Goal: Task Accomplishment & Management: Use online tool/utility

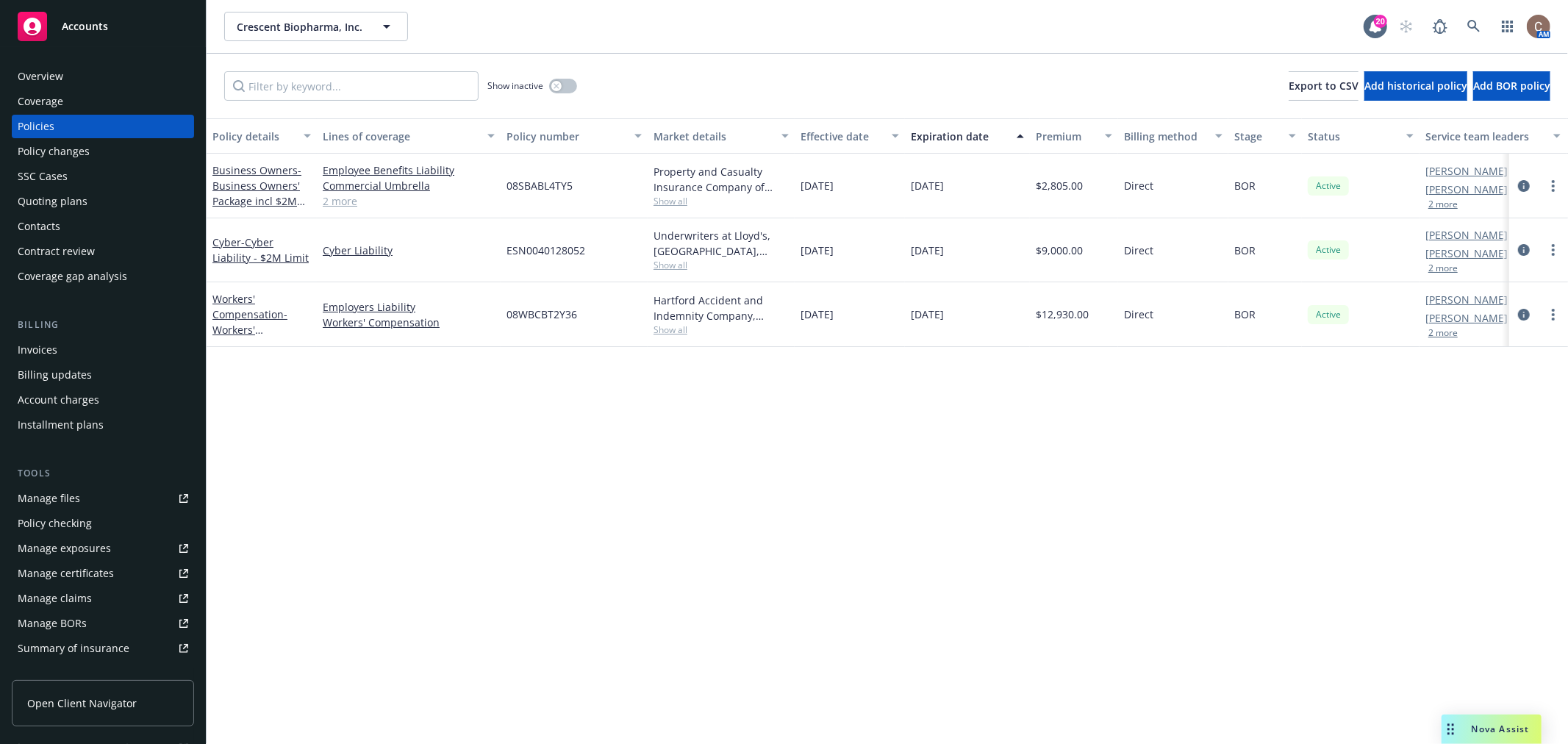
click at [576, 451] on div "Policy details Lines of coverage Policy number Market details Effective date Ex…" at bounding box center [887, 431] width 1361 height 625
click at [74, 18] on div "Accounts" at bounding box center [103, 26] width 170 height 29
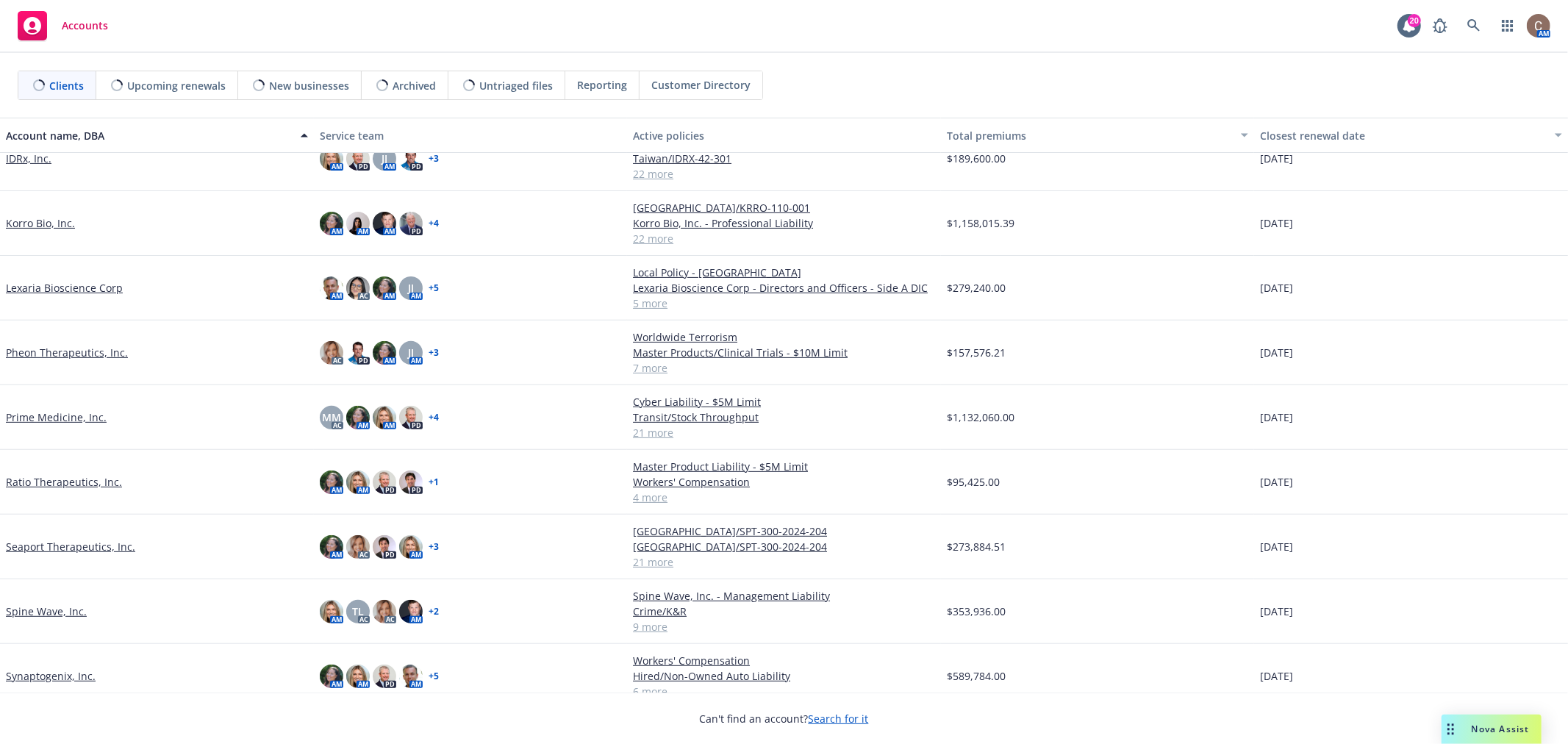
scroll to position [458, 0]
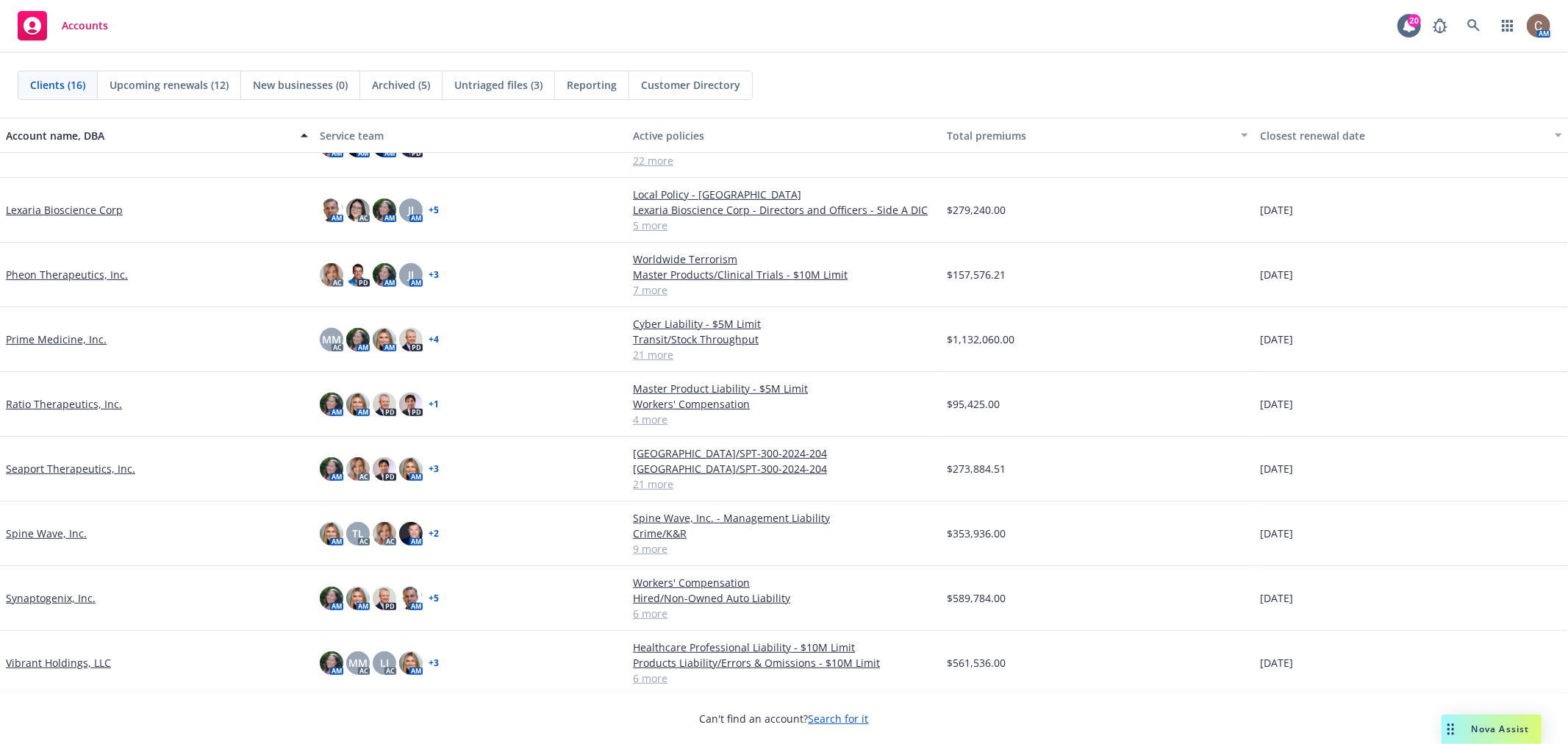
click at [89, 335] on link "Prime Medicine, Inc." at bounding box center [56, 339] width 101 height 15
click at [90, 341] on link "Prime Medicine, Inc." at bounding box center [56, 339] width 101 height 15
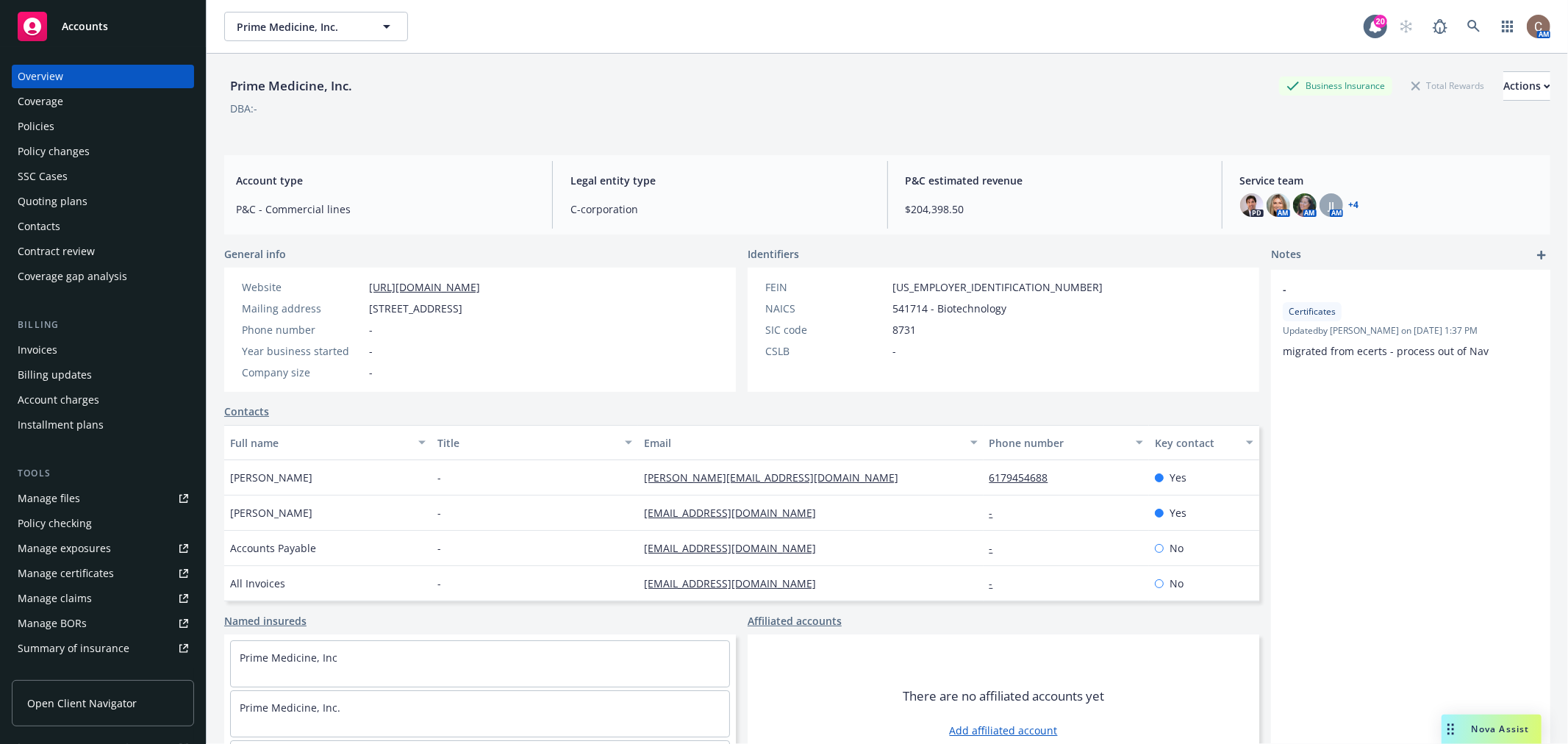
click at [76, 112] on div "Coverage" at bounding box center [103, 102] width 170 height 23
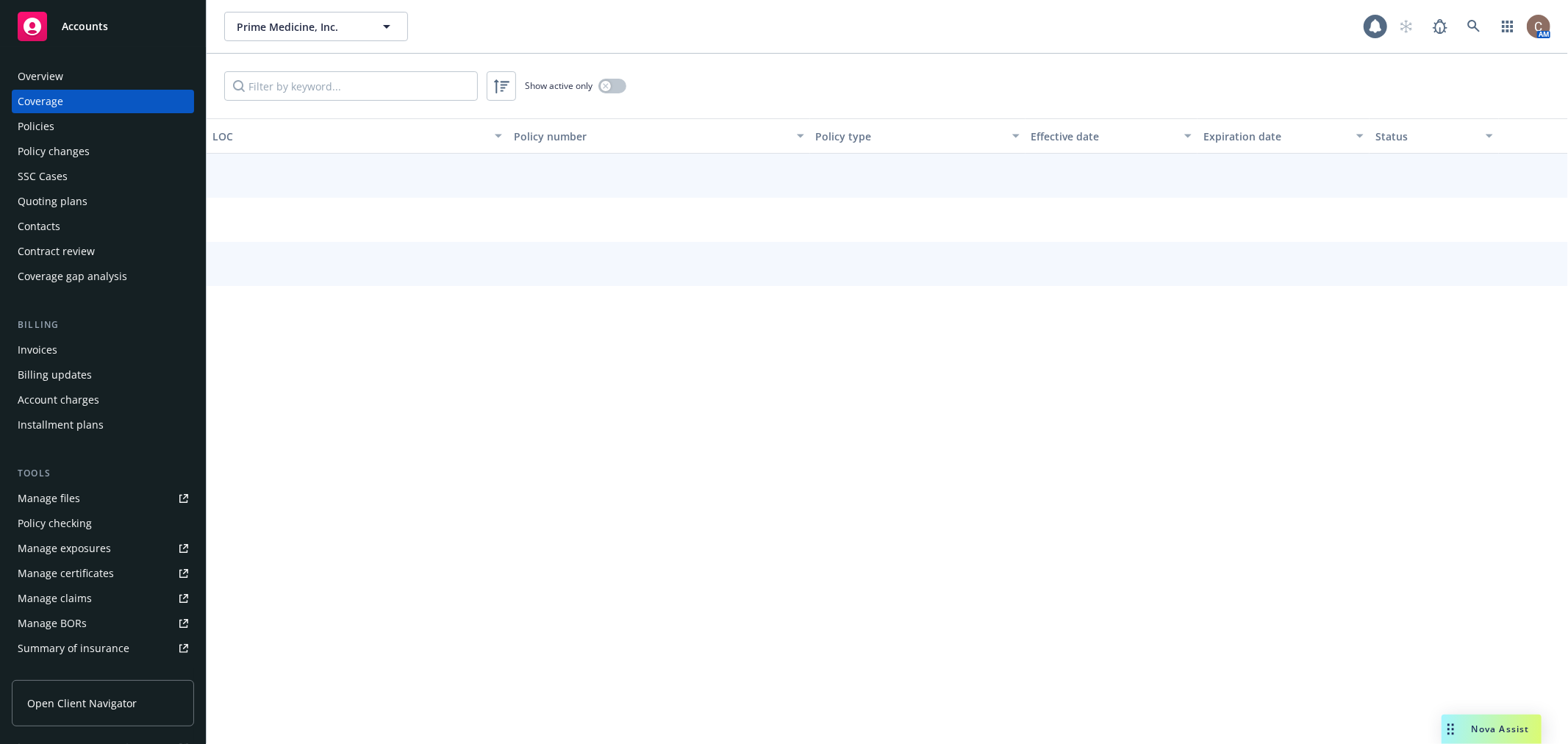
click at [78, 496] on link "Manage files" at bounding box center [103, 499] width 182 height 23
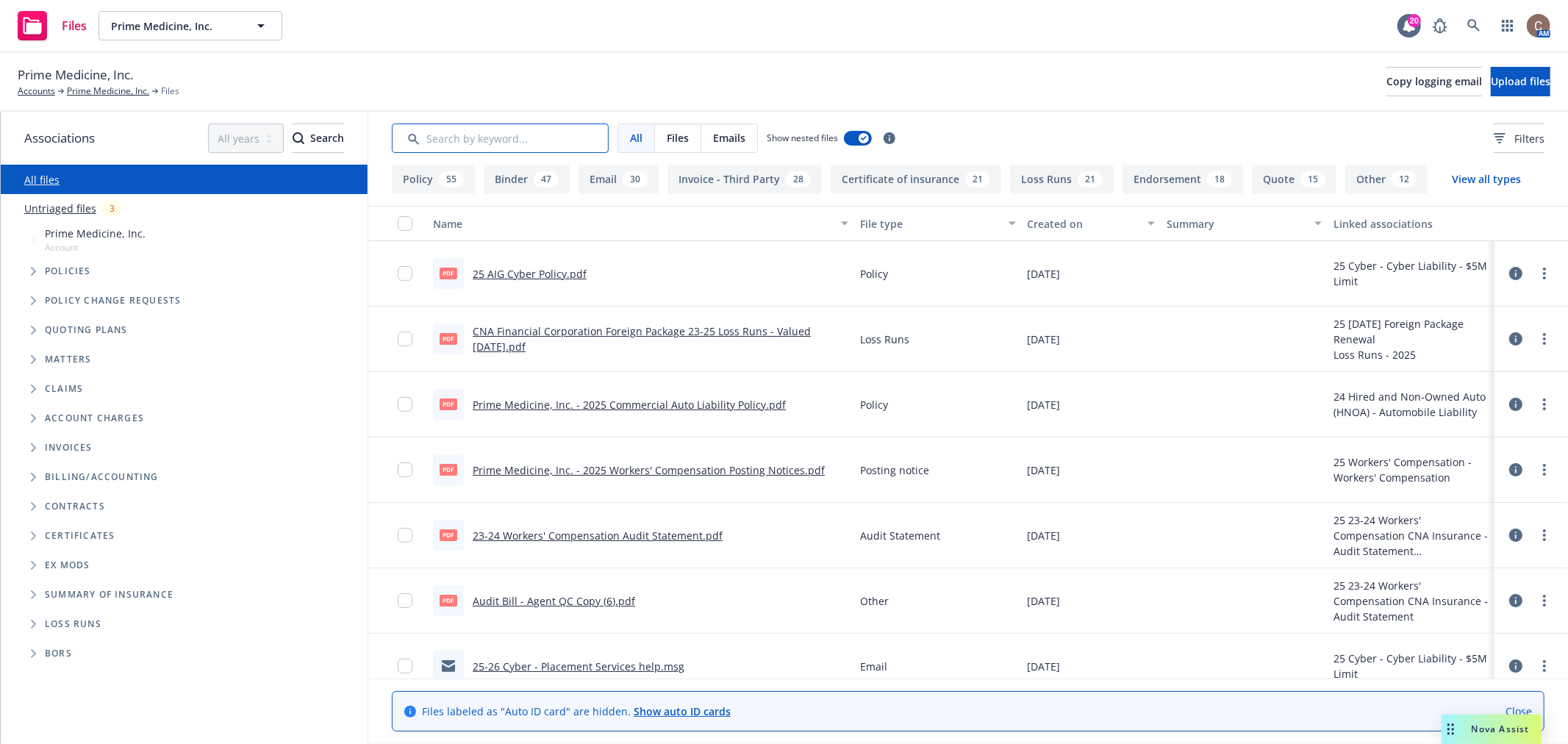
click at [451, 145] on input "Search by keyword..." at bounding box center [499, 137] width 217 height 29
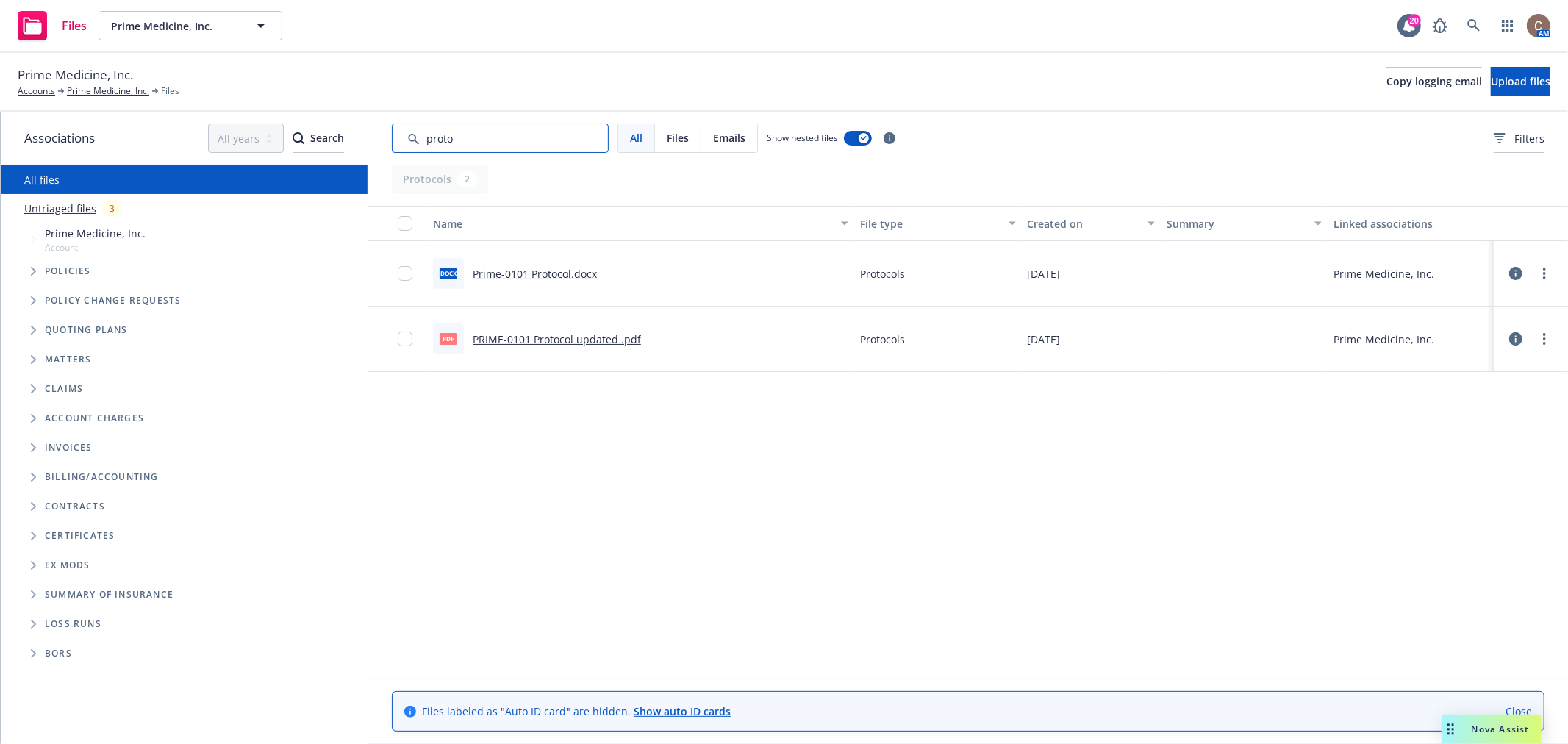
type input "proto"
click at [92, 214] on link "Untriaged files" at bounding box center [60, 208] width 72 height 15
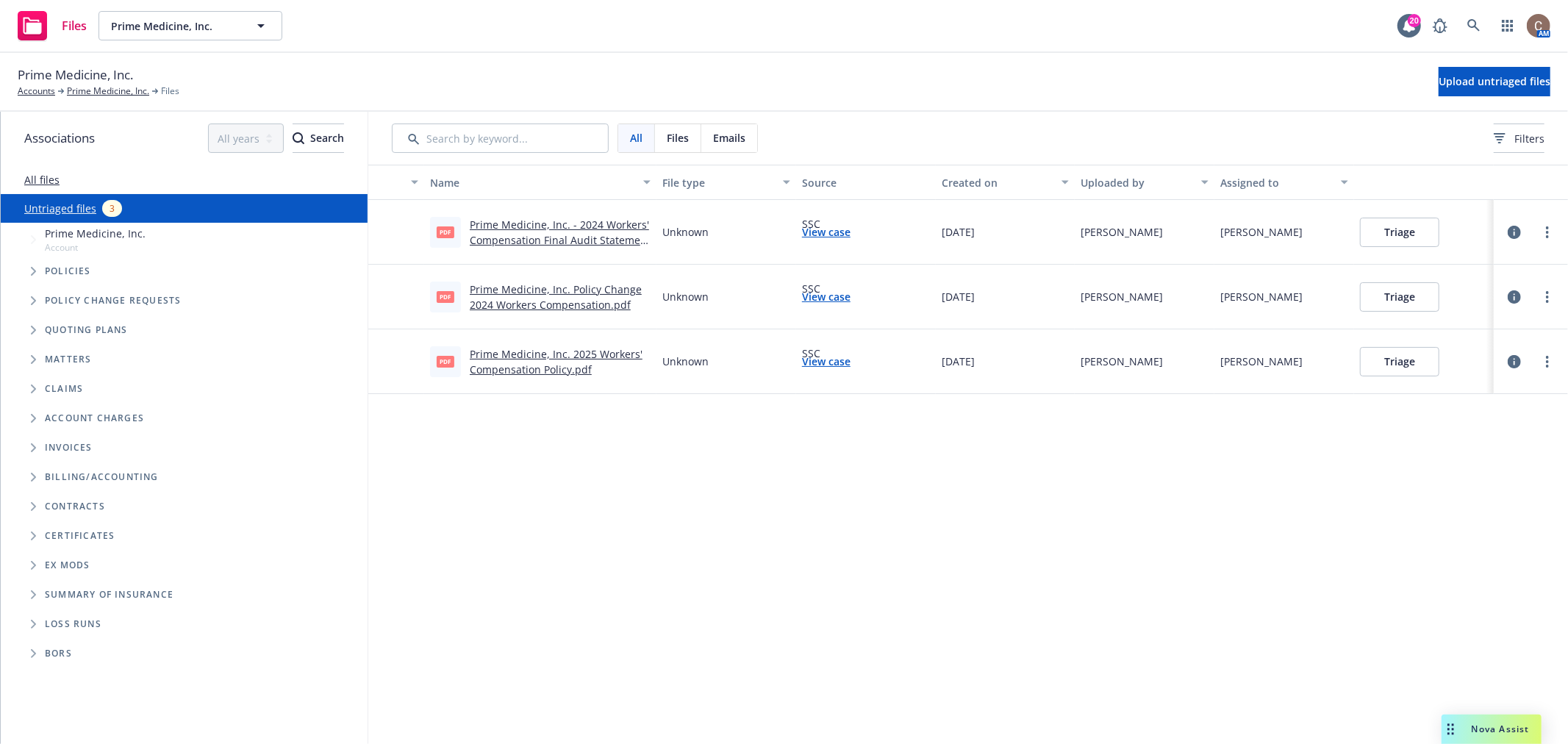
click at [599, 426] on div "Name File type Source Created on Uploaded by Assigned to pdf Prime Medicine, In…" at bounding box center [968, 454] width 1200 height 579
drag, startPoint x: 1009, startPoint y: 358, endPoint x: 825, endPoint y: 409, distance: 190.9
click at [936, 361] on div "07/17/2025" at bounding box center [1005, 361] width 140 height 65
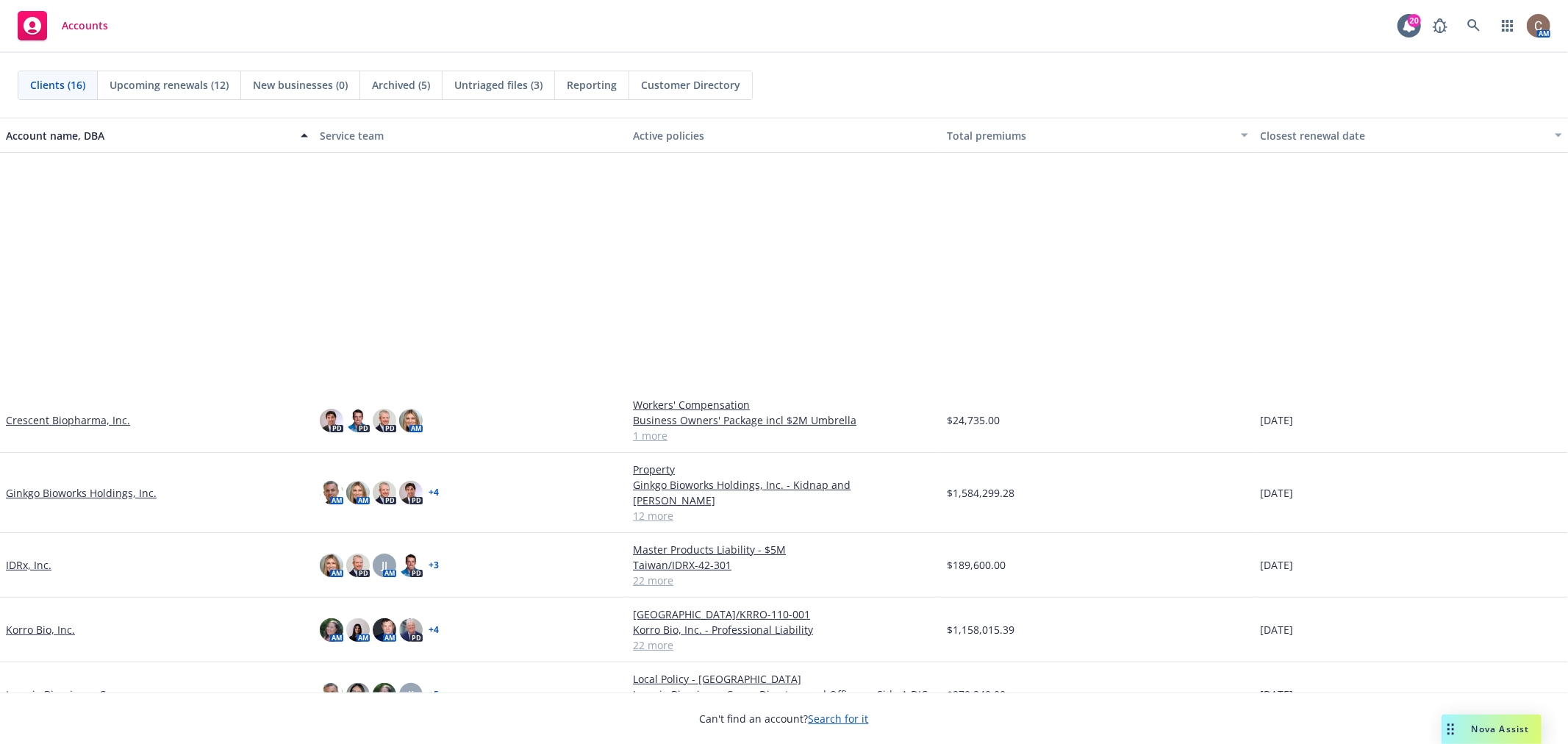
scroll to position [401, 0]
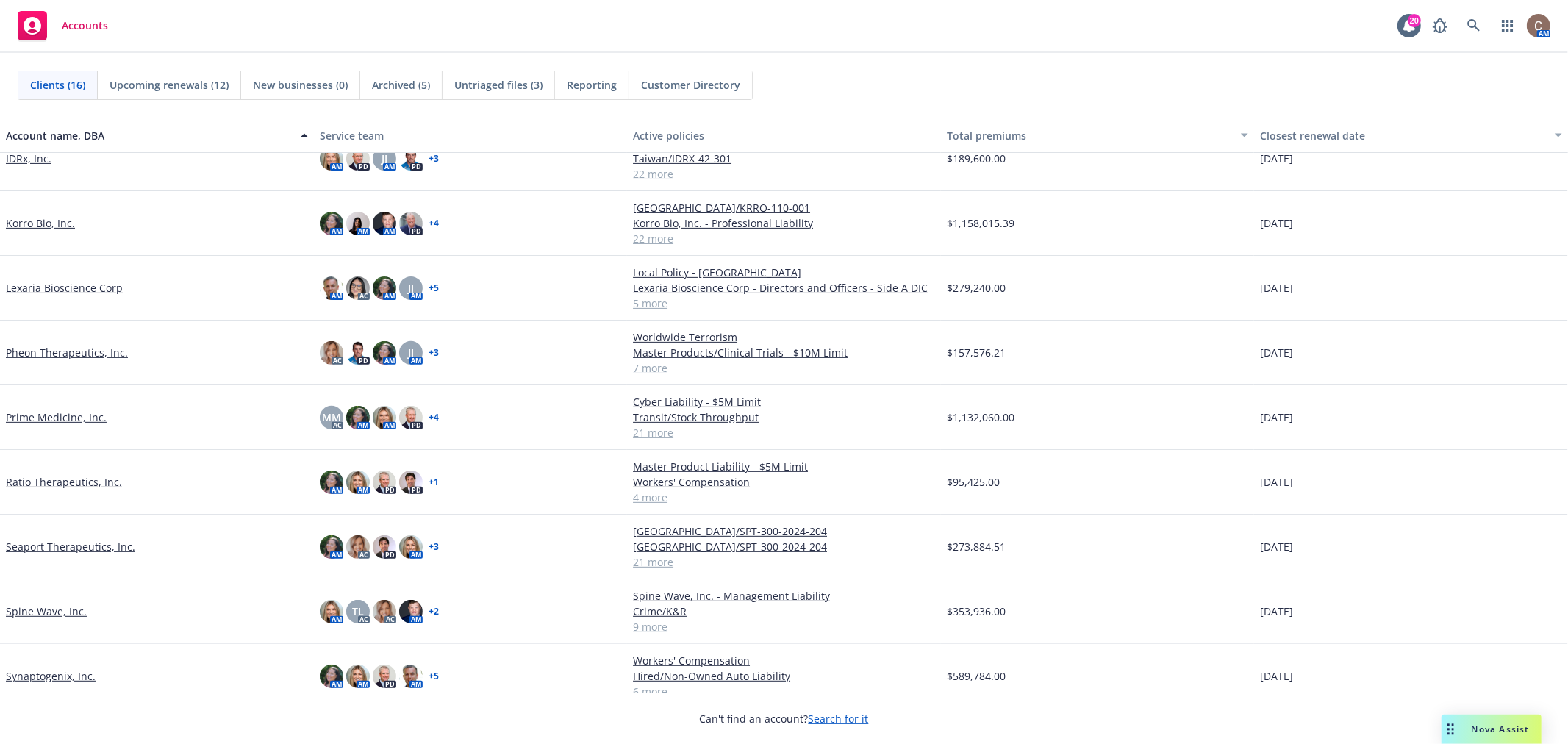
click at [71, 475] on link "Ratio Therapeutics, Inc." at bounding box center [64, 482] width 116 height 15
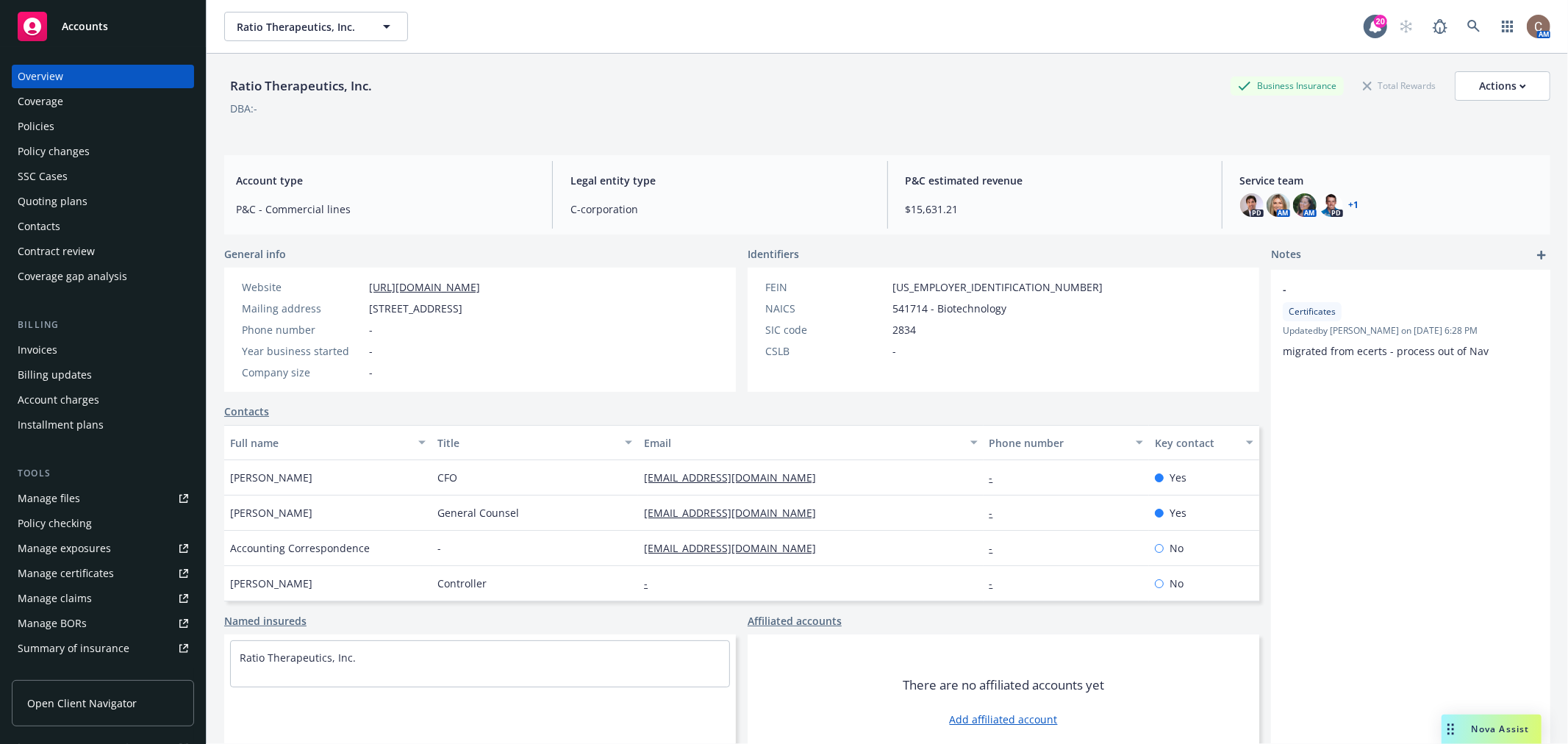
click at [116, 484] on div "Tools Manage files Policy checking Manage exposures Manage certificates Manage …" at bounding box center [103, 576] width 182 height 219
click at [98, 492] on link "Manage files" at bounding box center [103, 499] width 182 height 23
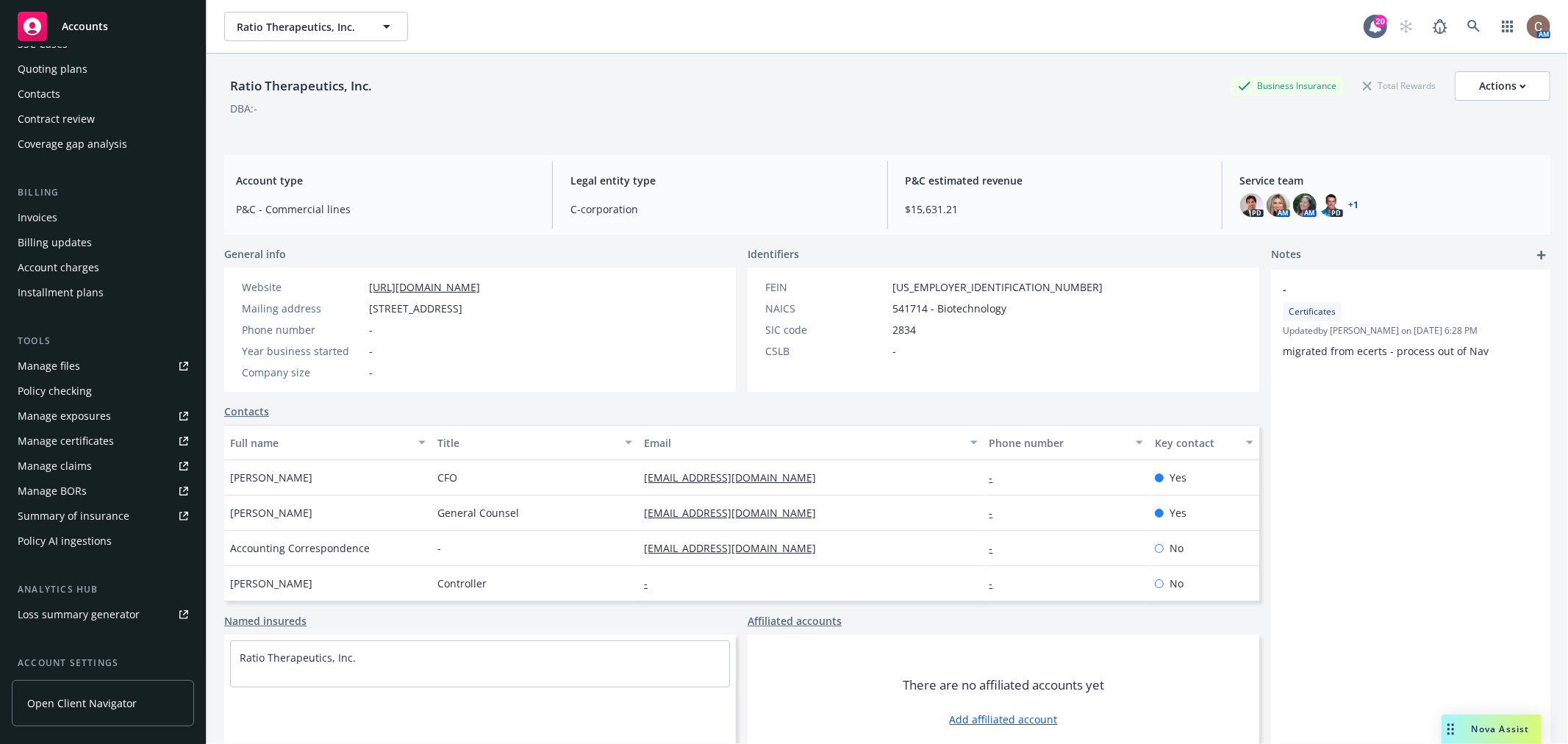
scroll to position [263, 0]
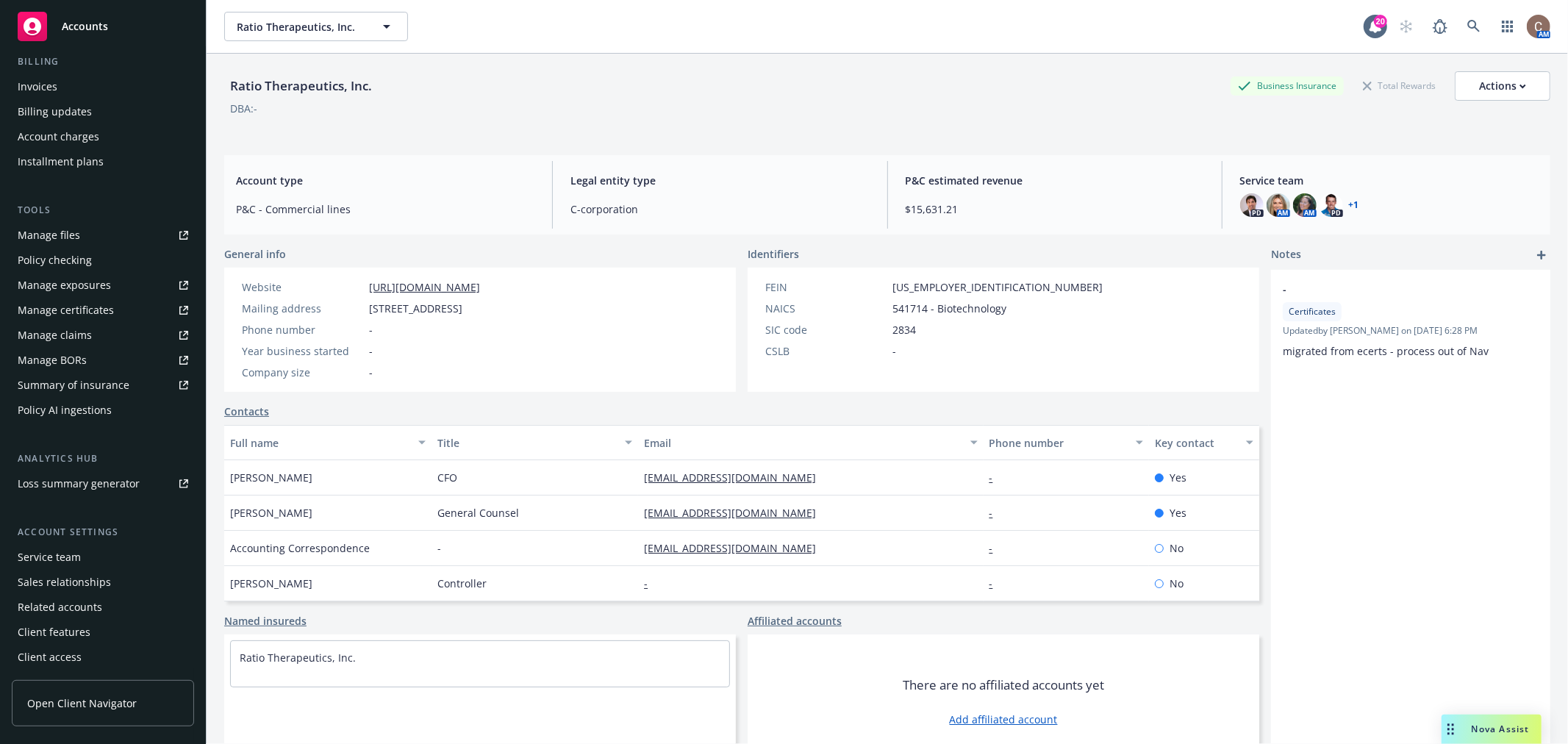
click at [96, 310] on div "Manage certificates" at bounding box center [66, 310] width 96 height 23
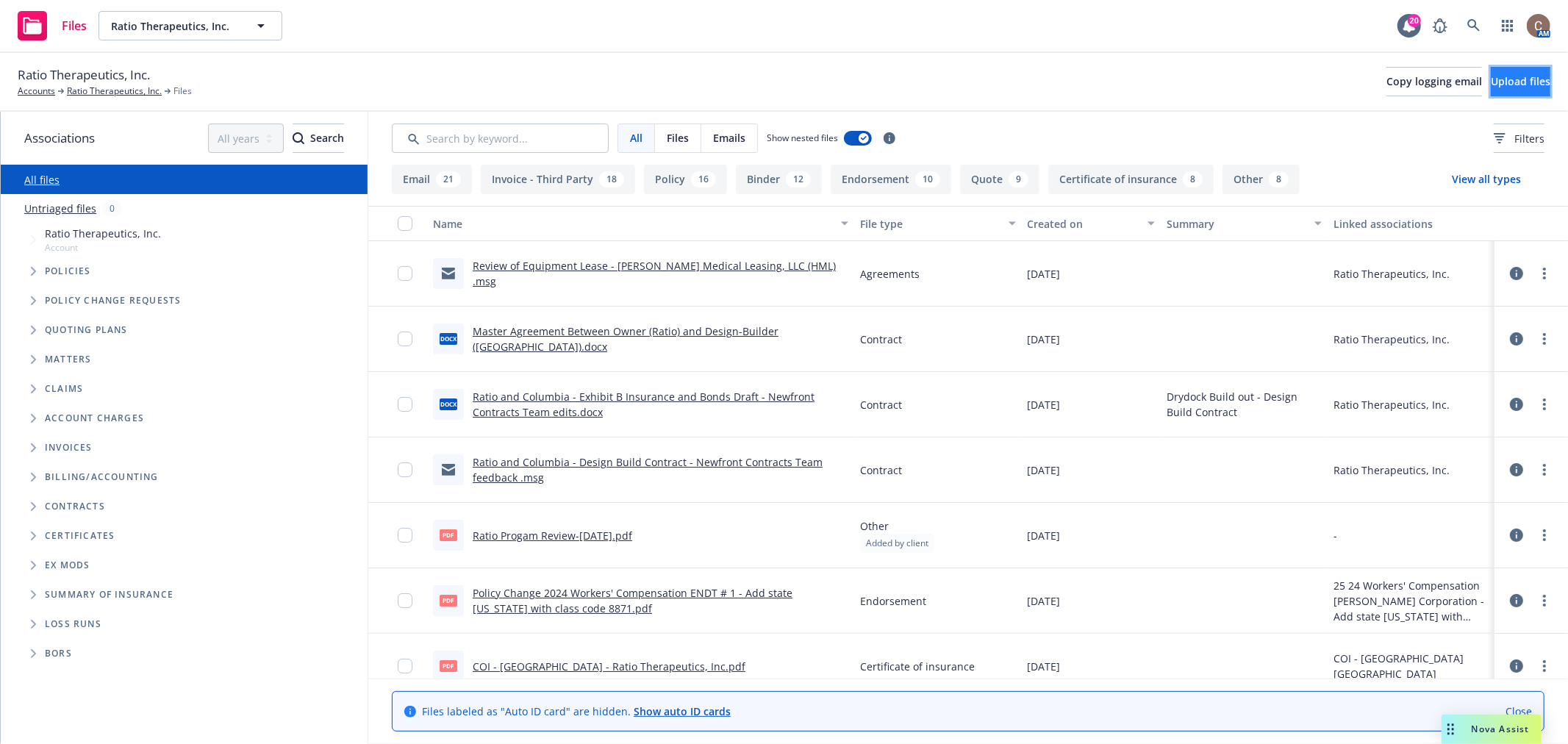
click at [1496, 81] on span "Upload files" at bounding box center [1520, 81] width 60 height 14
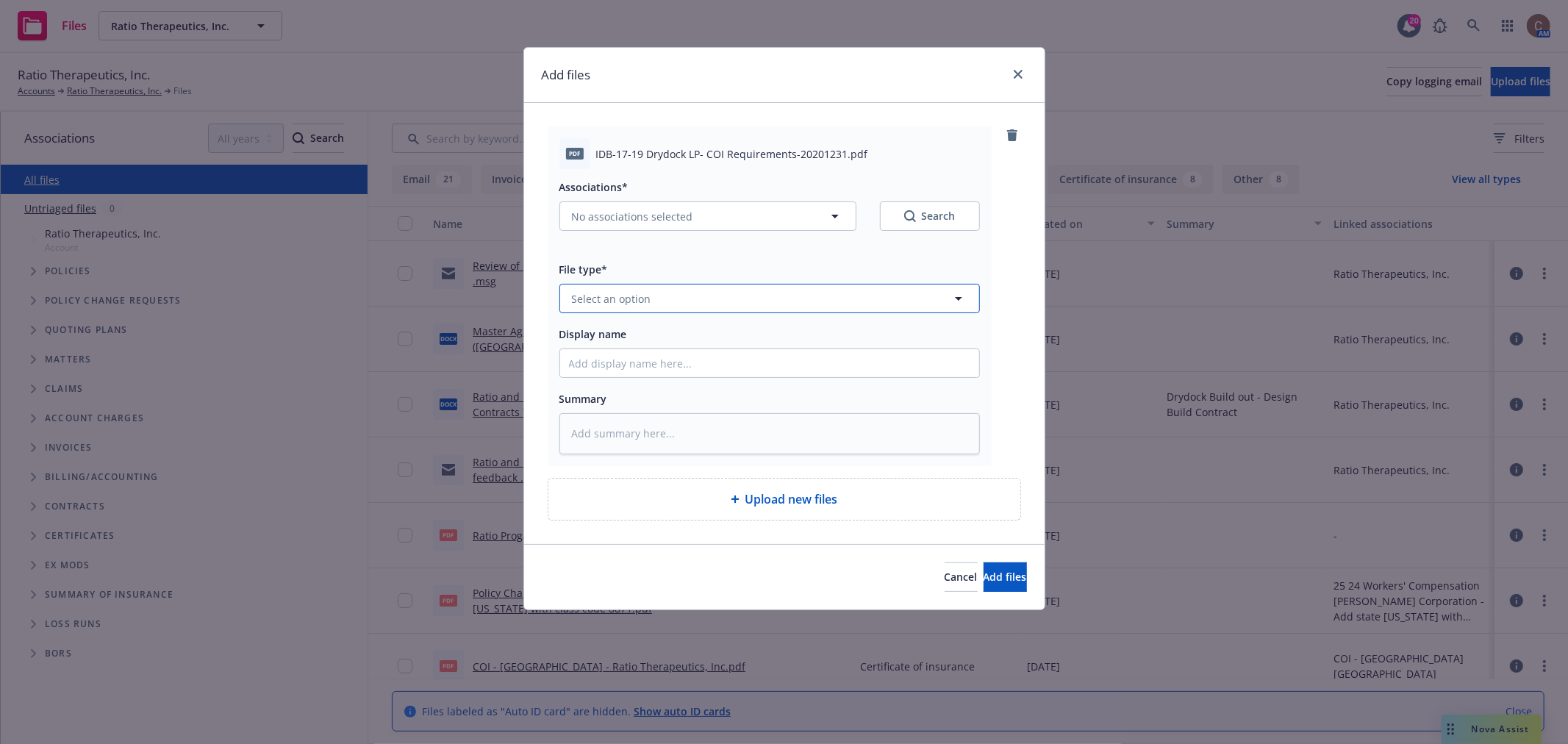
click at [671, 302] on button "Select an option" at bounding box center [769, 298] width 420 height 29
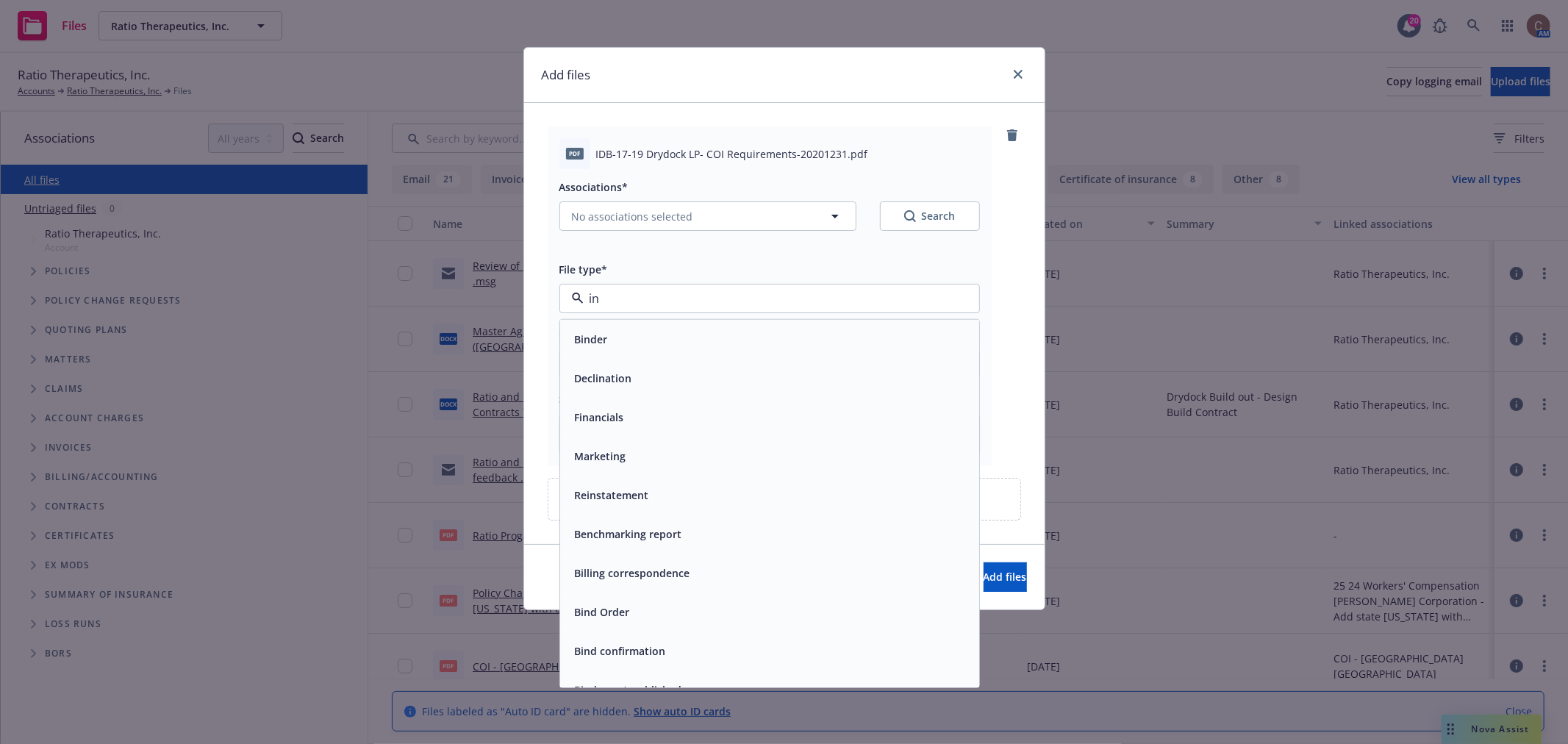
type input "i"
type input "req"
click at [696, 371] on span "Certificate Requirements" at bounding box center [637, 377] width 126 height 15
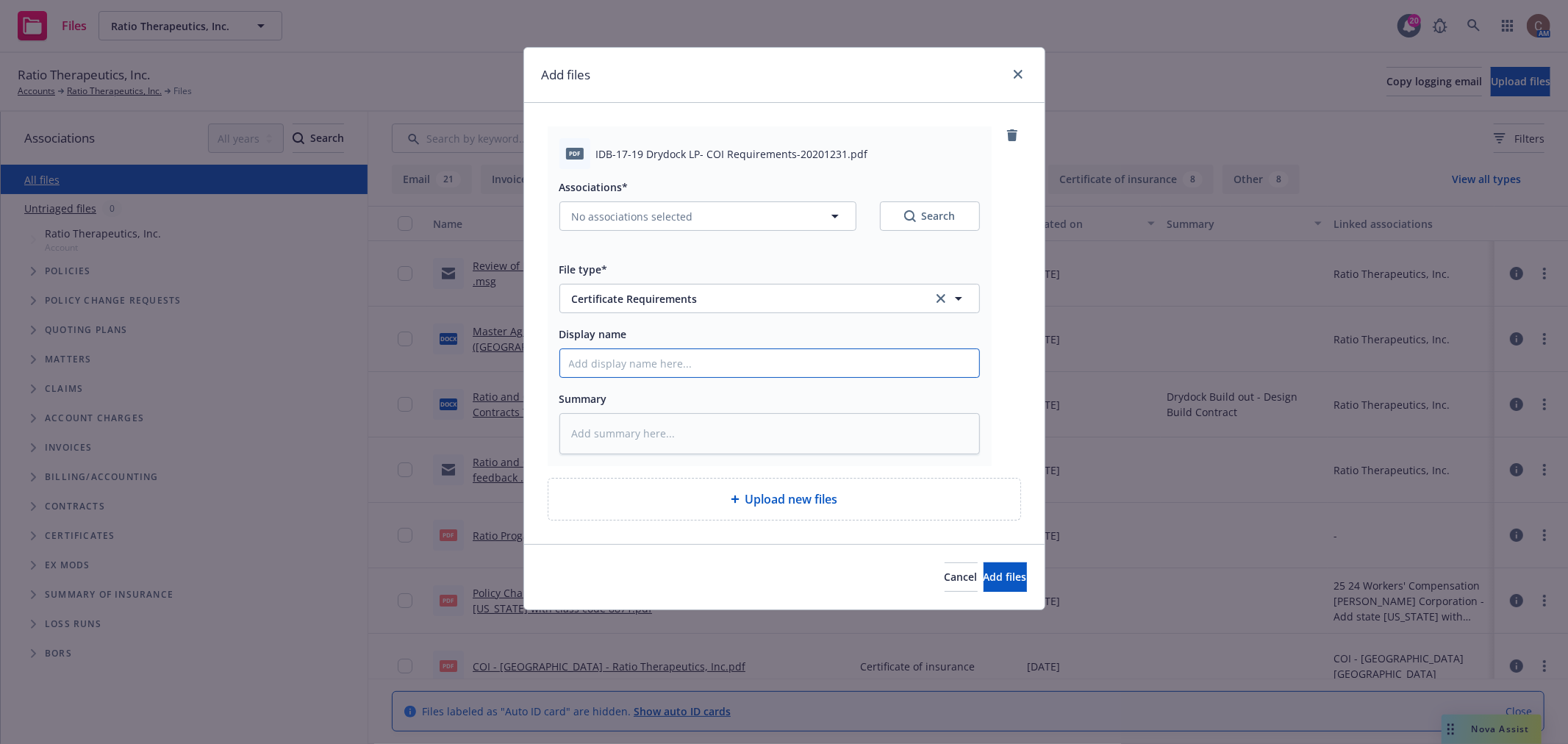
click at [699, 366] on input "Display name" at bounding box center [770, 362] width 419 height 28
type textarea "x"
type input "I"
type textarea "x"
type input "ID"
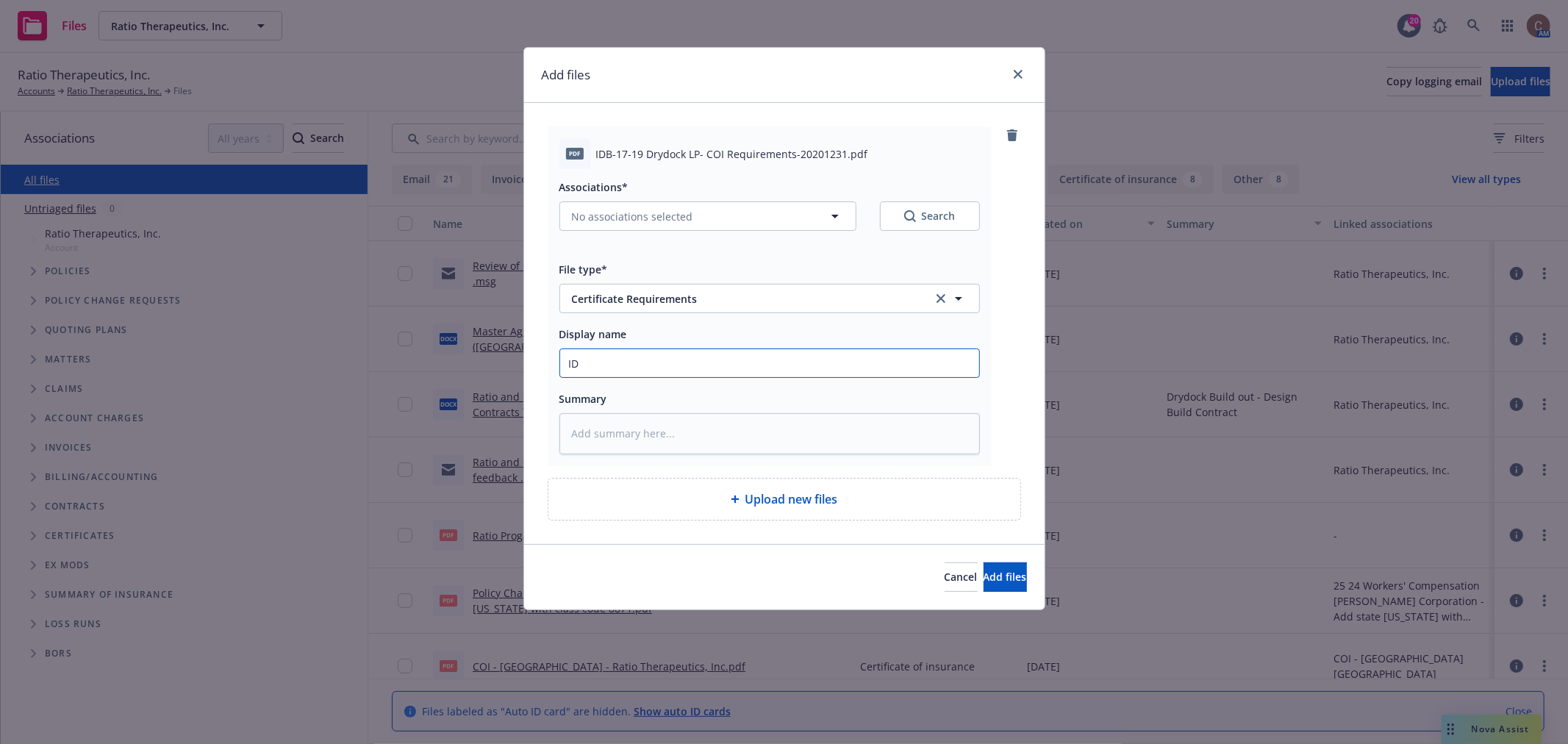
type textarea "x"
type input "IDB"
type textarea "x"
type input "IDB"
type textarea "x"
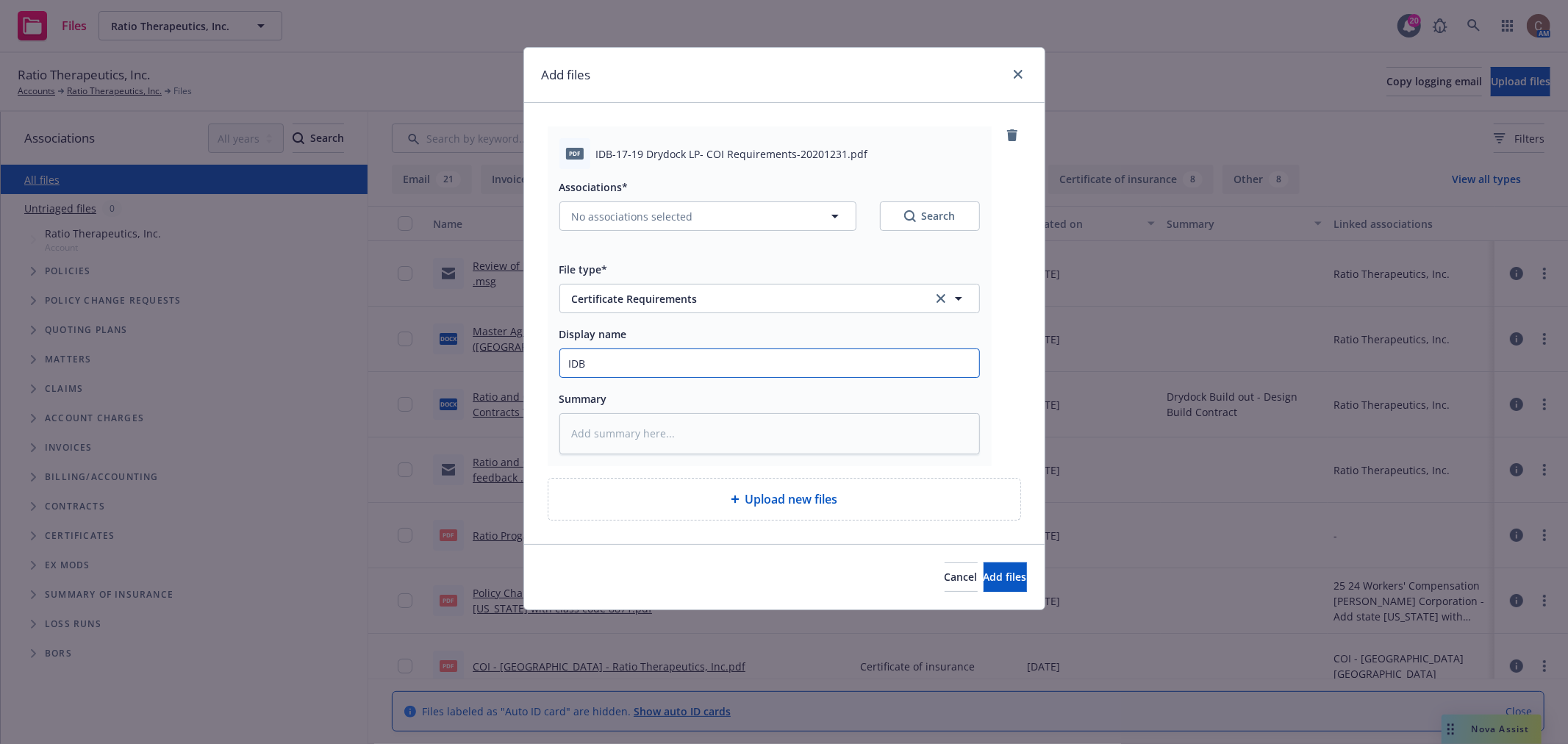
type input "IDB 1"
type textarea "x"
type input "IDB 1-"
type textarea "x"
type input "IDB 1"
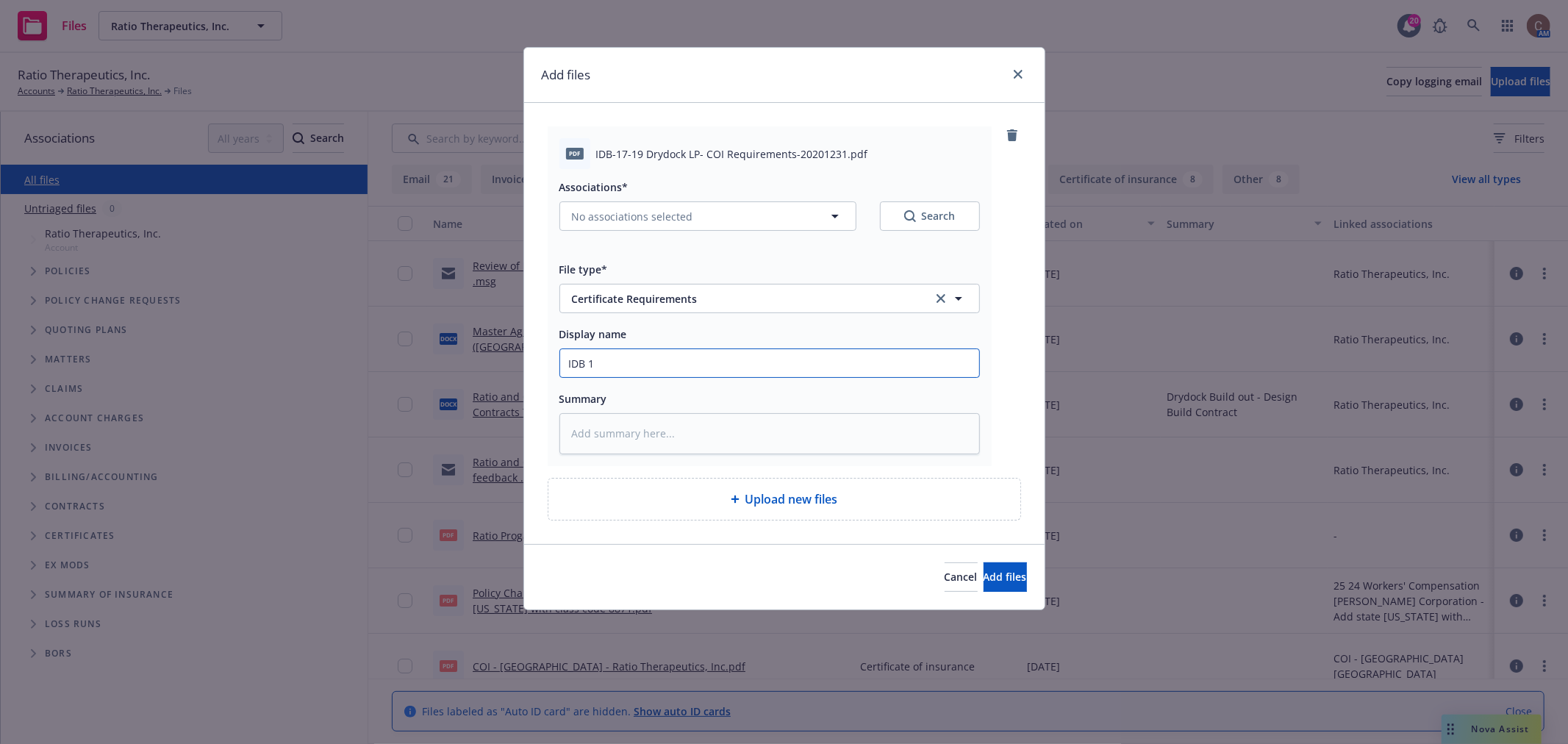
type textarea "x"
type input "IDB 17"
type textarea "x"
type input "IDB 17-"
type textarea "x"
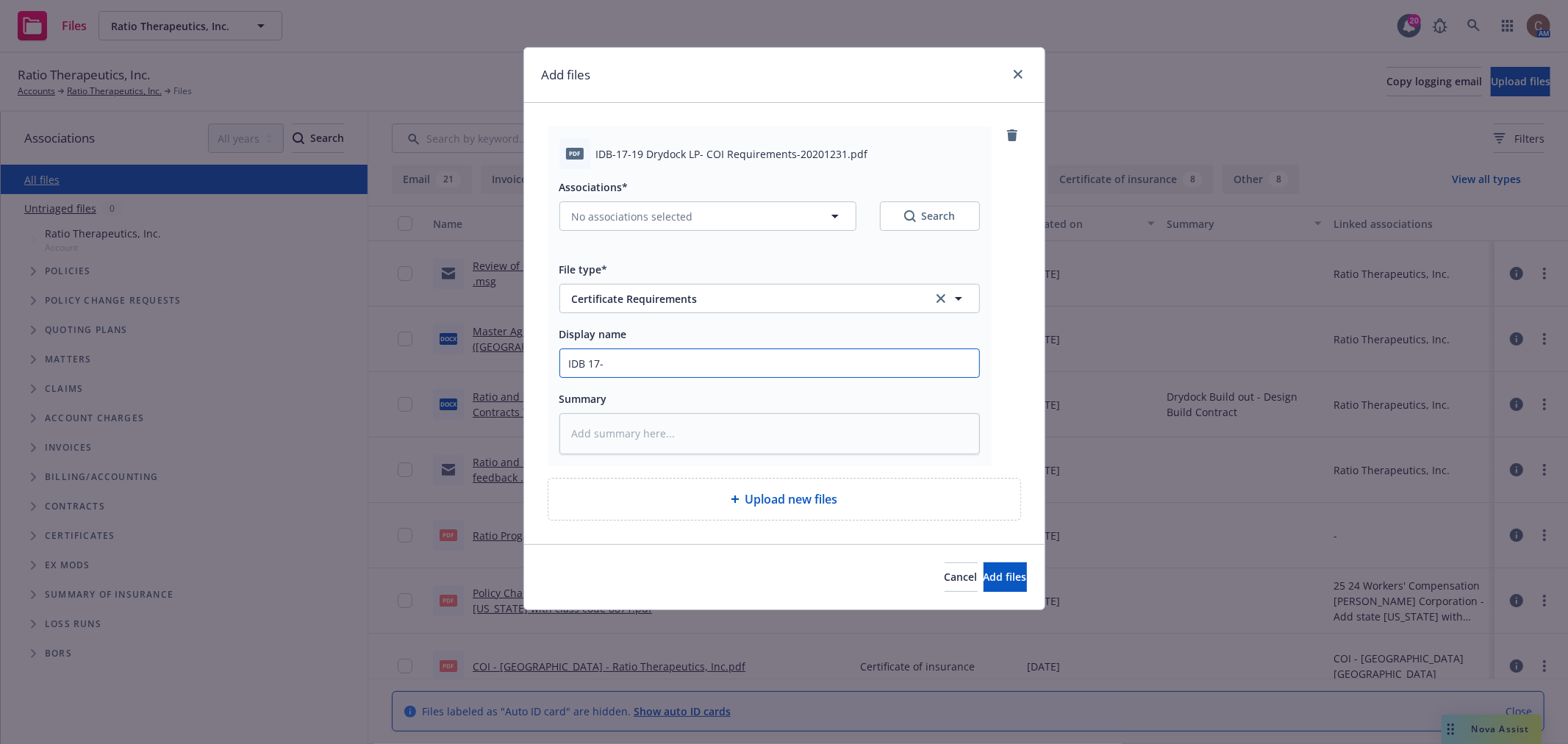
type input "IDB 17-1"
type textarea "x"
type input "IDB 17-19"
type textarea "x"
type input "IDB 17-19"
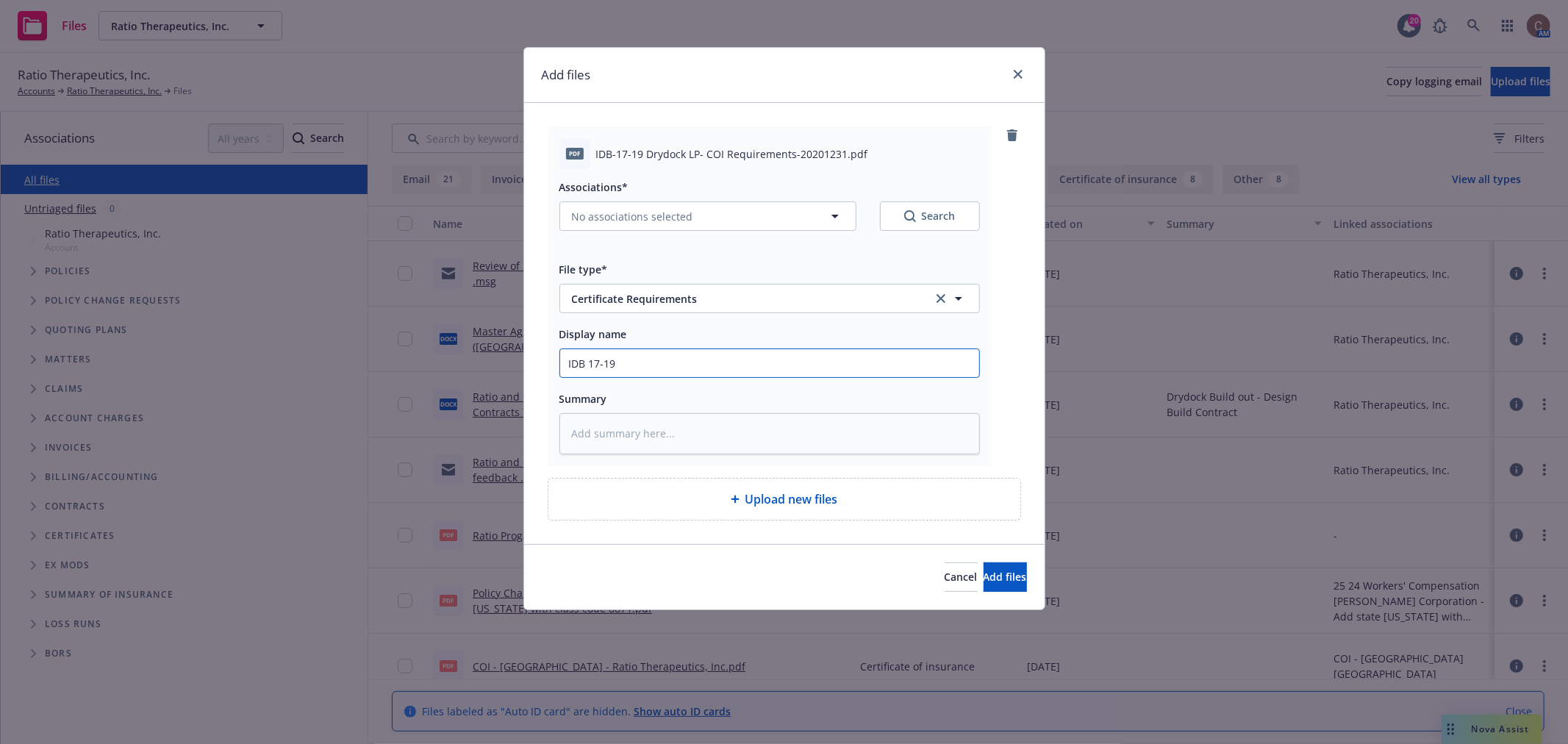
type textarea "x"
type input "IDB 17-19 D"
type textarea "x"
type input "IDB 17-19 Dr"
type textarea "x"
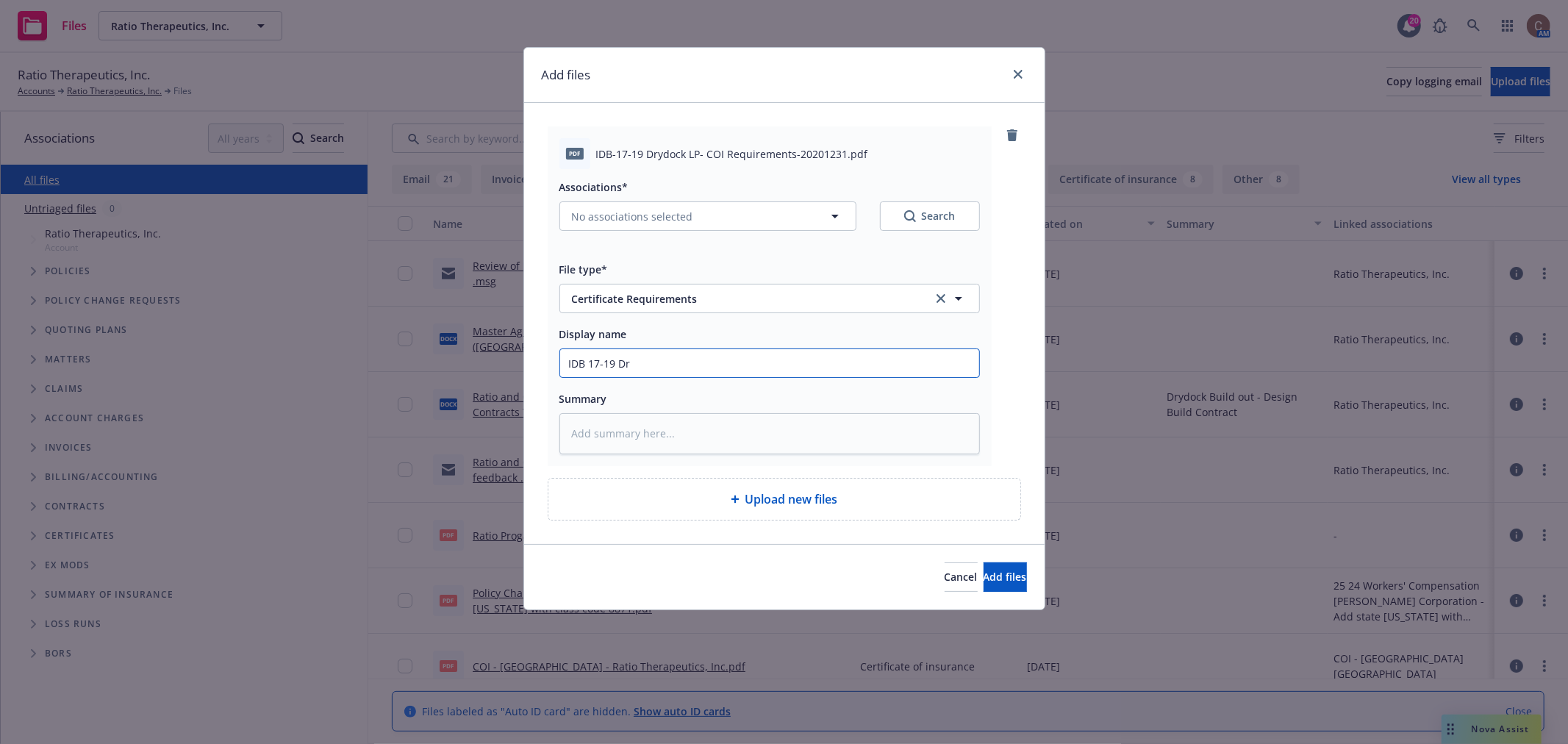
type input "IDB 17-19 Dry"
type textarea "x"
type input "IDB 17-19 Dryd"
type textarea "x"
type input "IDB 17-19 Drydo"
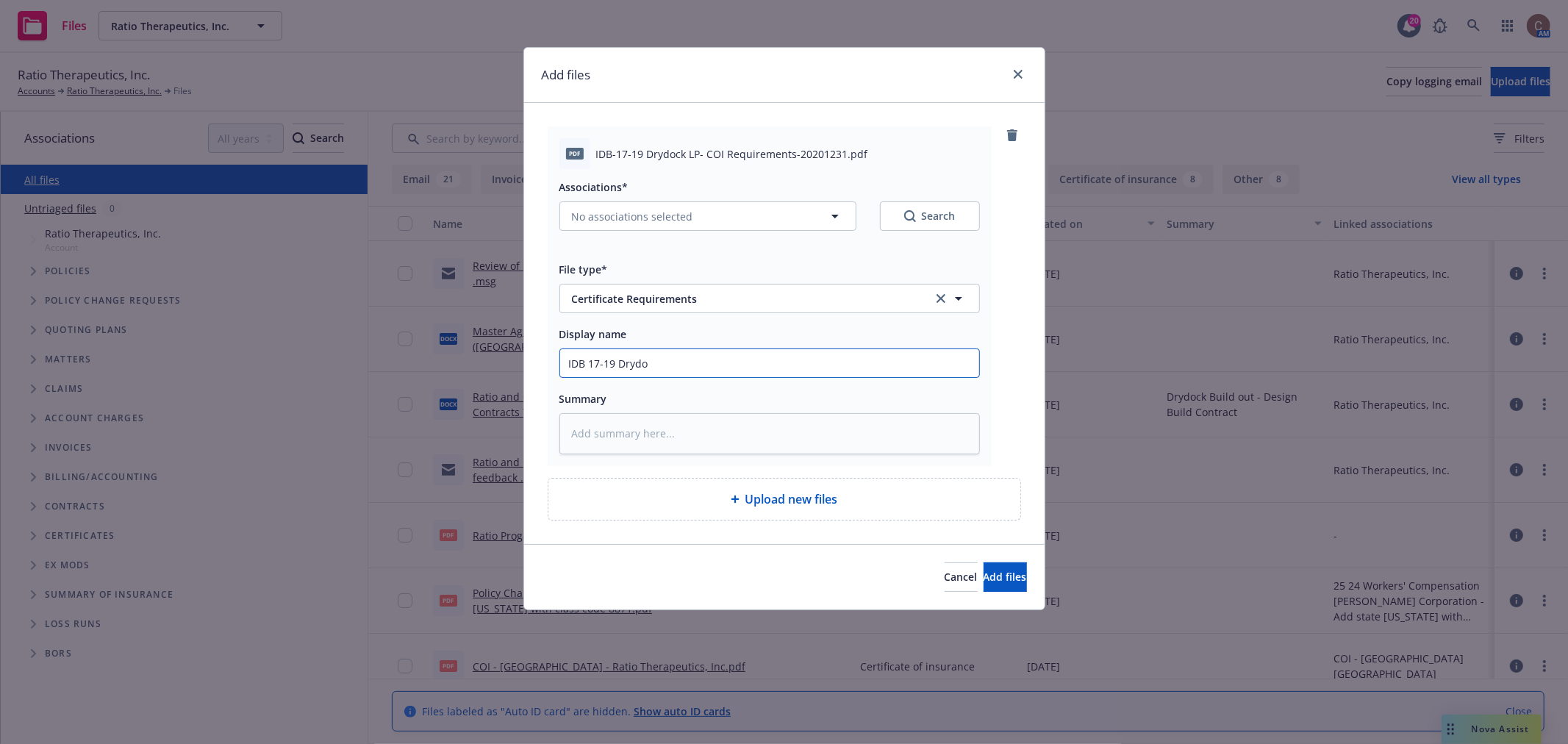
type textarea "x"
type input "IDB 17-19 Drydoc"
type textarea "x"
type input "IDB 17-19 Drydock"
type textarea "x"
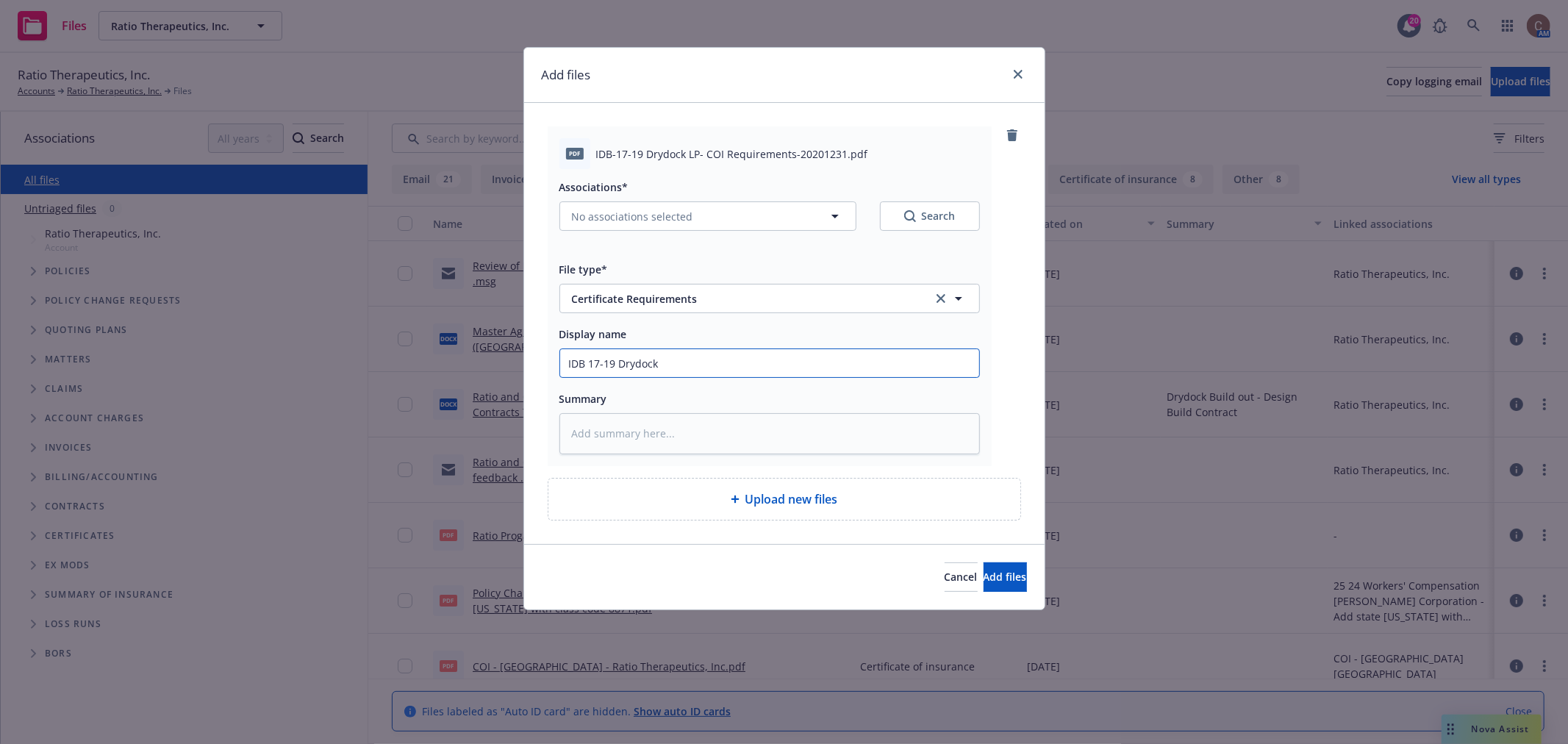
type input "IDB 17-19 Drydock"
type textarea "x"
type input "IDB 17-19 Drydock L"
type textarea "x"
type input "IDB 17-19 Drydock LP"
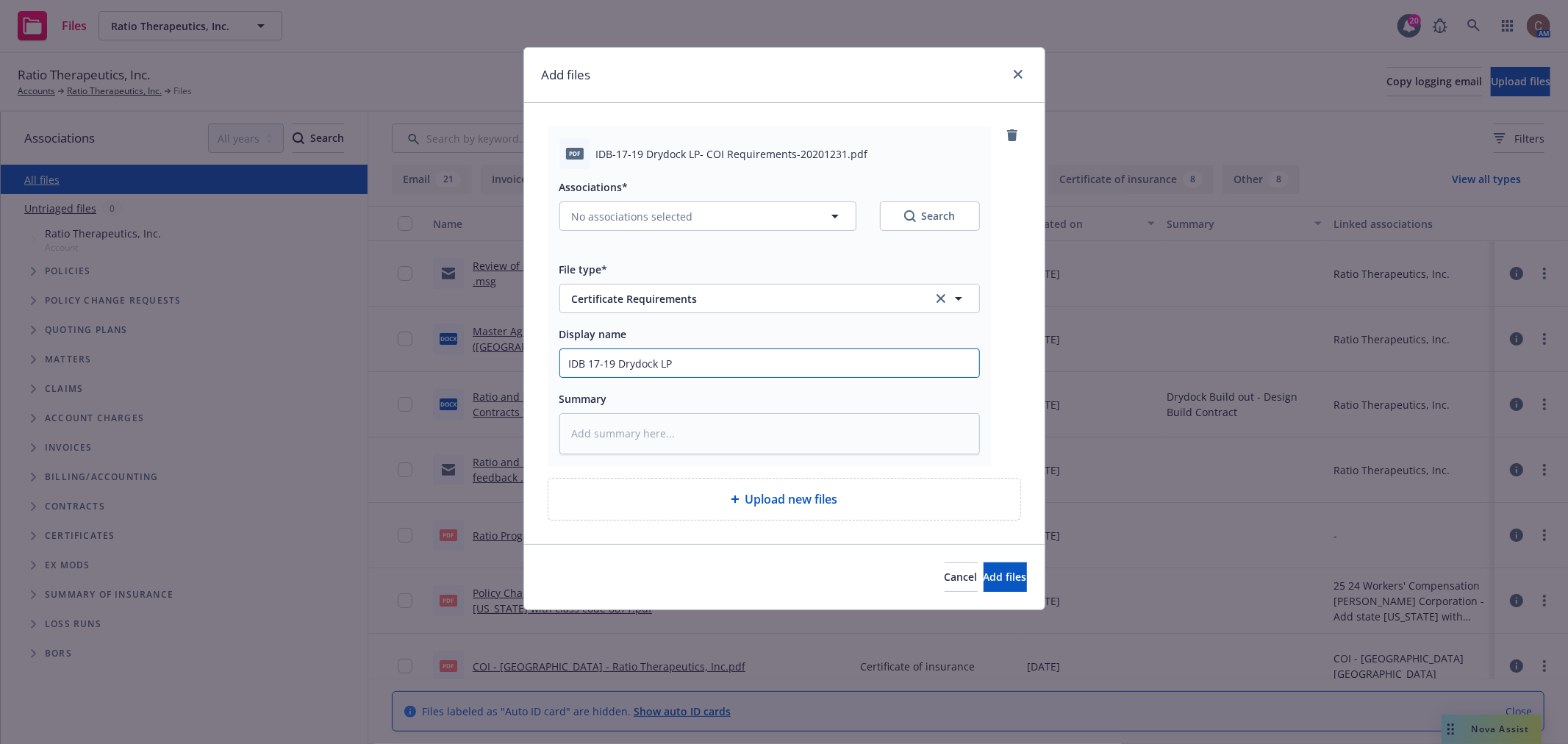
type textarea "x"
type input "IDB 17-19 Drydock LP"
type textarea "x"
type input "IDB 17-19 Drydock LP C"
type textarea "x"
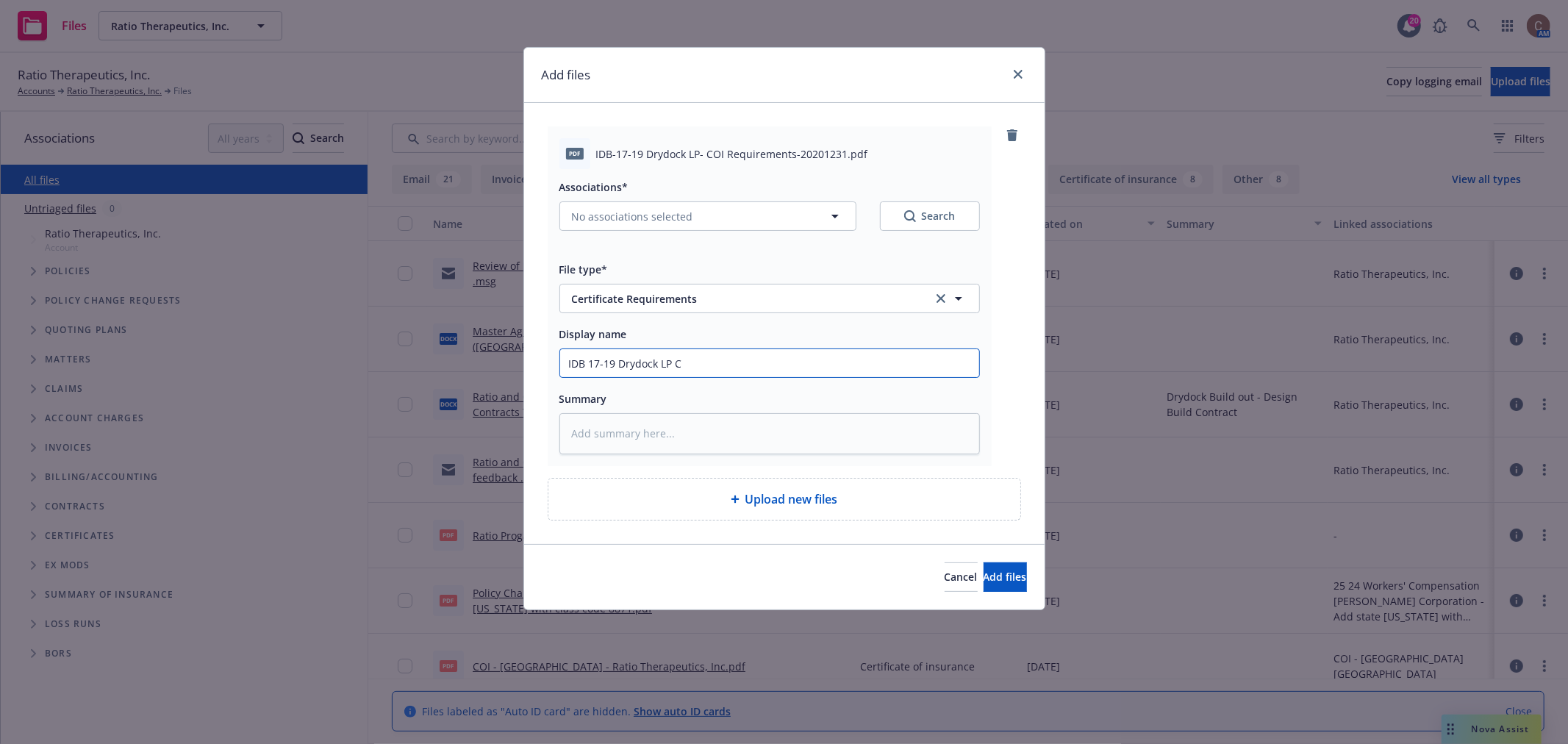
type input "IDB 17-19 Drydock LP"
type textarea "x"
type input "IDB 17-19 Drydock LP -"
type textarea "x"
type input "IDB 17-19 Drydock LP -"
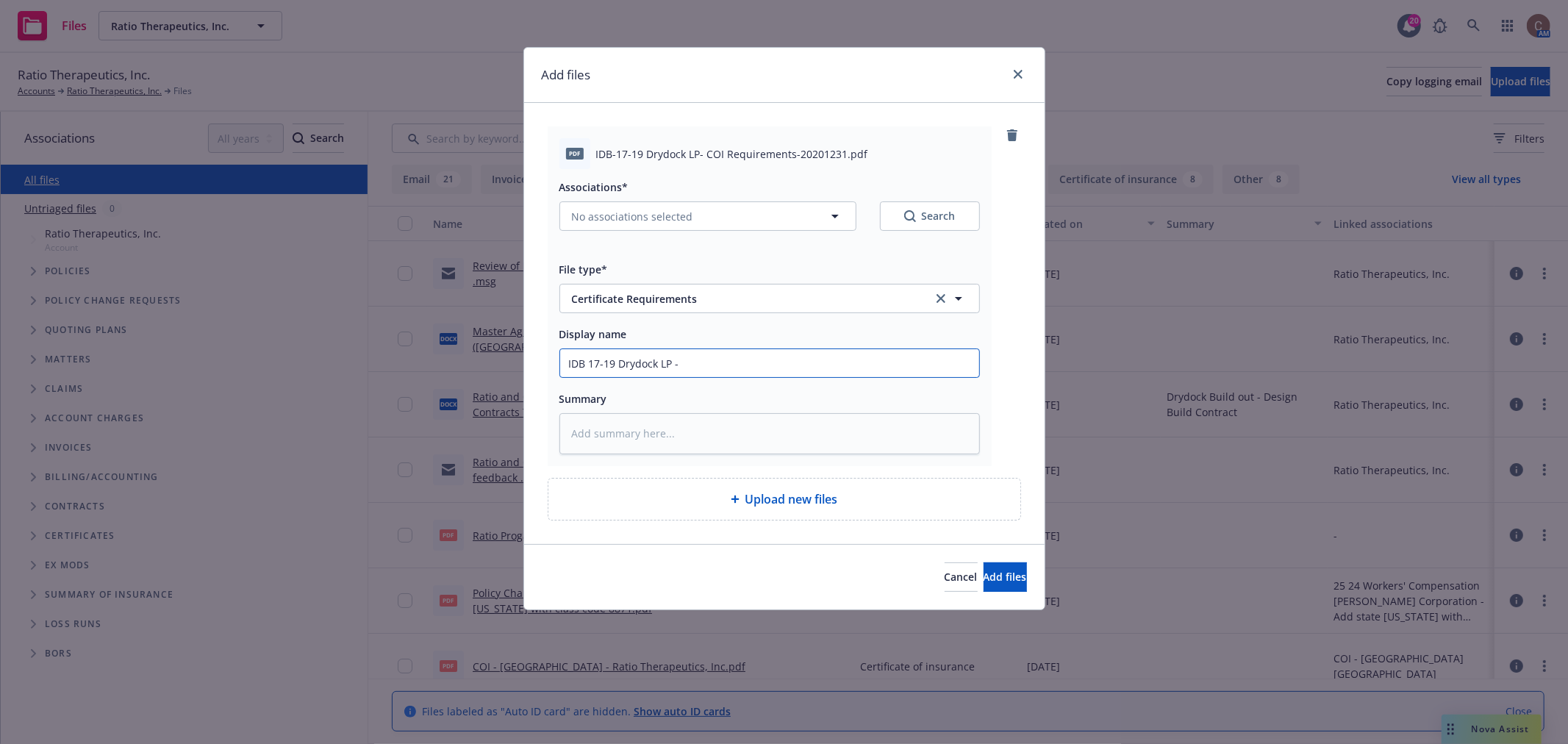
type textarea "x"
type input "IDB 17-19 Drydock LP - C"
type textarea "x"
type input "IDB 17-19 Drydock LP - CO"
type textarea "x"
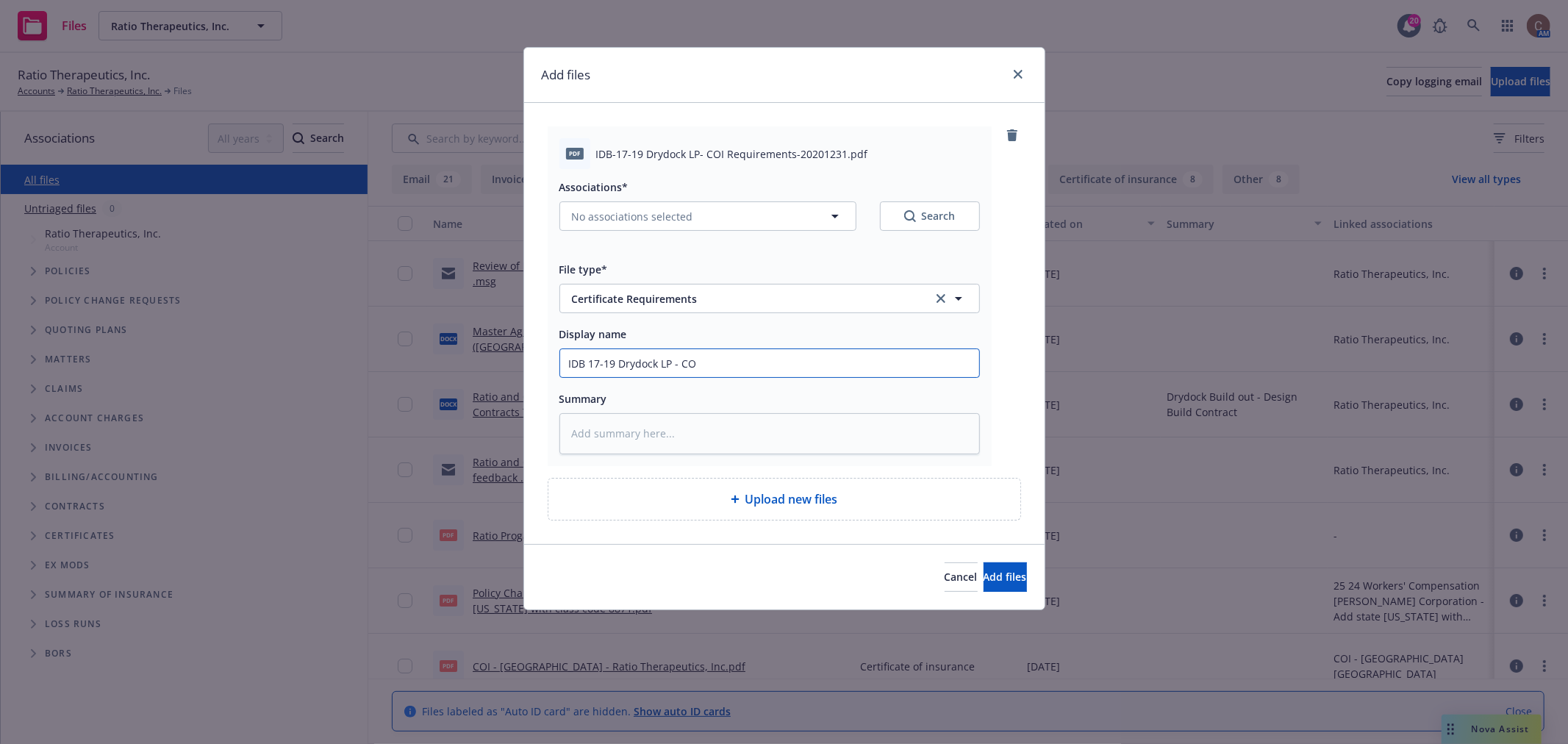
type input "IDB 17-19 Drydock LP - COI"
type textarea "x"
type input "IDB 17-19 Drydock LP - COI"
type textarea "x"
type input "IDB 17-19 Drydock LP - COI R"
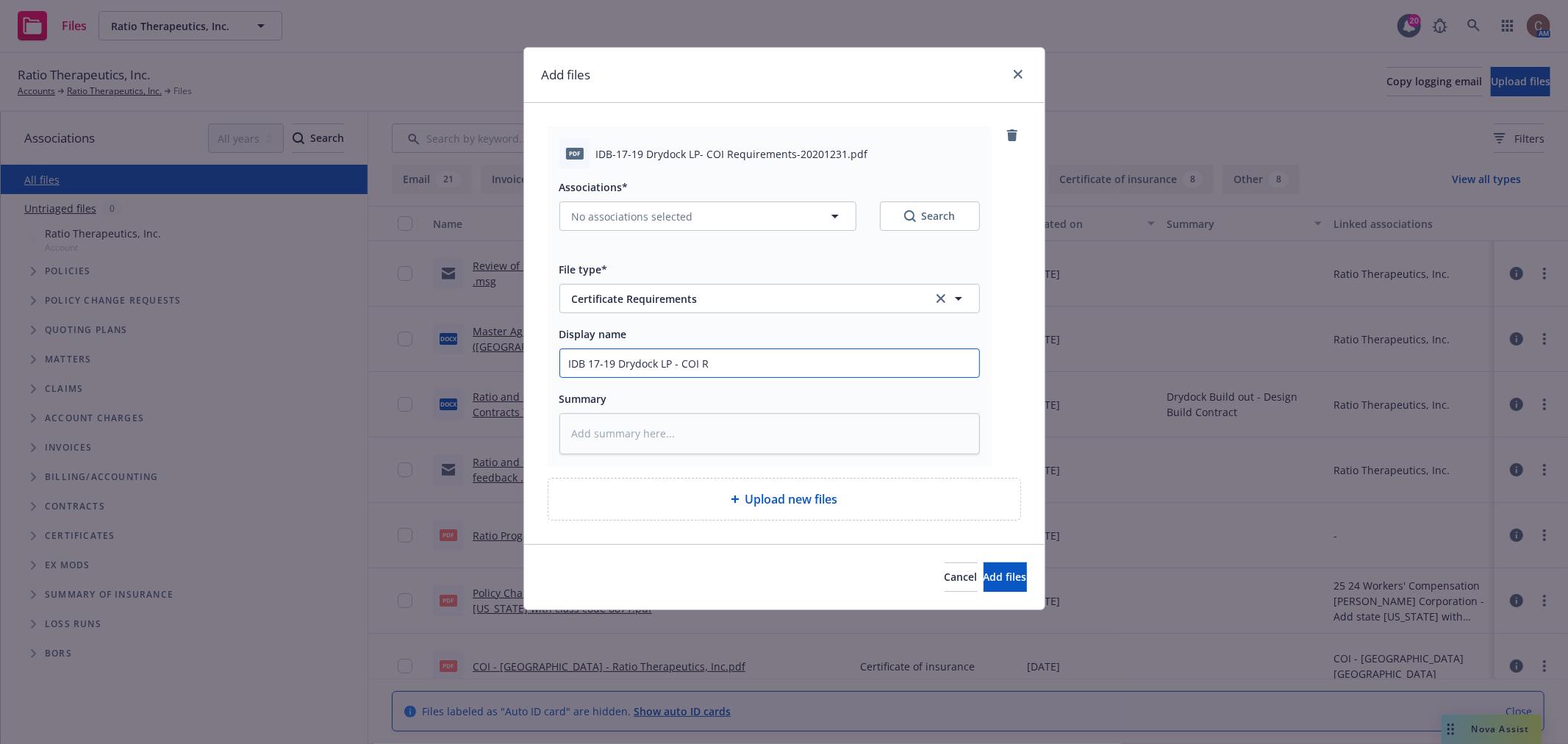
type textarea "x"
type input "IDB 17-19 Drydock LP - COI Re"
type textarea "x"
type input "IDB 17-19 Drydock LP - COI Req"
type textarea "x"
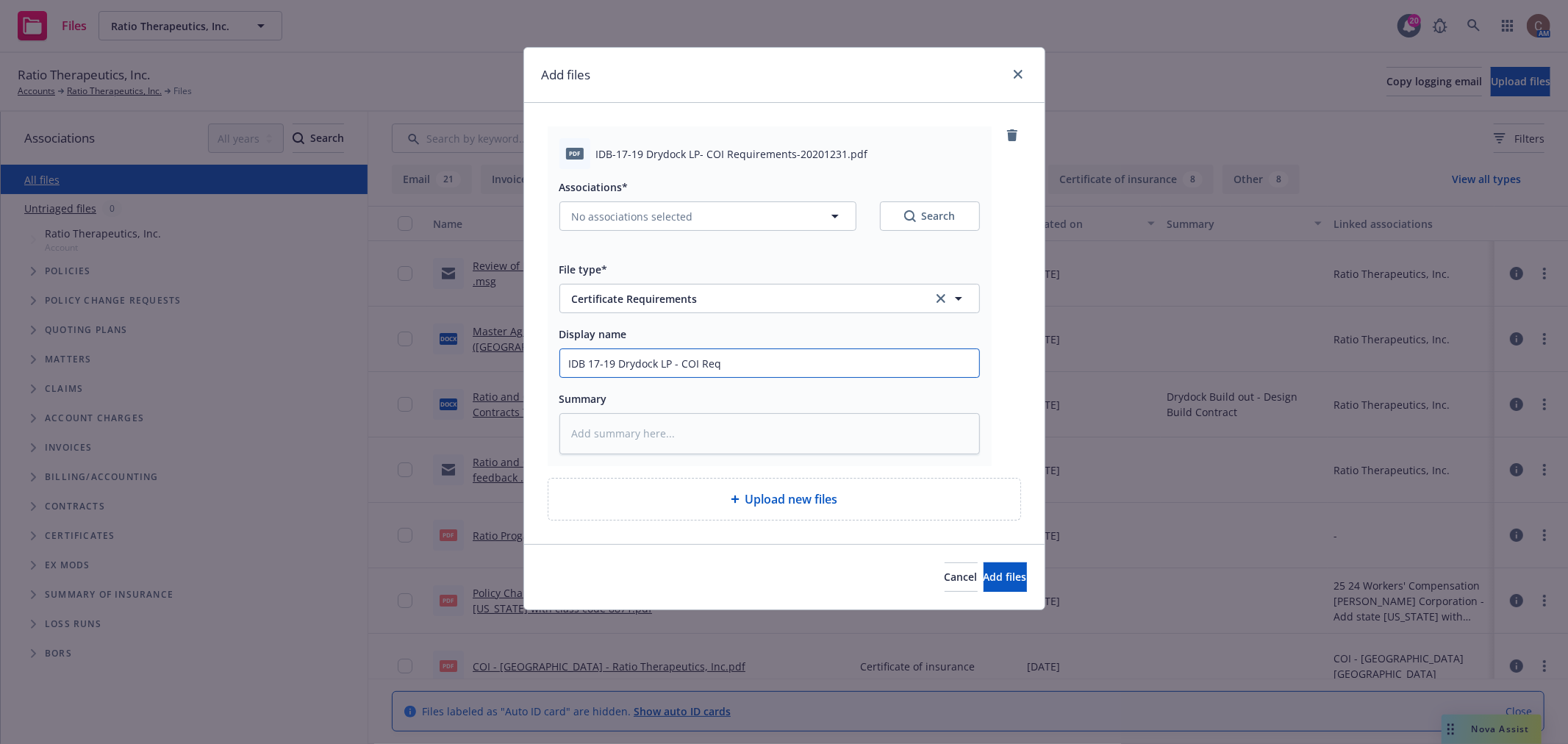
type input "IDB 17-19 Drydock LP - COI Requ"
type textarea "x"
type input "IDB 17-19 Drydock LP - COI Requi"
type textarea "x"
type input "IDB 17-19 Drydock LP - COI Requir"
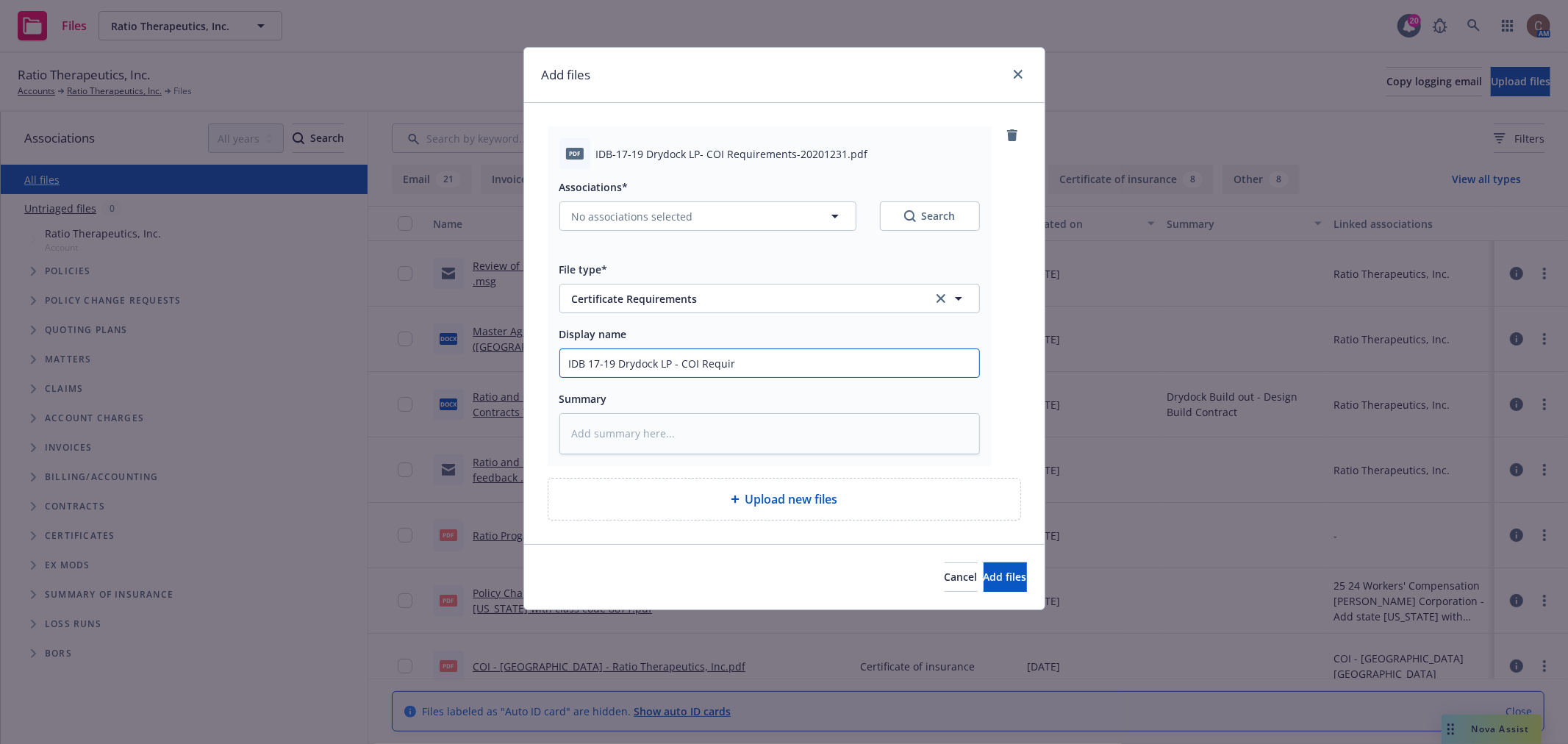
type textarea "x"
type input "IDB 17-19 Drydock LP - COI Require"
type textarea "x"
type input "IDB 17-19 Drydock LP - COI Requirem"
type textarea "x"
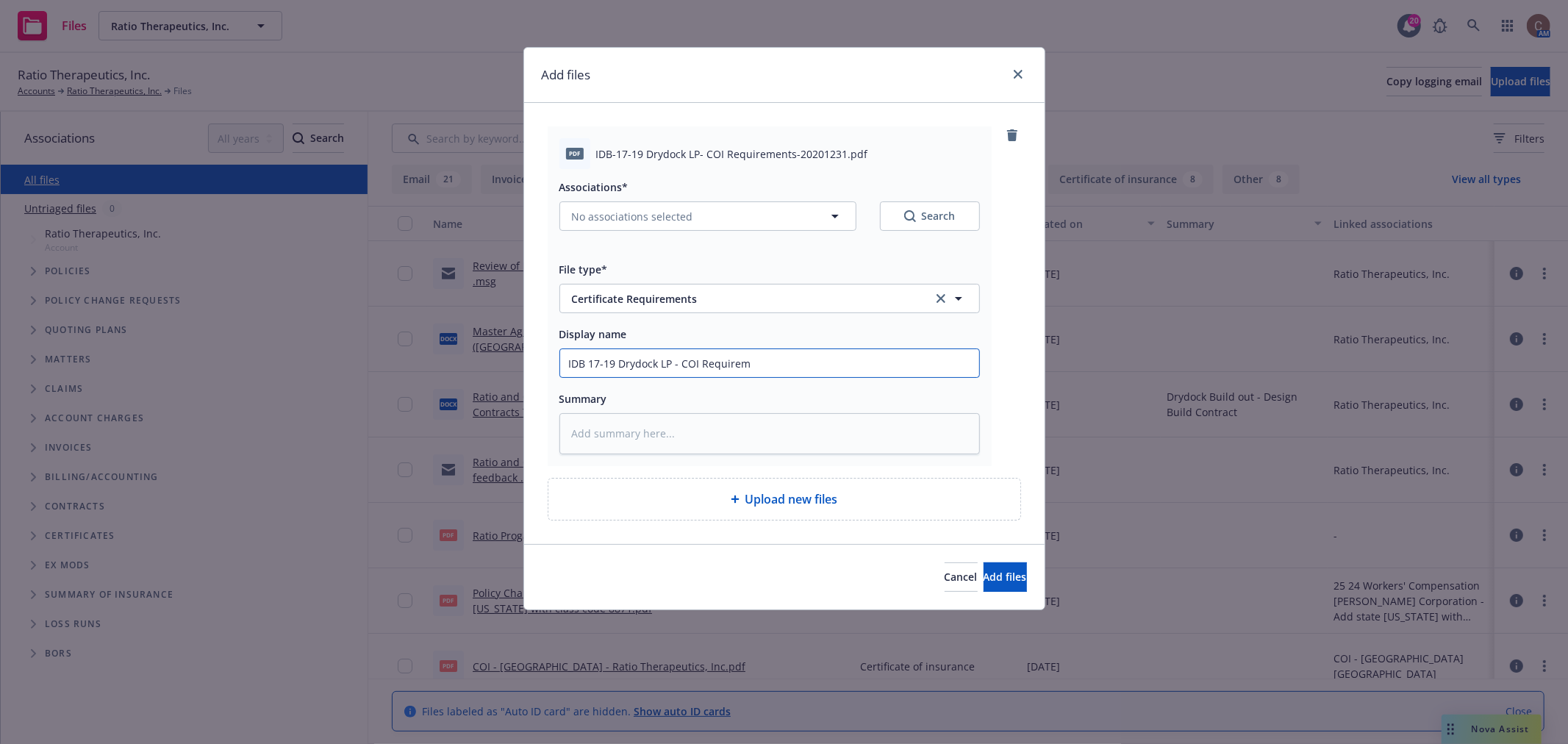
type input "IDB 17-19 Drydock LP - COI Requireme"
type textarea "x"
type input "IDB 17-19 Drydock LP - COI Requiremen"
type textarea "x"
type input "IDB 17-19 Drydock LP - COI Requirement"
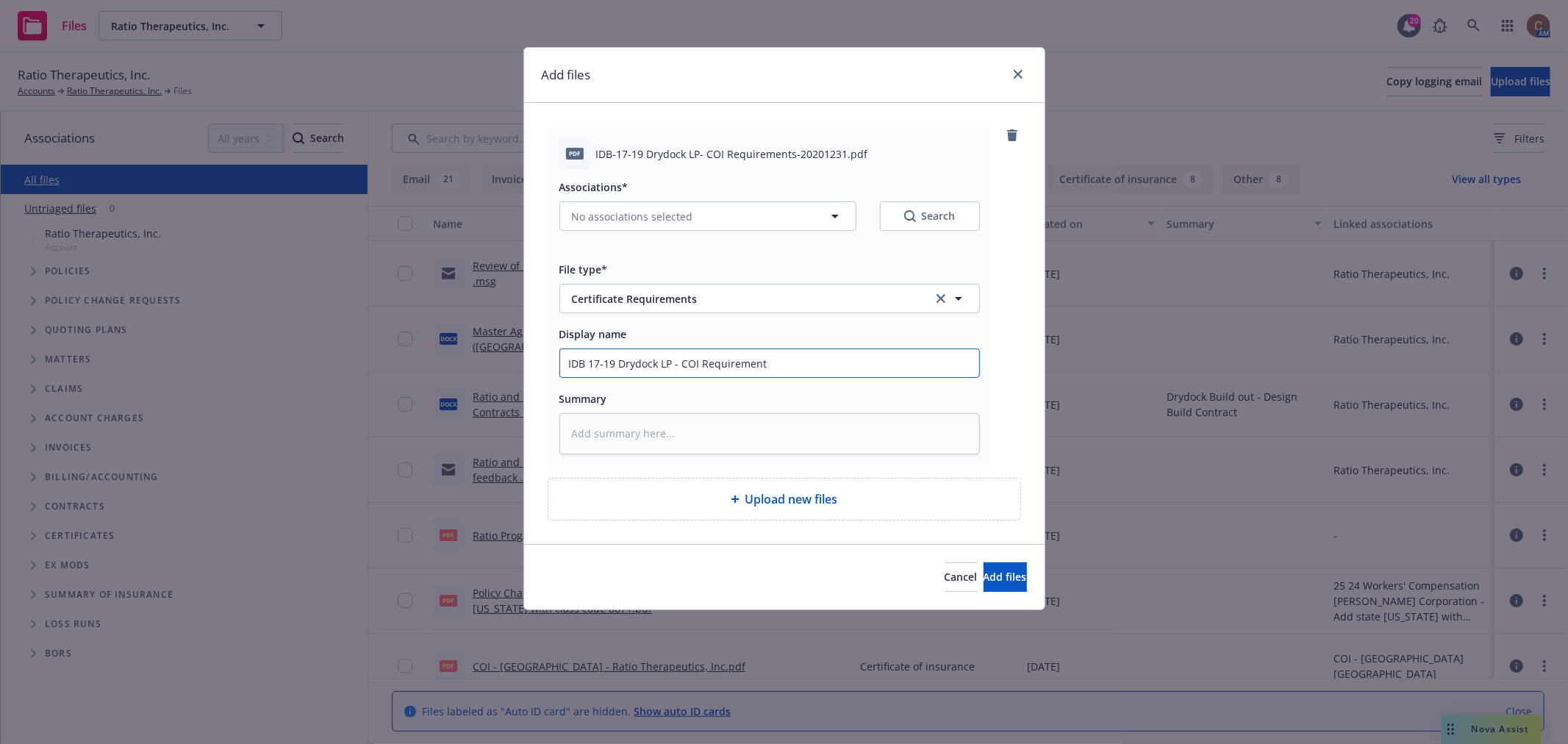
type textarea "x"
type input "IDB 17-19 Drydock LP - COI Requirements"
click at [733, 218] on button "No associations selected" at bounding box center [707, 216] width 297 height 29
type textarea "x"
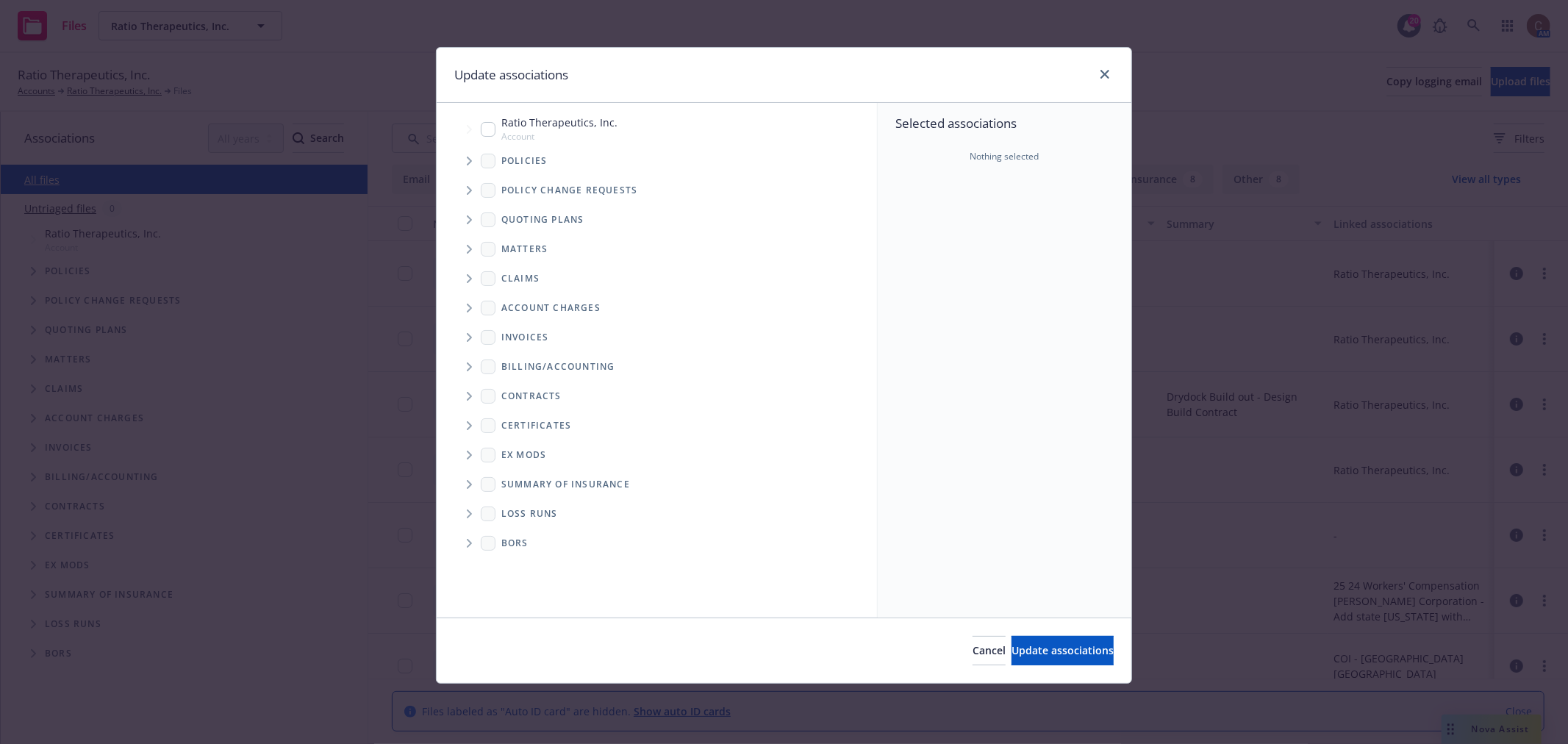
click at [491, 129] on input "Tree Example" at bounding box center [488, 129] width 14 height 14
checkbox input "true"
click at [1100, 653] on button "Update associations" at bounding box center [1062, 650] width 103 height 29
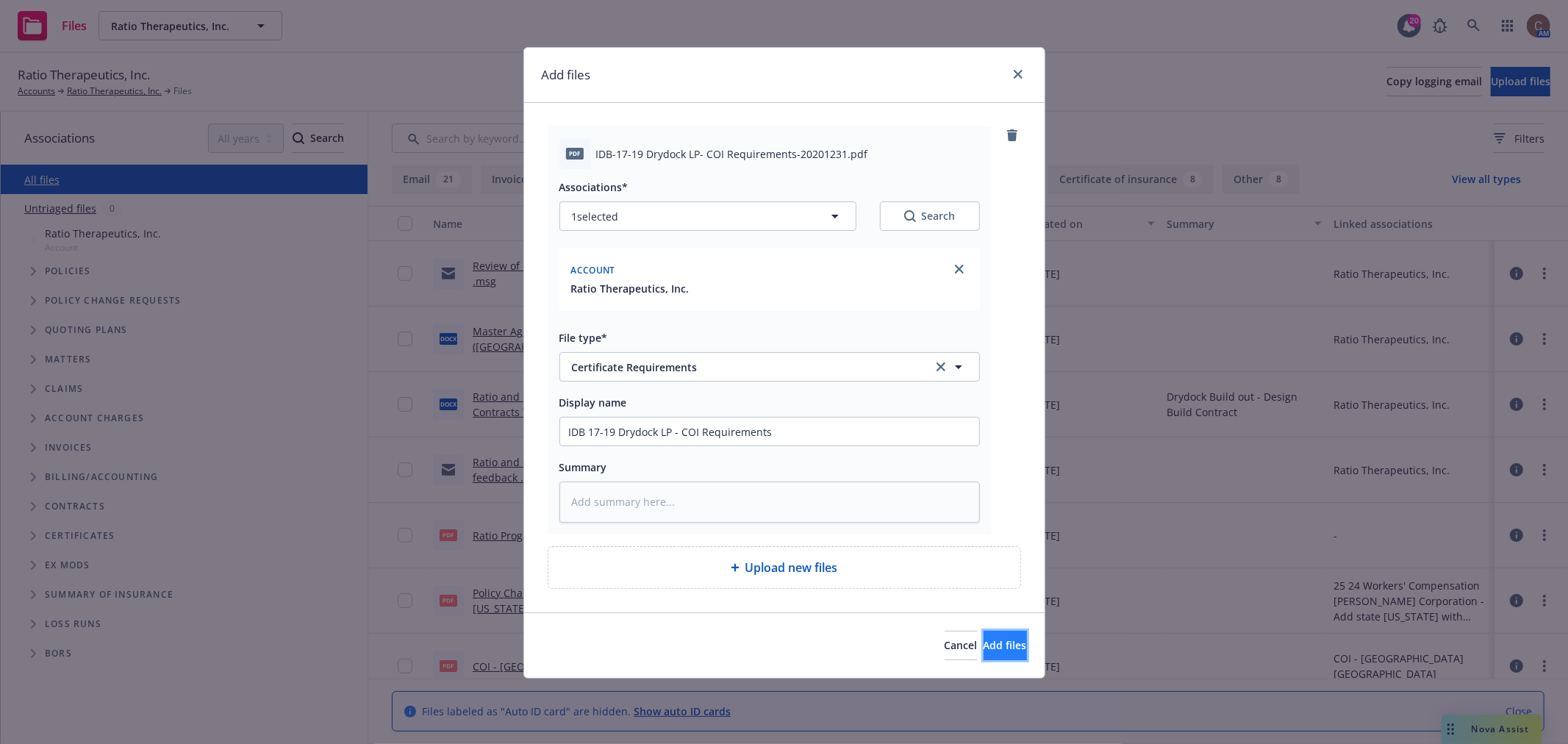
click at [1014, 646] on button "Add files" at bounding box center [1005, 645] width 44 height 29
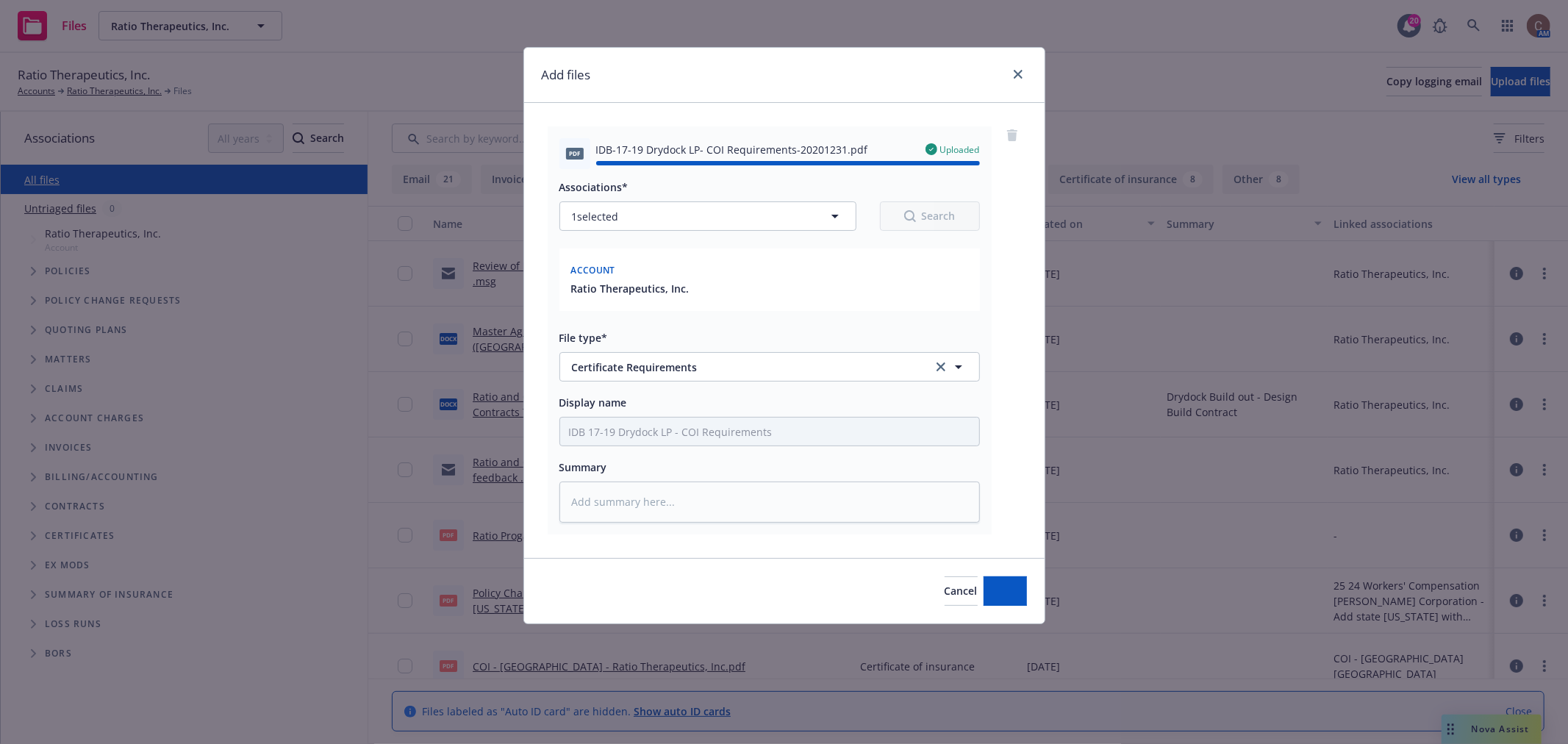
type textarea "x"
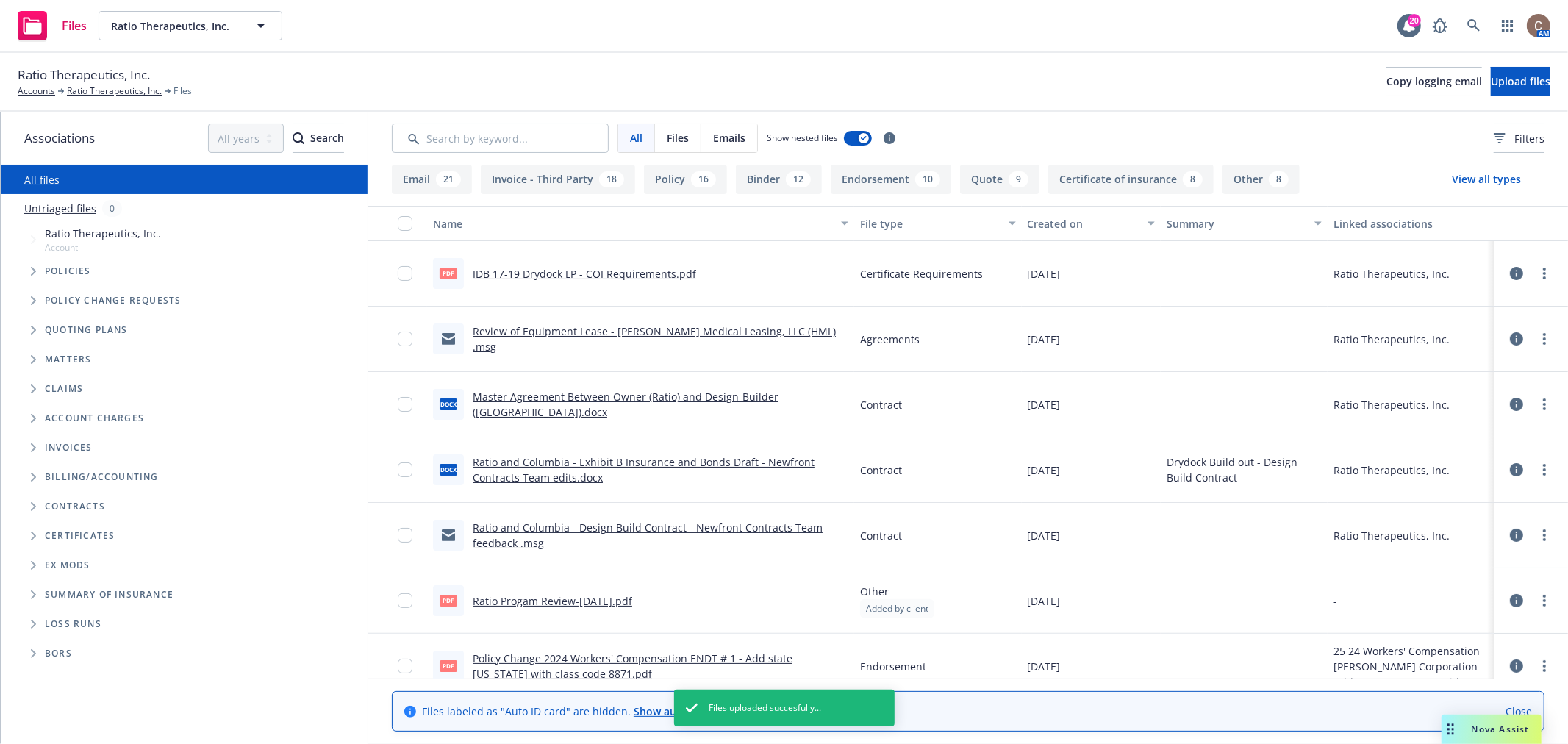
click at [585, 69] on div "Ratio Therapeutics, Inc. Accounts Ratio Therapeutics, Inc. Files Copy logging e…" at bounding box center [784, 81] width 1532 height 32
click at [546, 141] on input "Search by keyword..." at bounding box center [499, 137] width 217 height 29
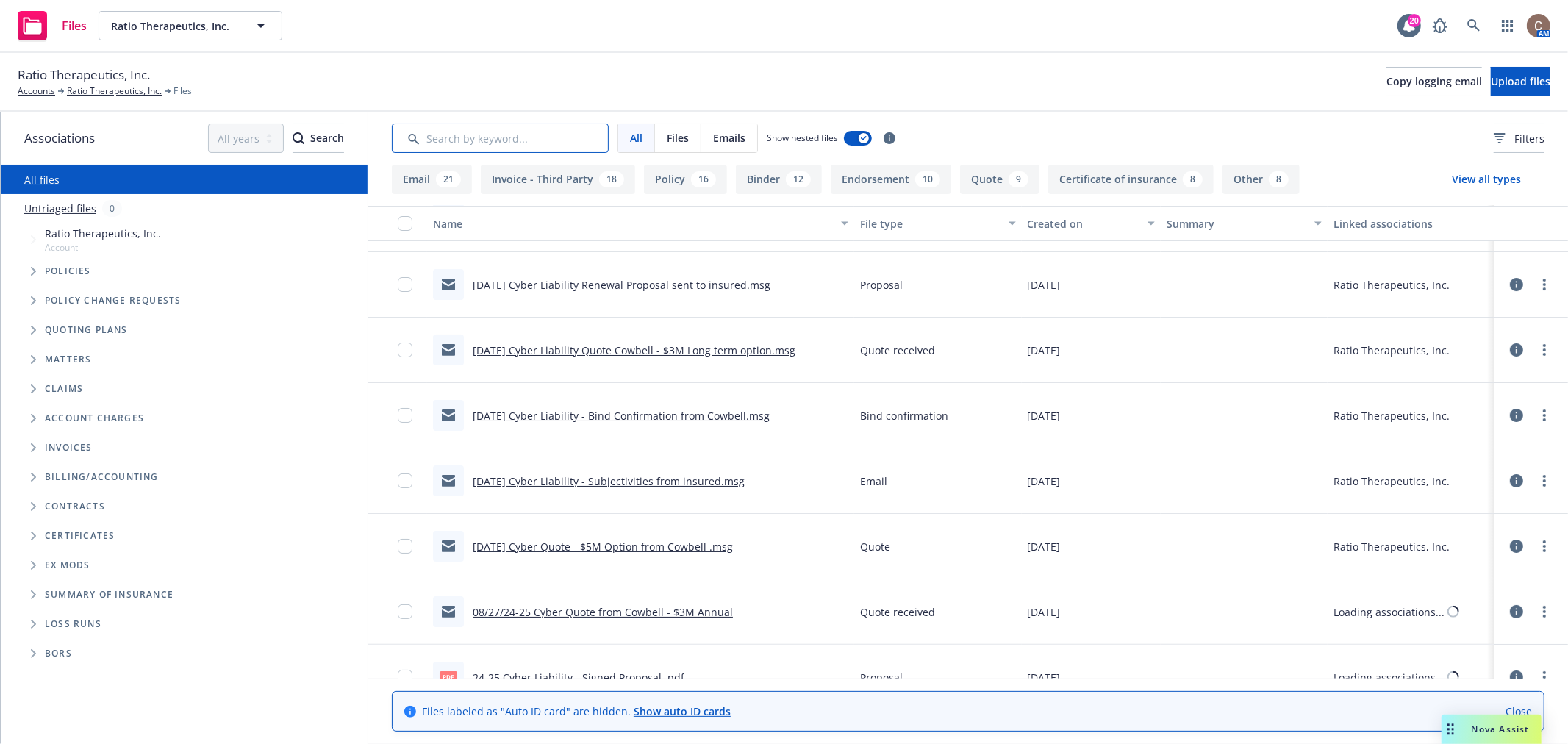
scroll to position [4656, 0]
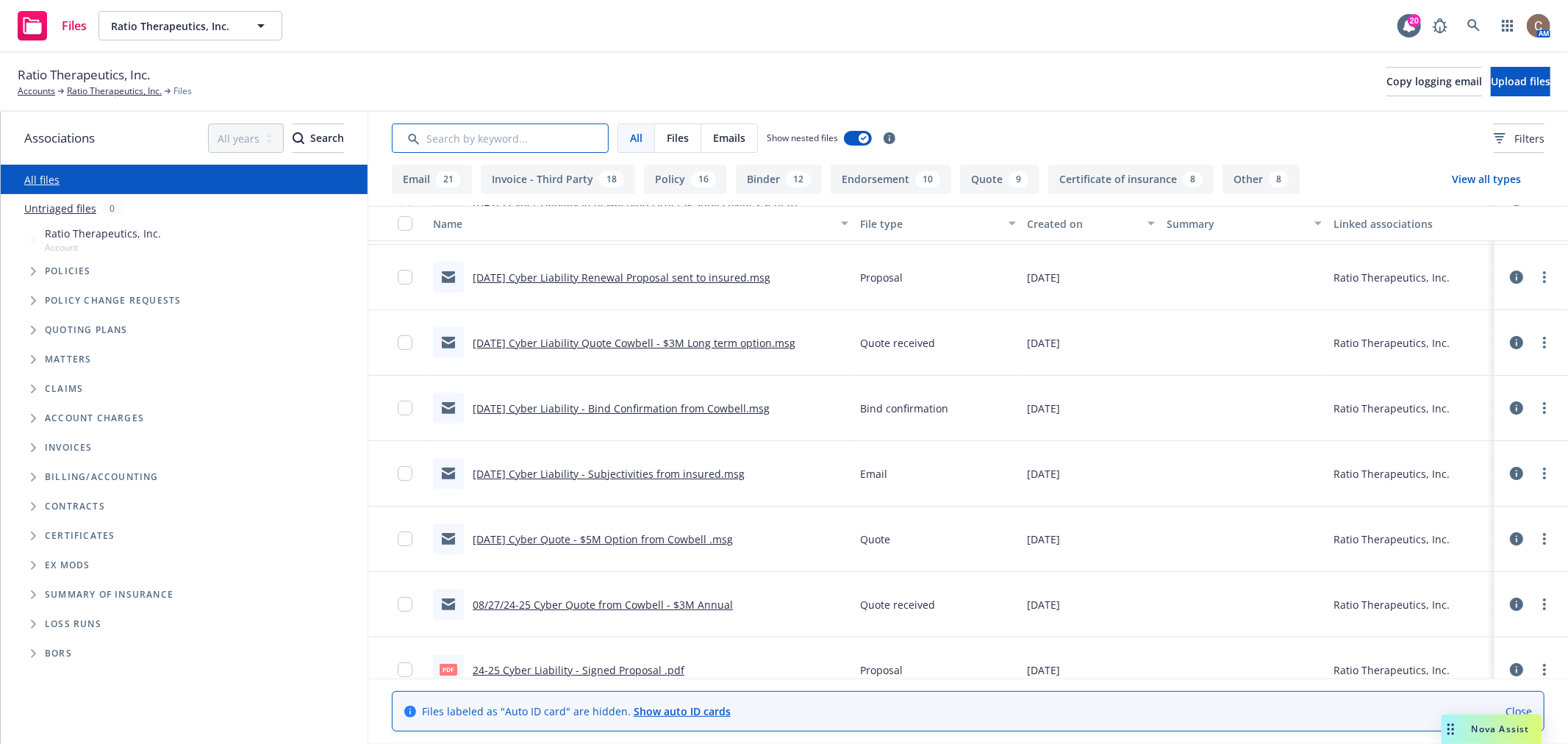
click at [508, 133] on input "Search by keyword..." at bounding box center [499, 137] width 217 height 29
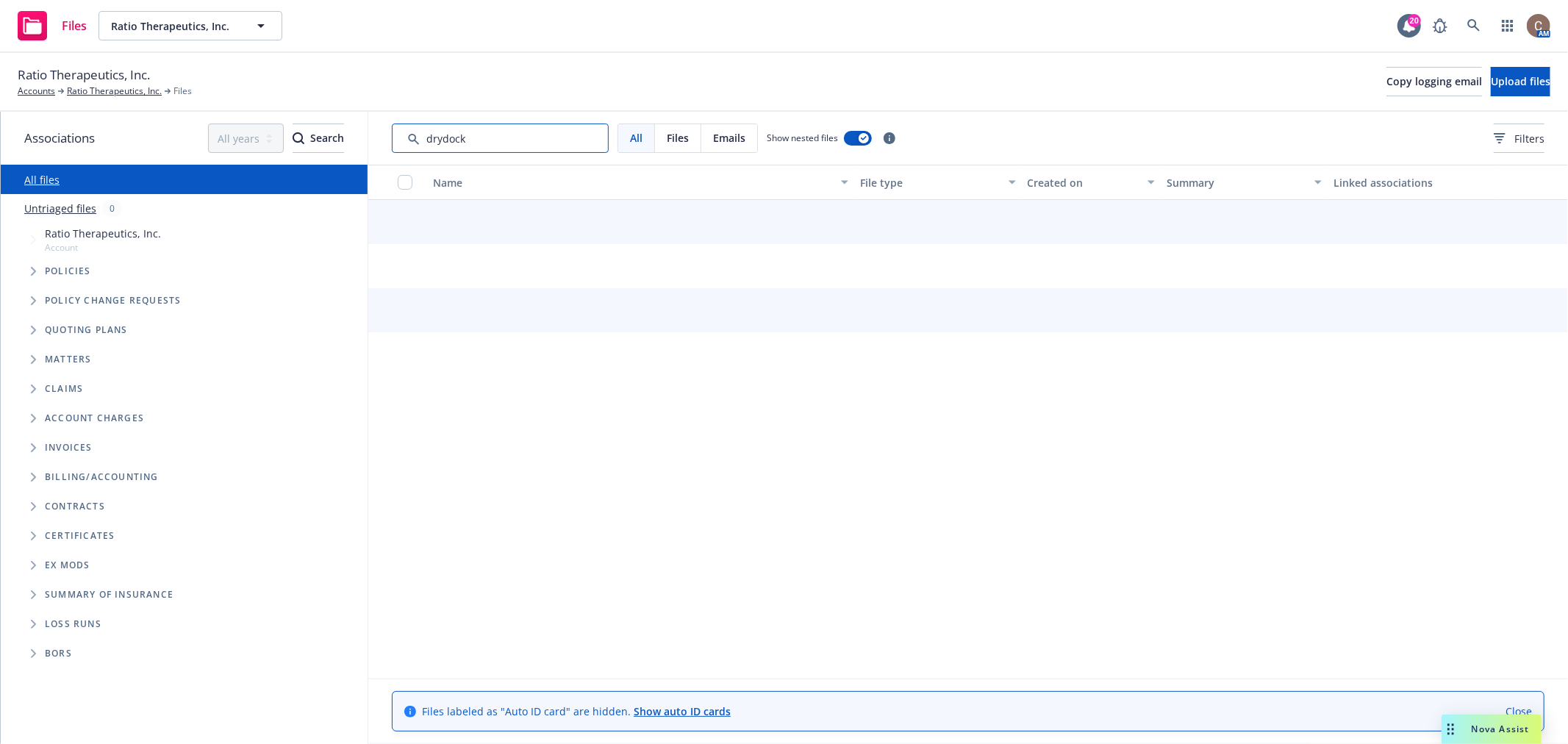
type input "drydock"
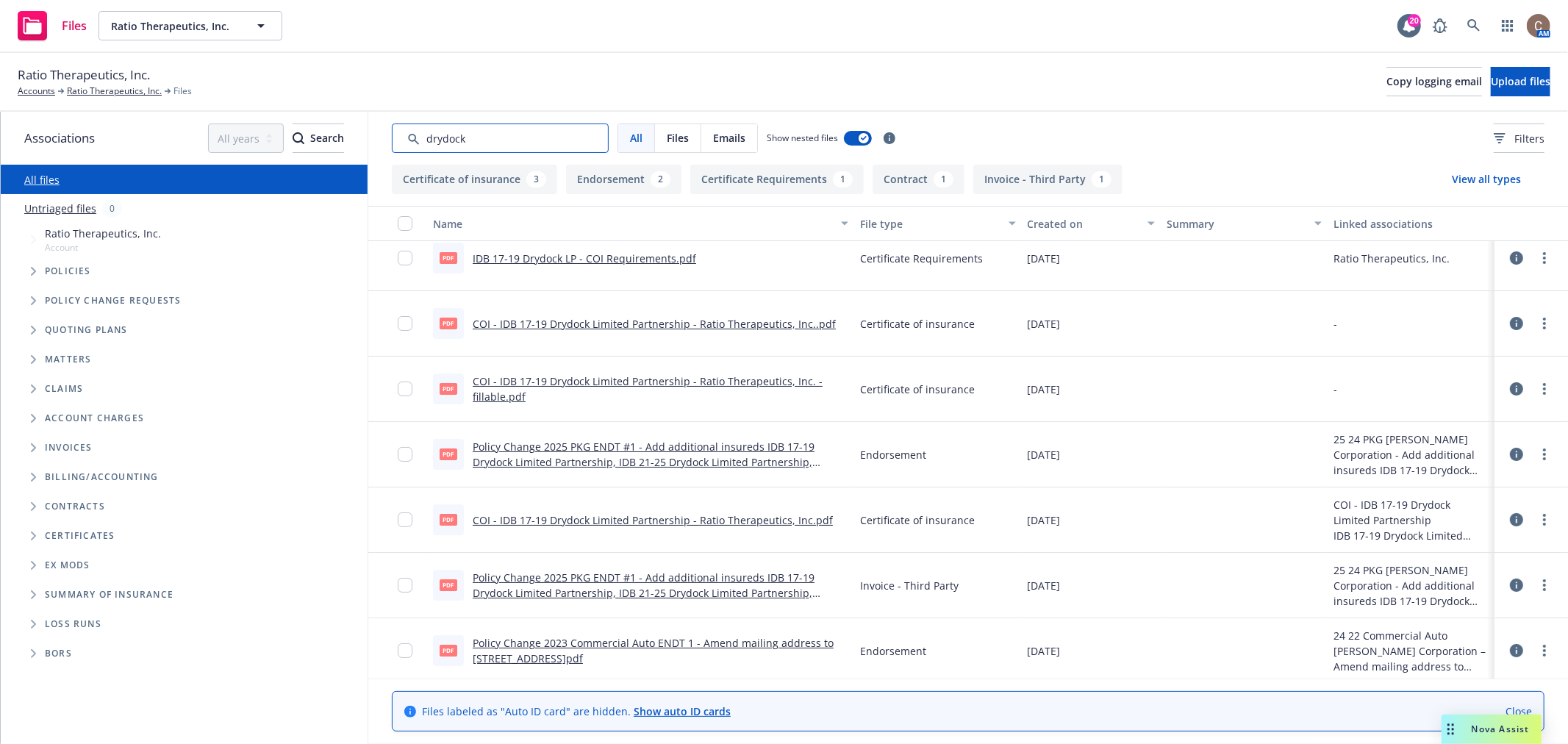
scroll to position [18, 0]
click at [652, 517] on link "COI - IDB 17-19 Drydock Limited Partnership - Ratio Therapeutics, Inc.pdf" at bounding box center [653, 518] width 360 height 14
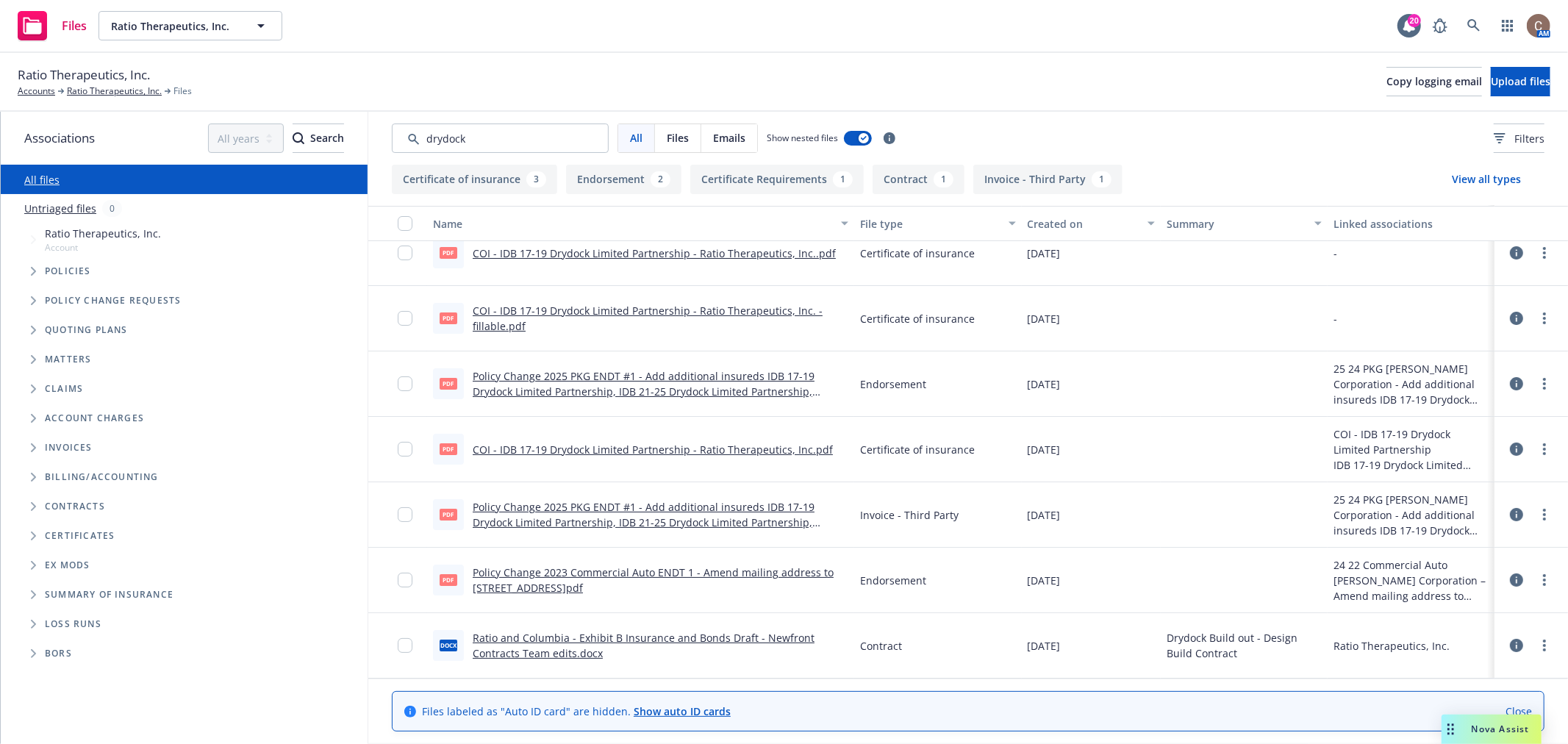
click at [650, 520] on link "Policy Change 2025 PKG ENDT #1 - Add additional insureds IDB 17-19 Drydock Limi…" at bounding box center [656, 530] width 368 height 61
click at [692, 391] on link "Policy Change 2025 PKG ENDT #1 - Add additional insureds IDB 17-19 Drydock Limi…" at bounding box center [656, 400] width 368 height 61
click at [496, 140] on input "Search by keyword..." at bounding box center [499, 137] width 217 height 29
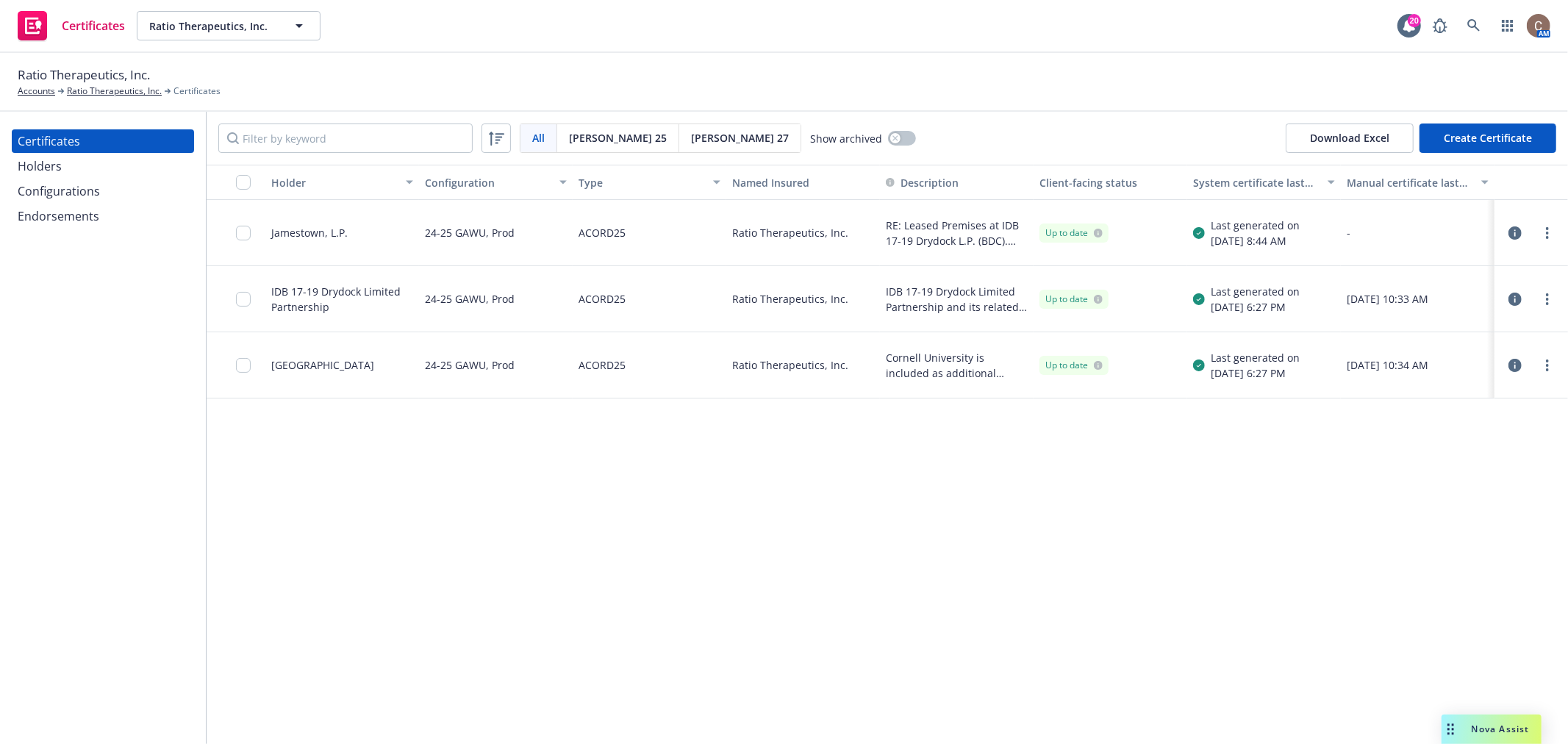
click at [1509, 297] on icon "button" at bounding box center [1514, 299] width 13 height 13
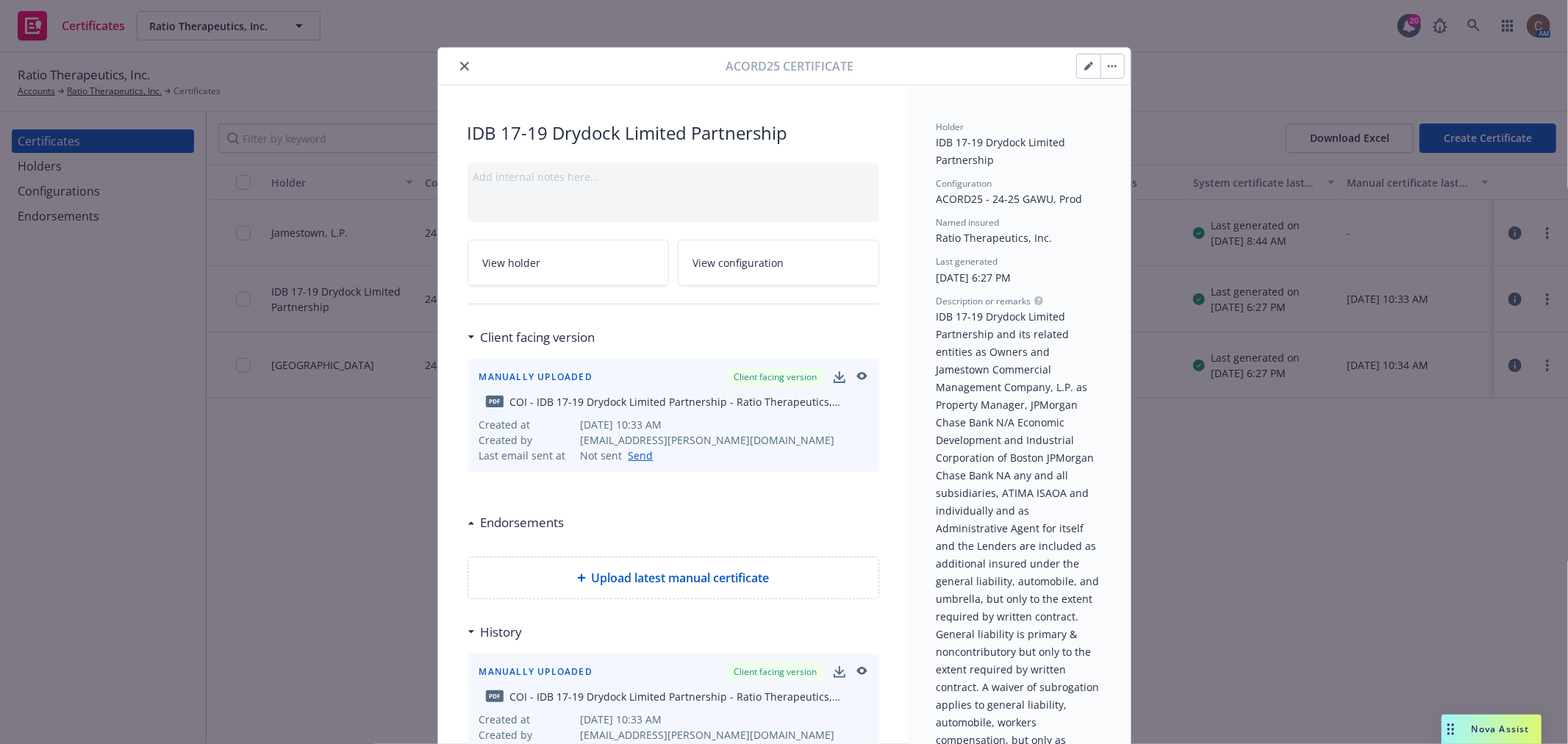
click at [1108, 65] on icon "button" at bounding box center [1112, 66] width 9 height 3
click at [856, 372] on icon "button" at bounding box center [862, 376] width 11 height 8
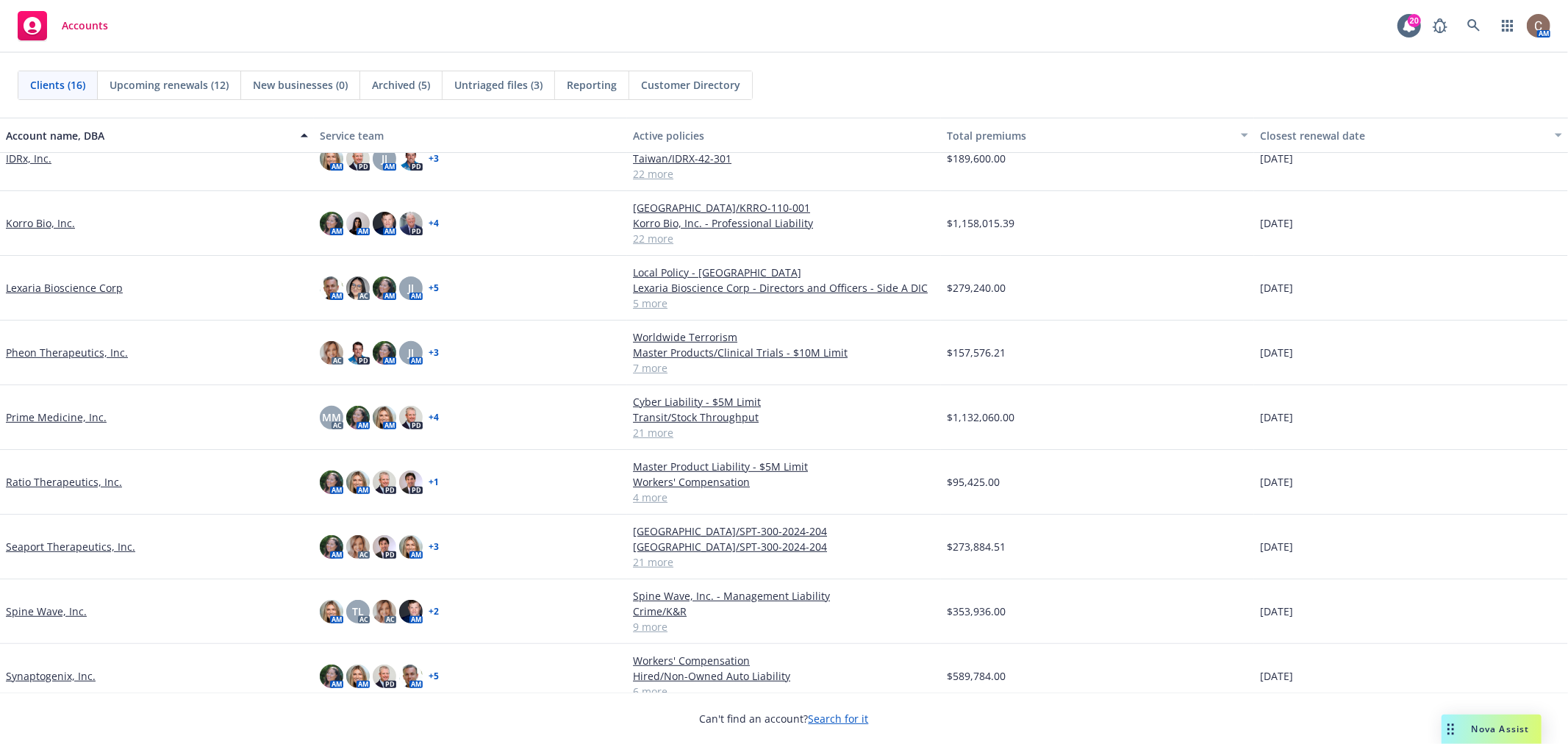
scroll to position [460, 0]
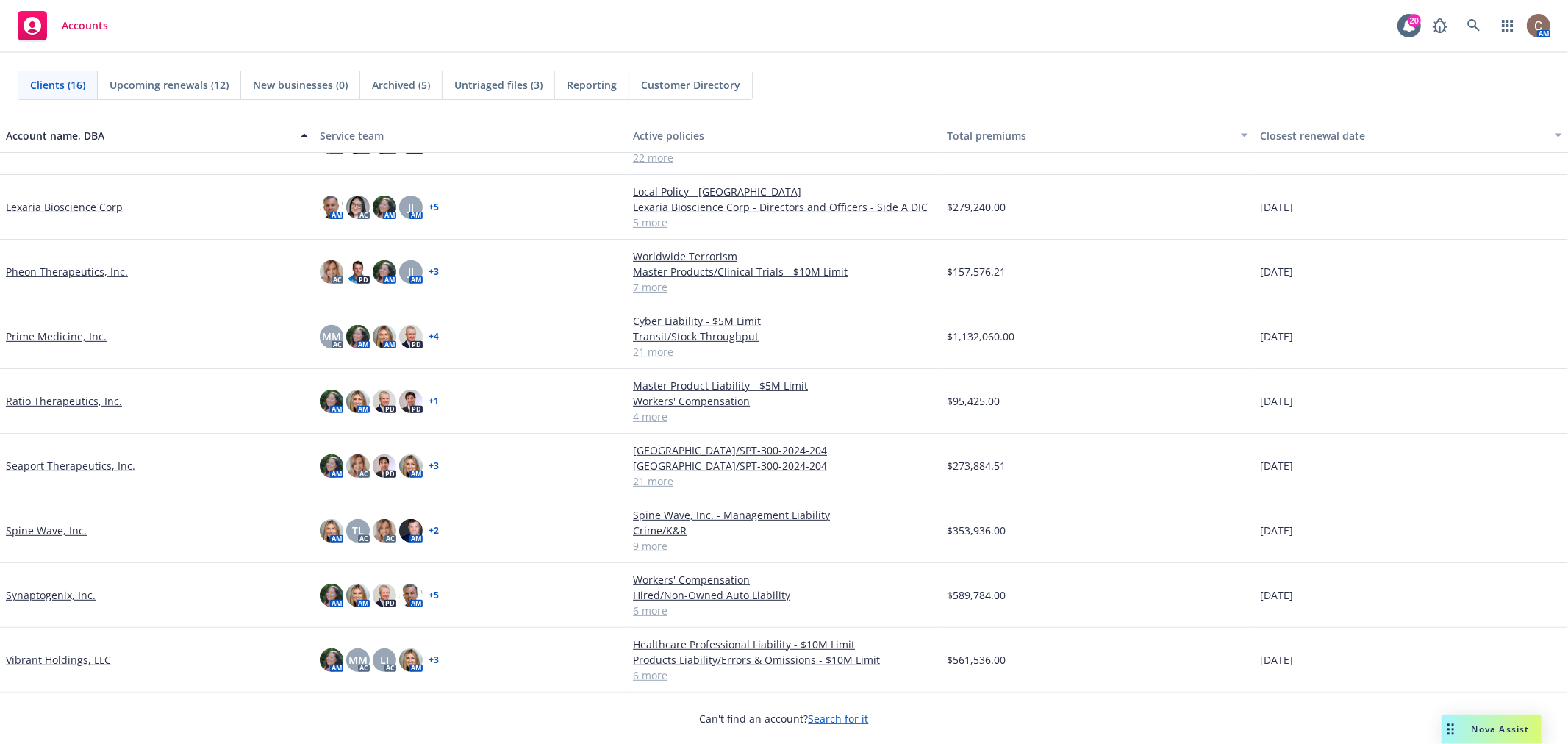
click at [42, 336] on link "Prime Medicine, Inc." at bounding box center [56, 335] width 101 height 15
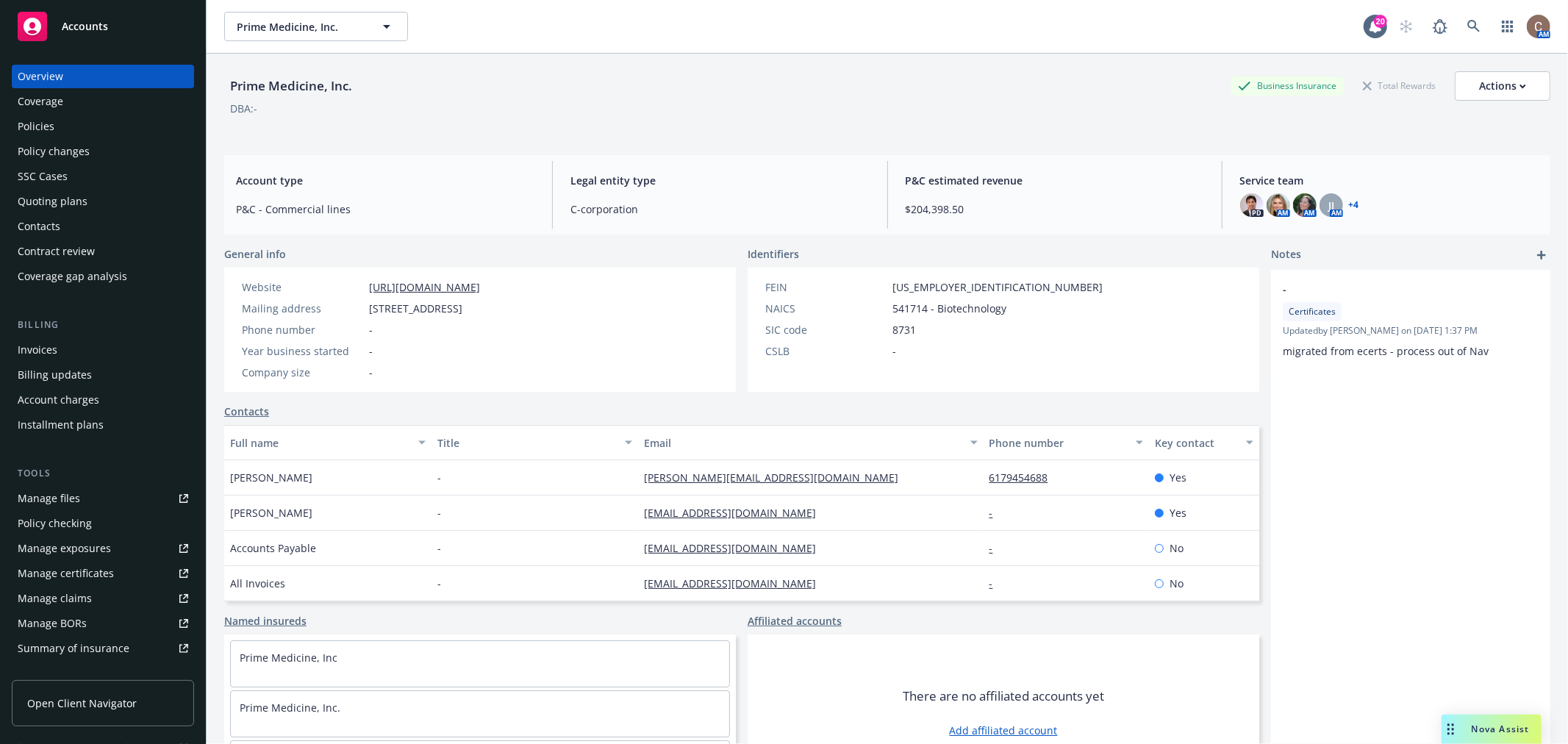
click at [67, 133] on div "Policies" at bounding box center [103, 127] width 170 height 23
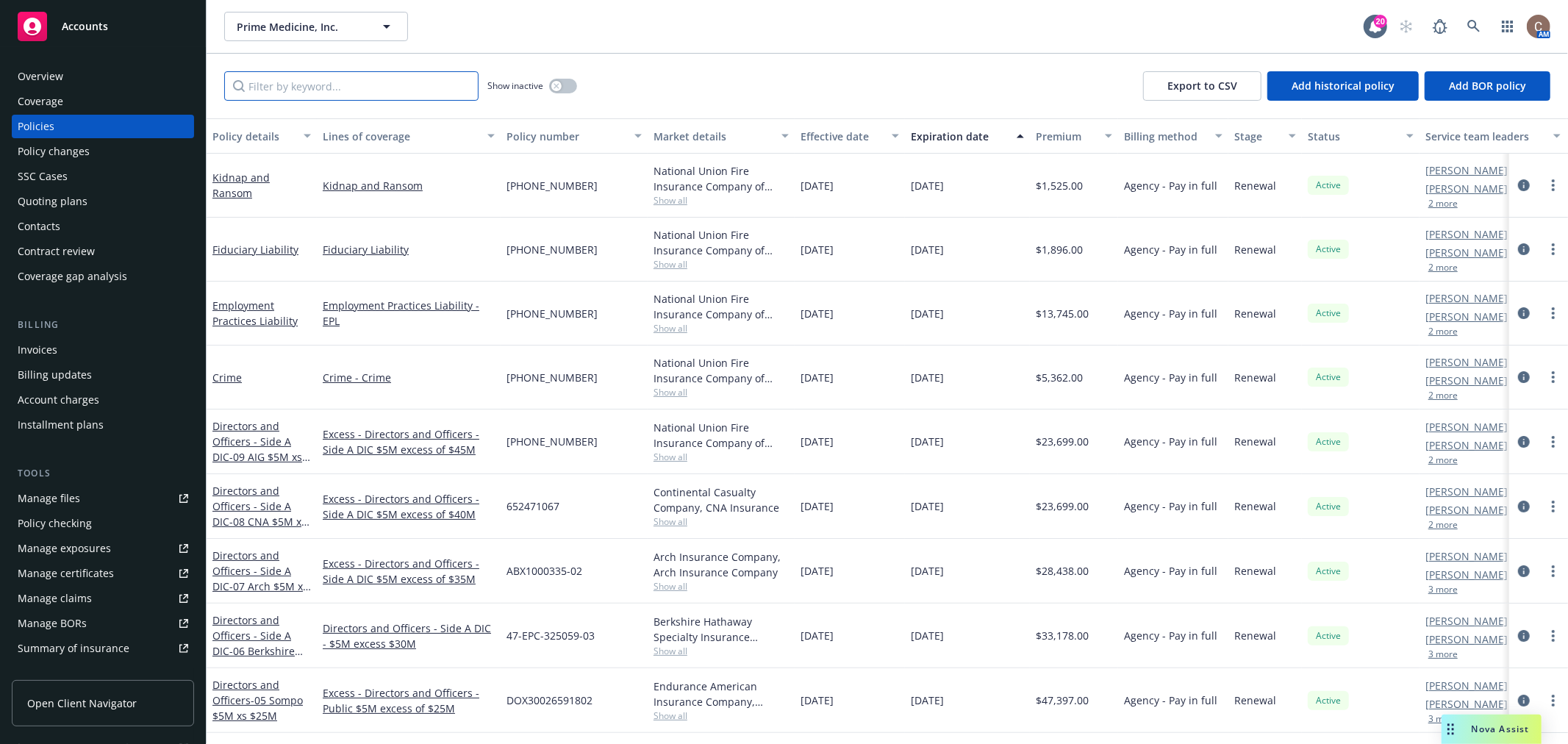
click at [316, 83] on input "Filter by keyword..." at bounding box center [351, 86] width 254 height 29
type input "prod"
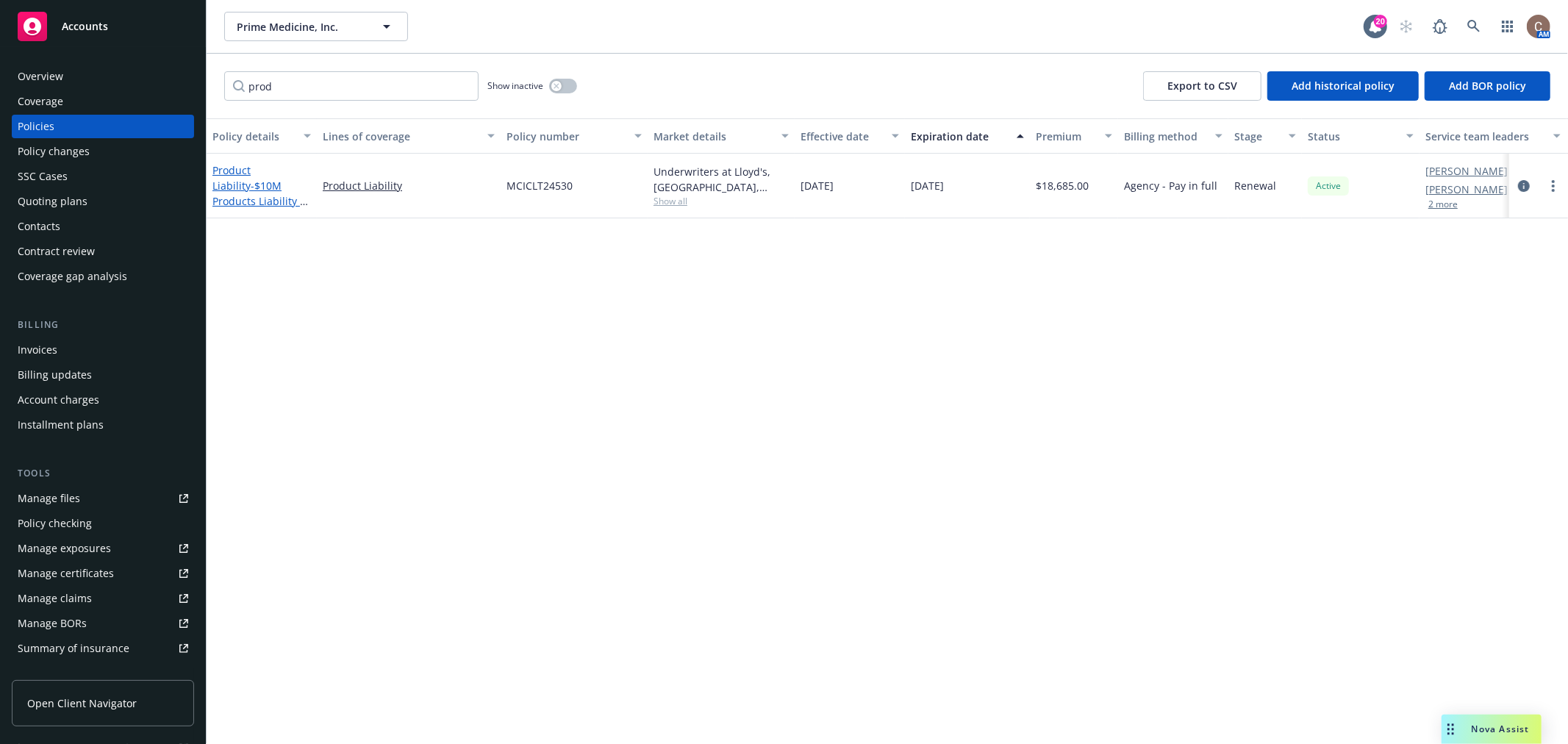
click at [240, 196] on span "- $10M Products Liability - incl UK & Canada" at bounding box center [260, 232] width 95 height 107
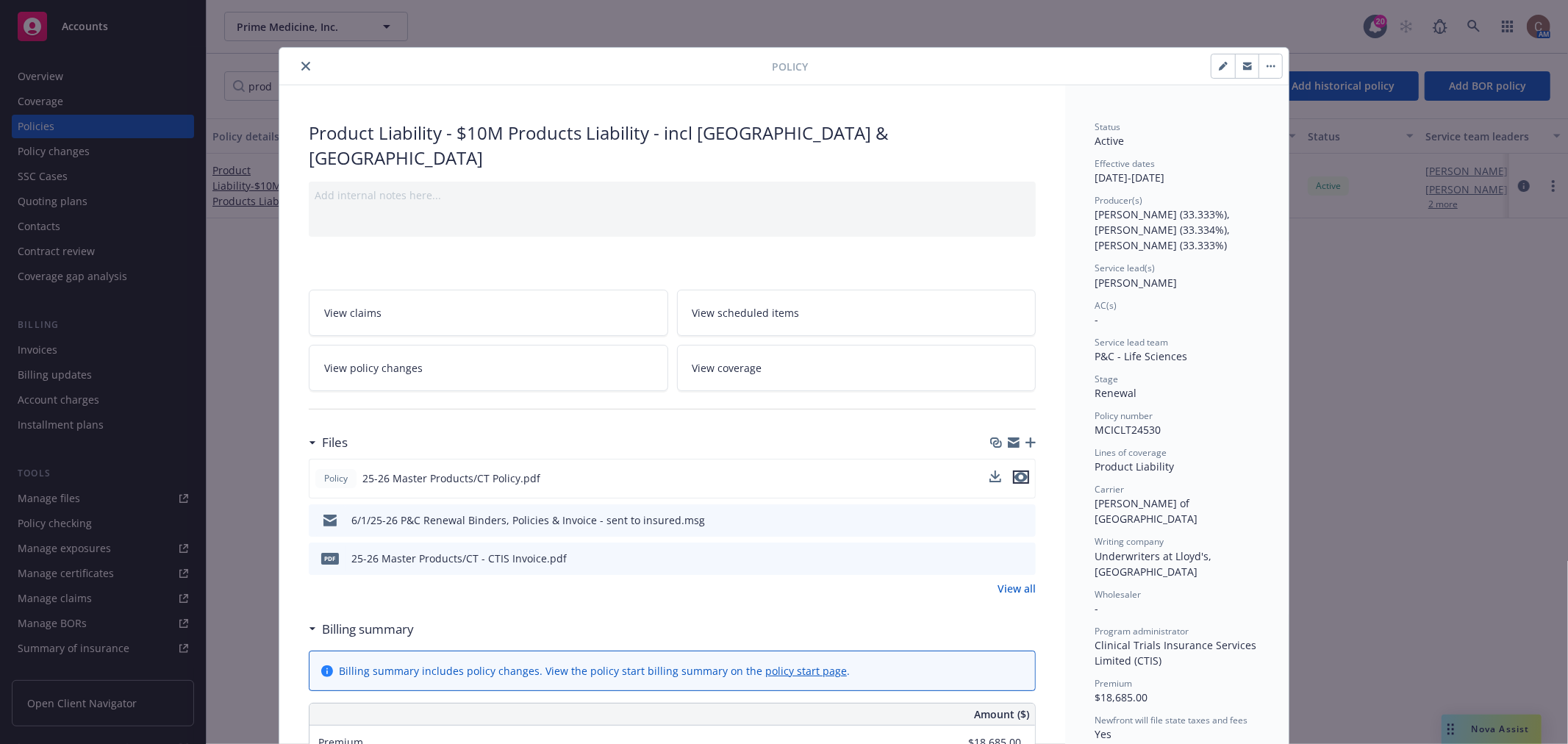
click at [1016, 472] on icon "preview file" at bounding box center [1020, 477] width 13 height 11
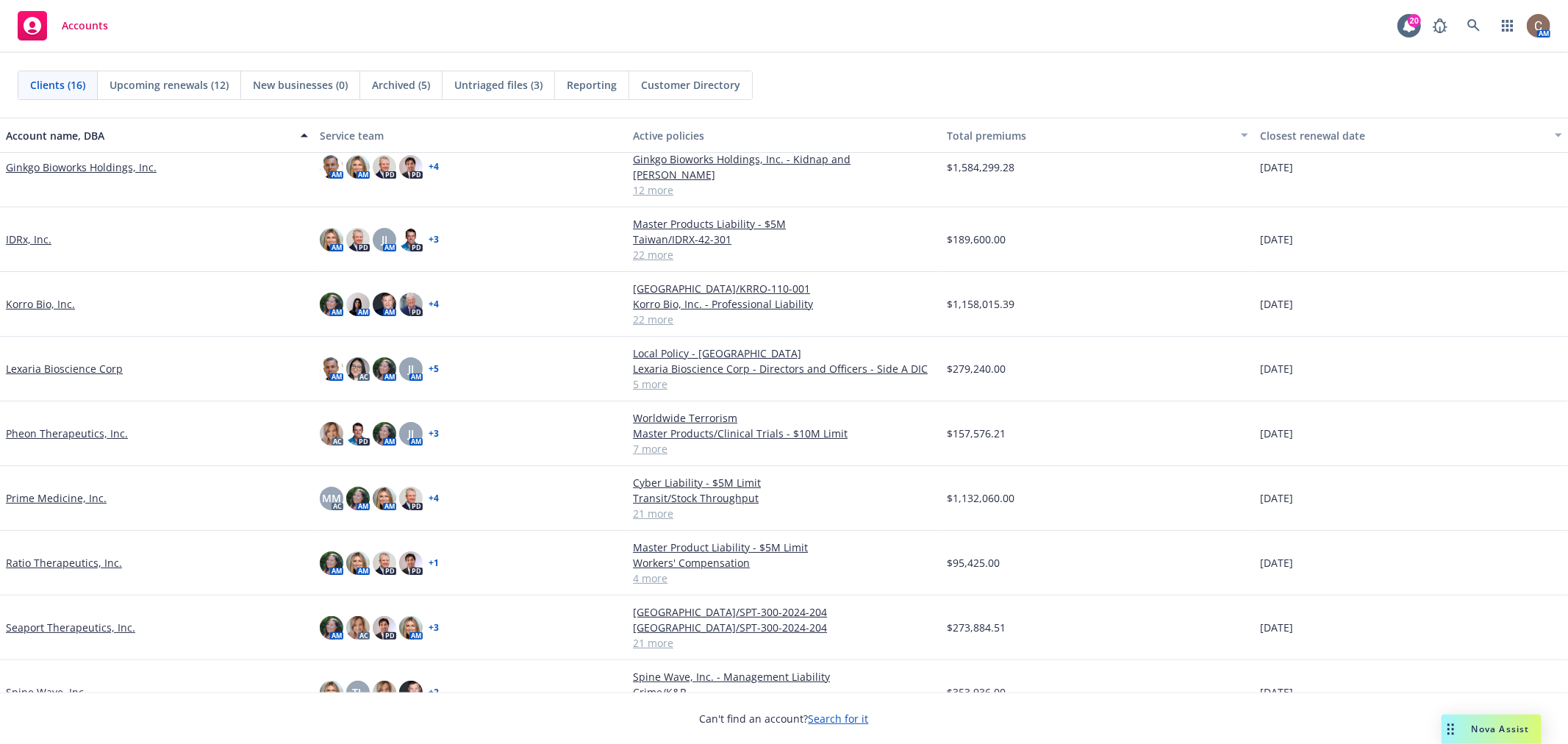
scroll to position [327, 0]
click at [84, 425] on link "Pheon Therapeutics, Inc." at bounding box center [67, 432] width 122 height 15
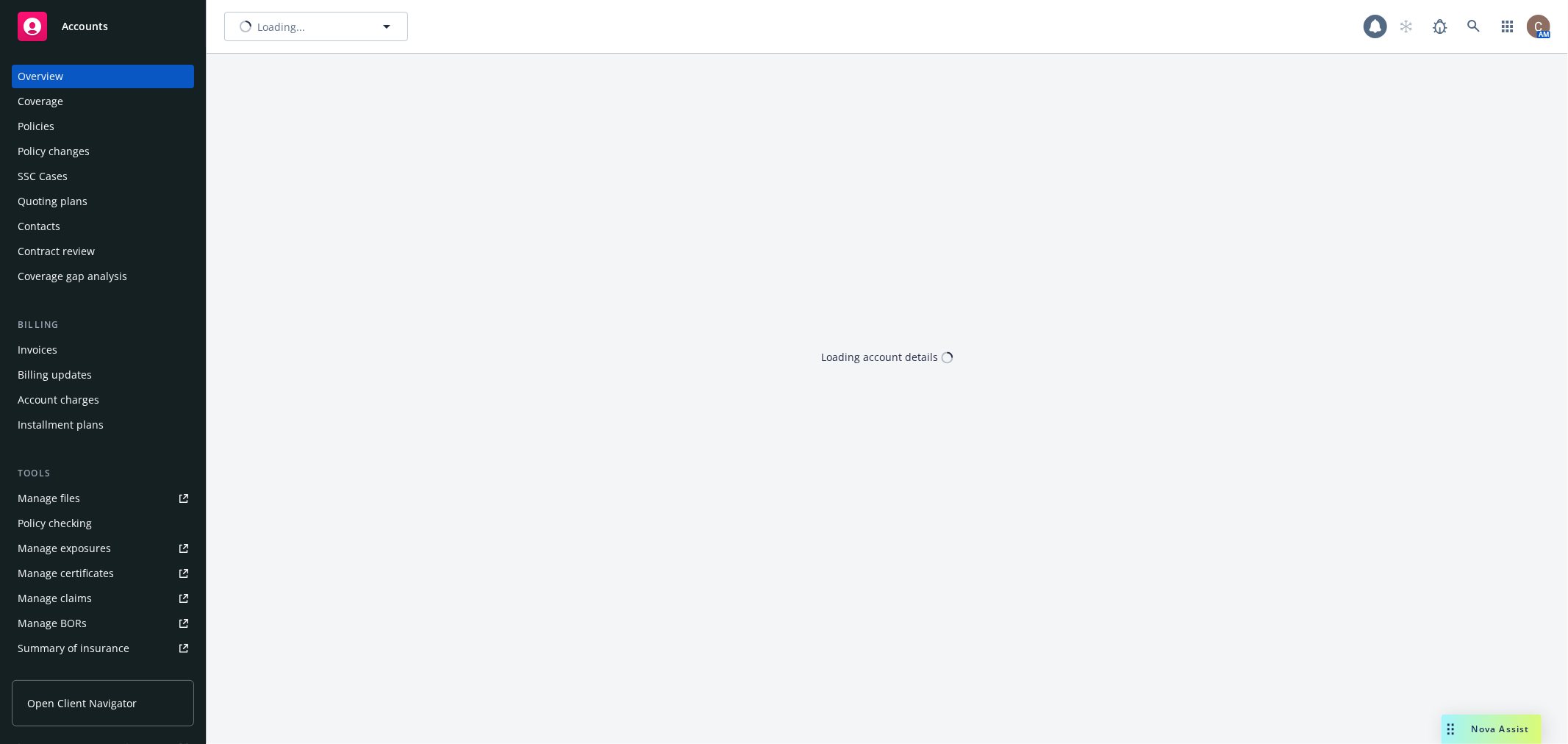
click at [75, 420] on div "Installment plans" at bounding box center [61, 425] width 86 height 23
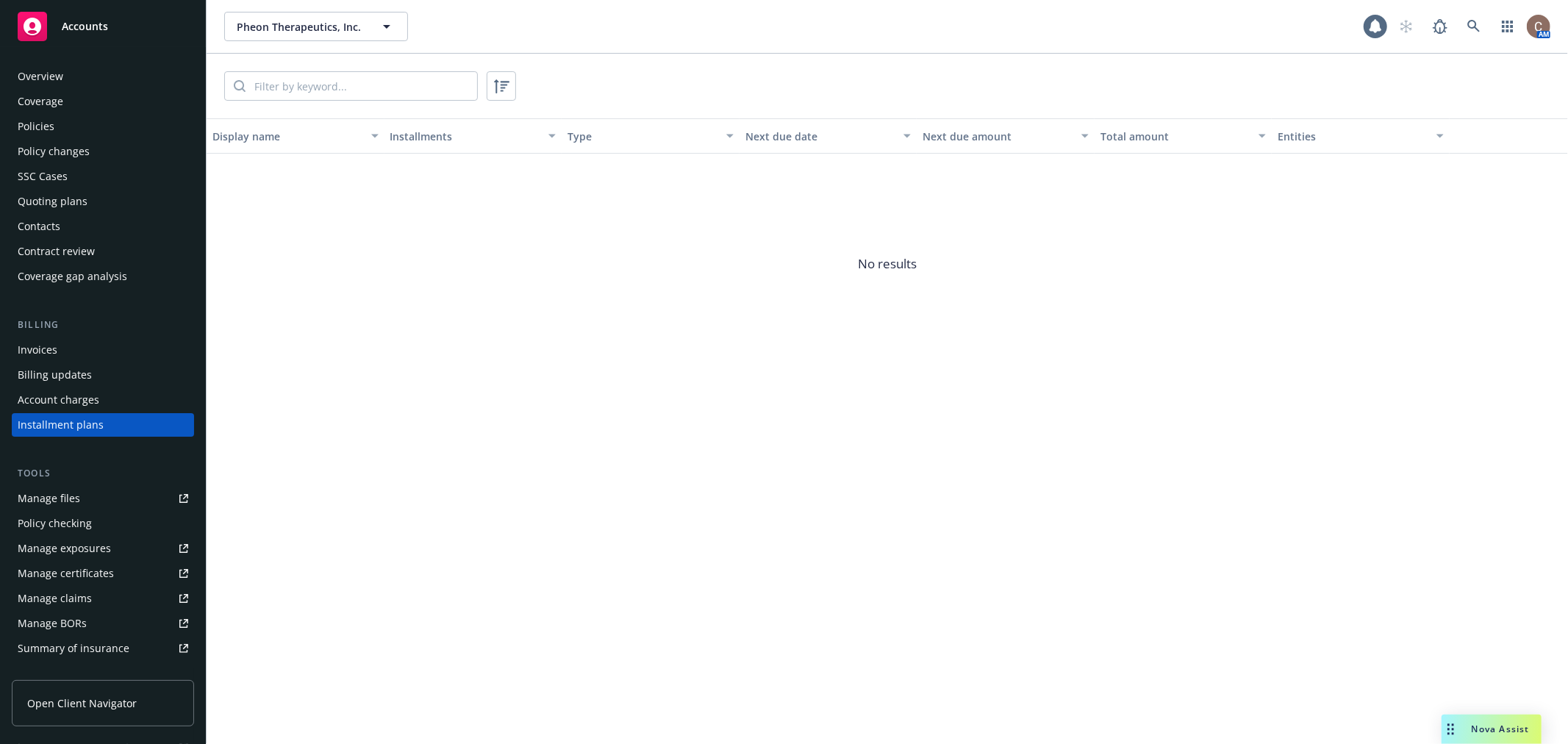
scroll to position [29, 0]
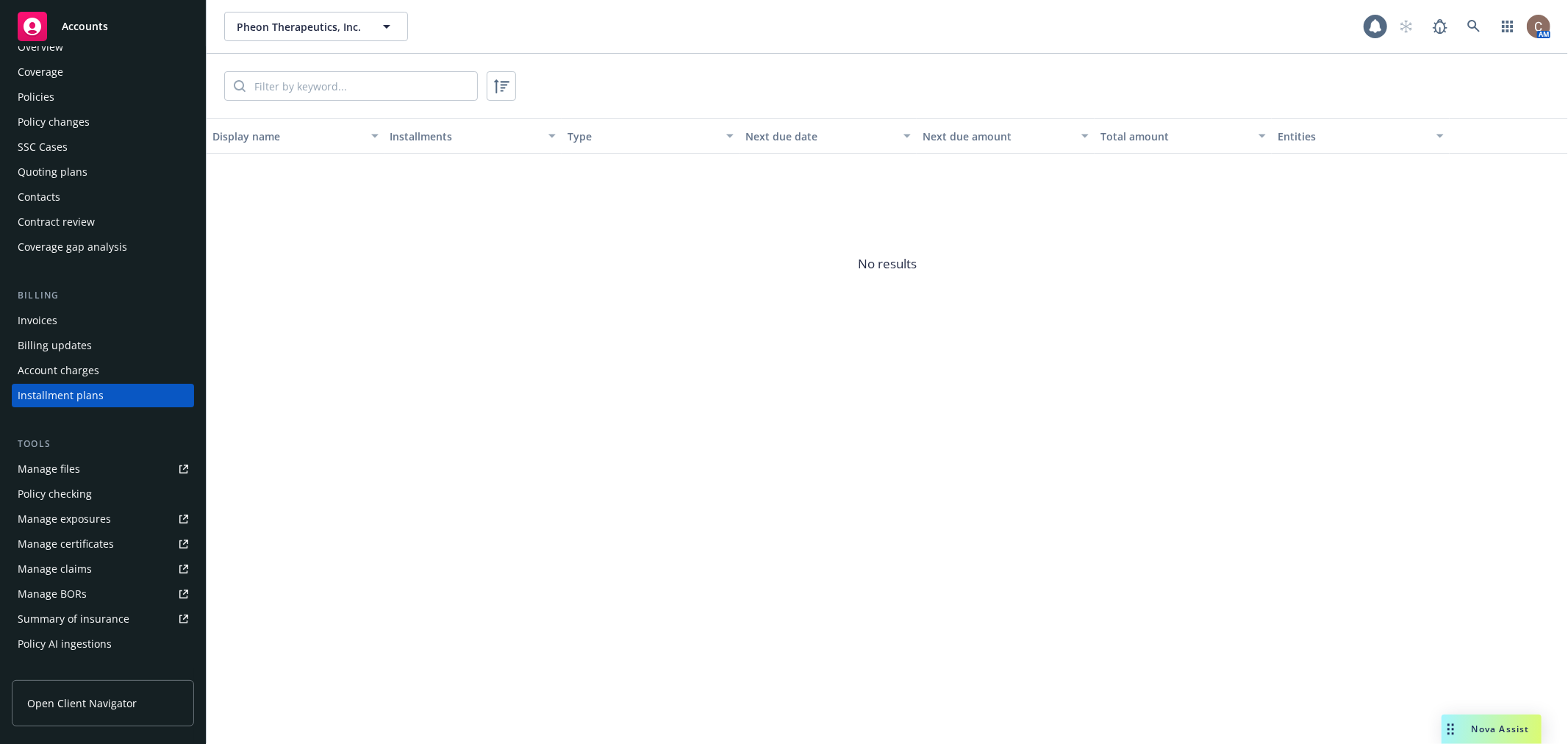
click at [54, 93] on div "Policies" at bounding box center [103, 97] width 170 height 23
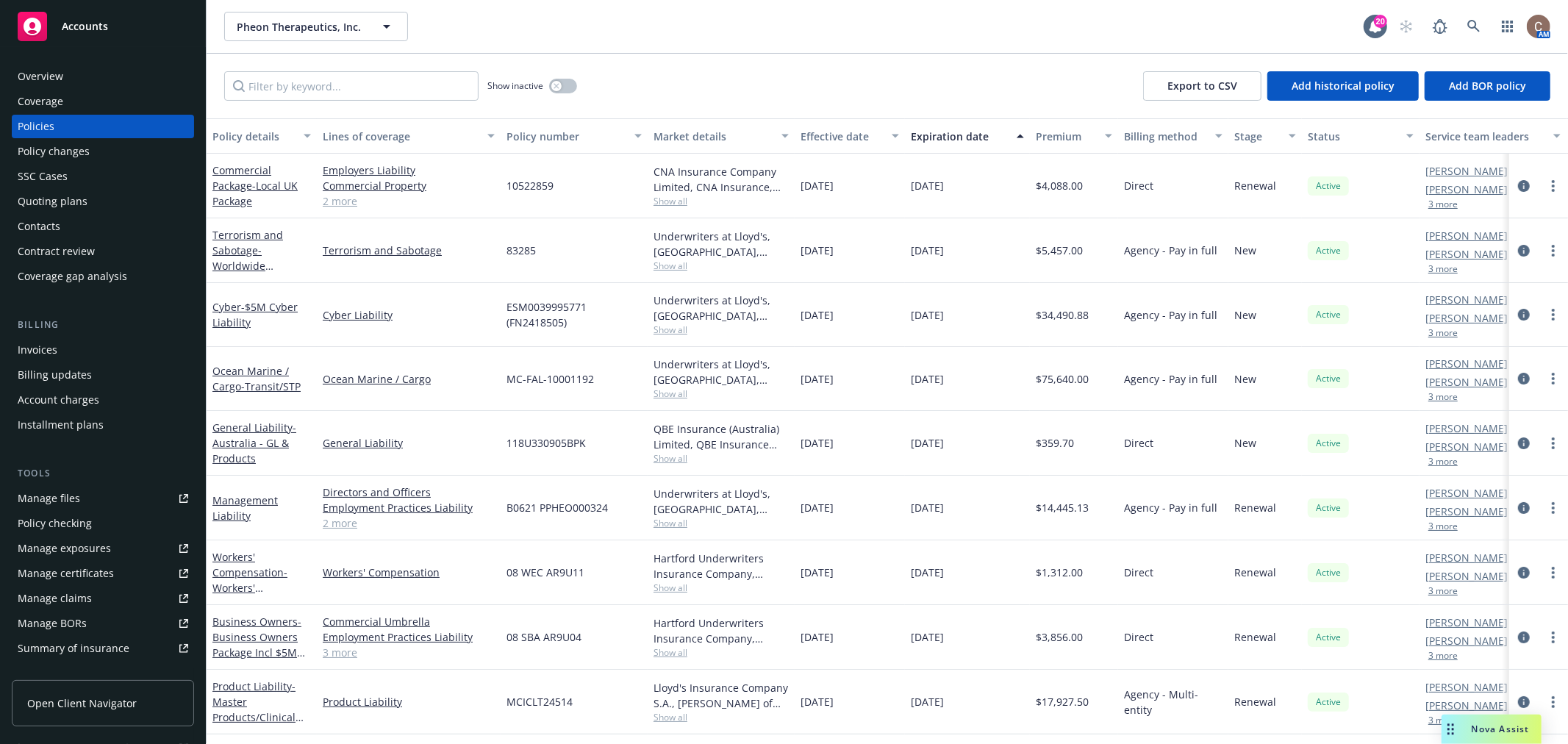
click at [91, 702] on span "Open Client Navigator" at bounding box center [81, 703] width 110 height 15
click at [263, 630] on span "- Business Owners Package Incl $5M Umbrella" at bounding box center [259, 645] width 93 height 61
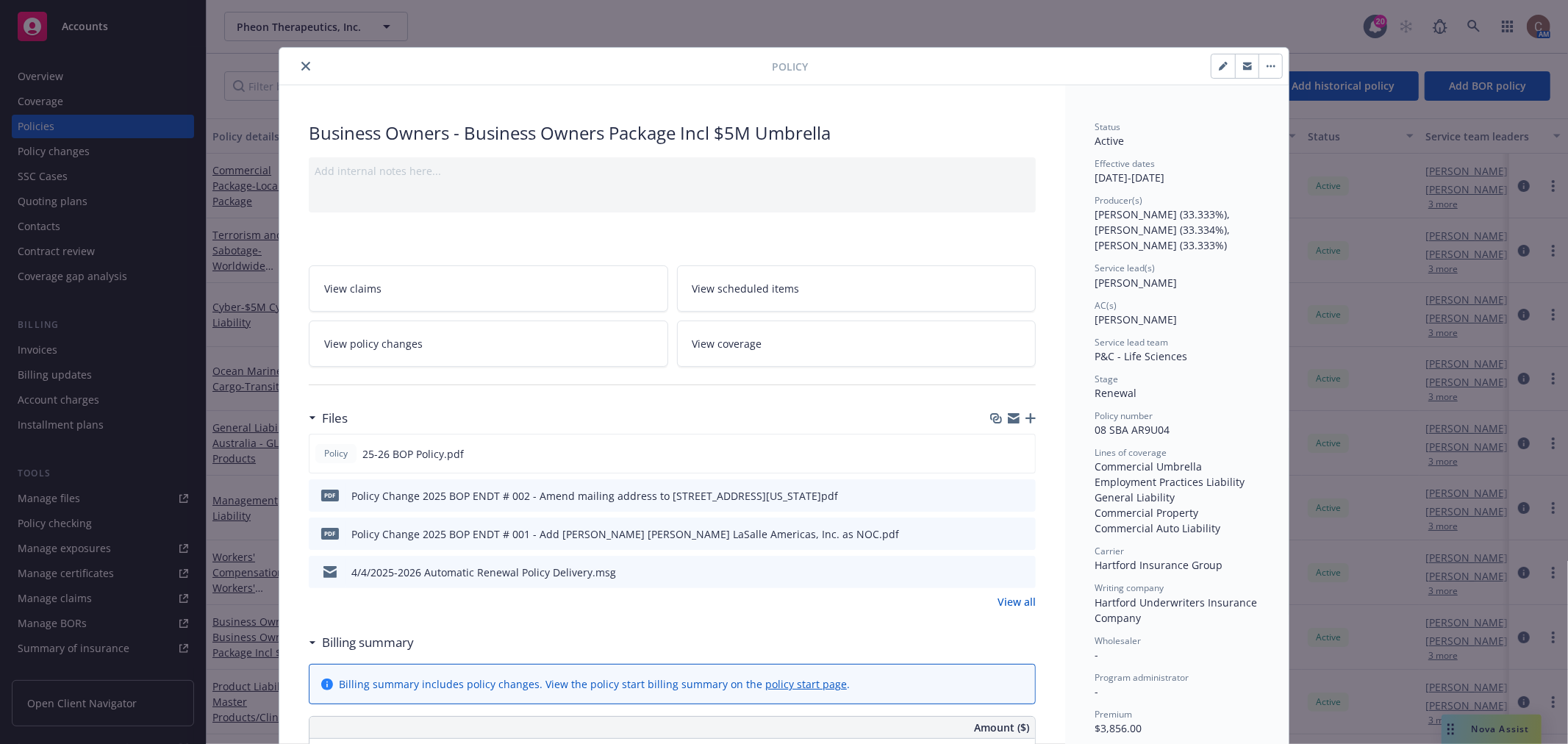
click at [304, 67] on button "close" at bounding box center [306, 66] width 18 height 18
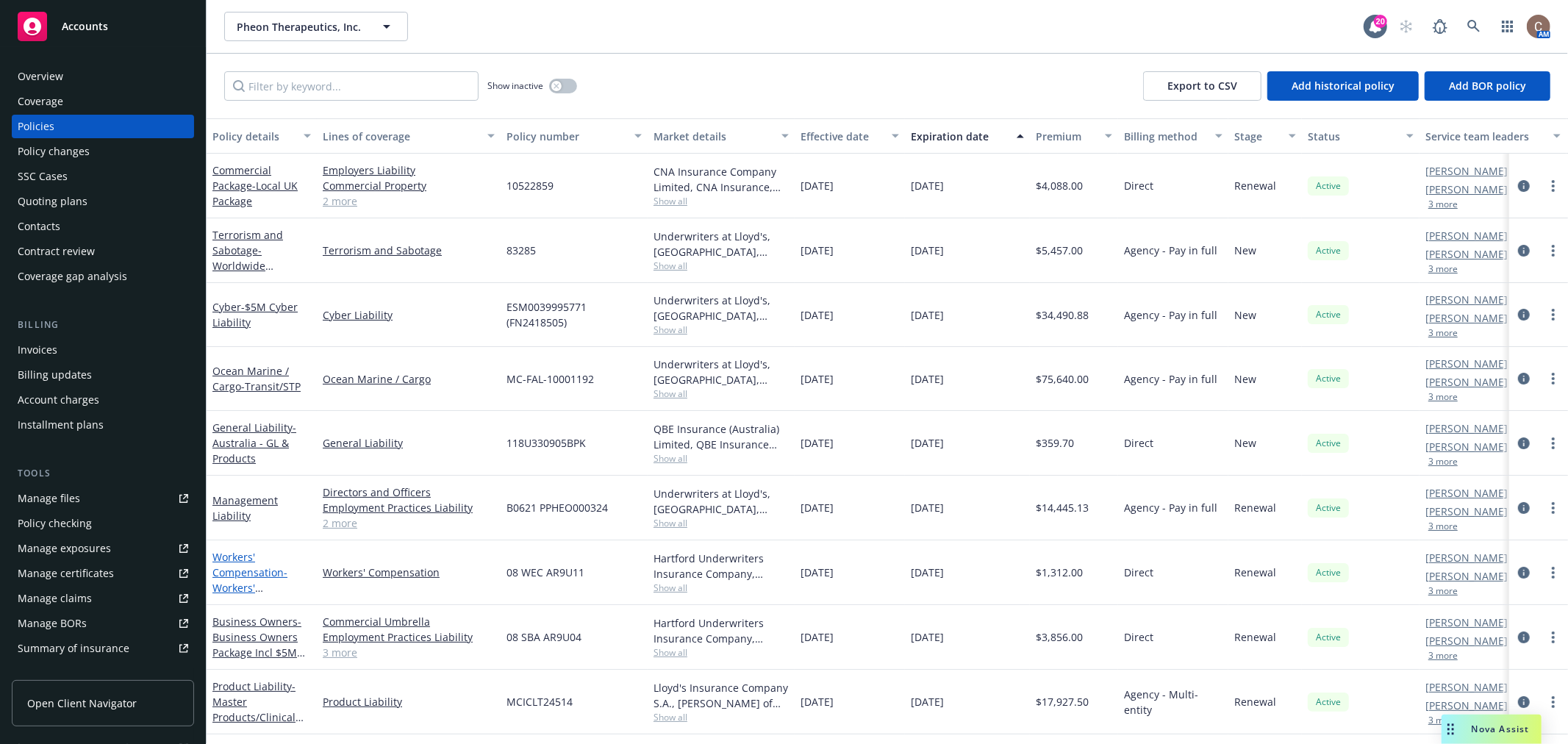
click at [220, 570] on link "Workers' Compensation - Workers' Compensation" at bounding box center [250, 580] width 75 height 61
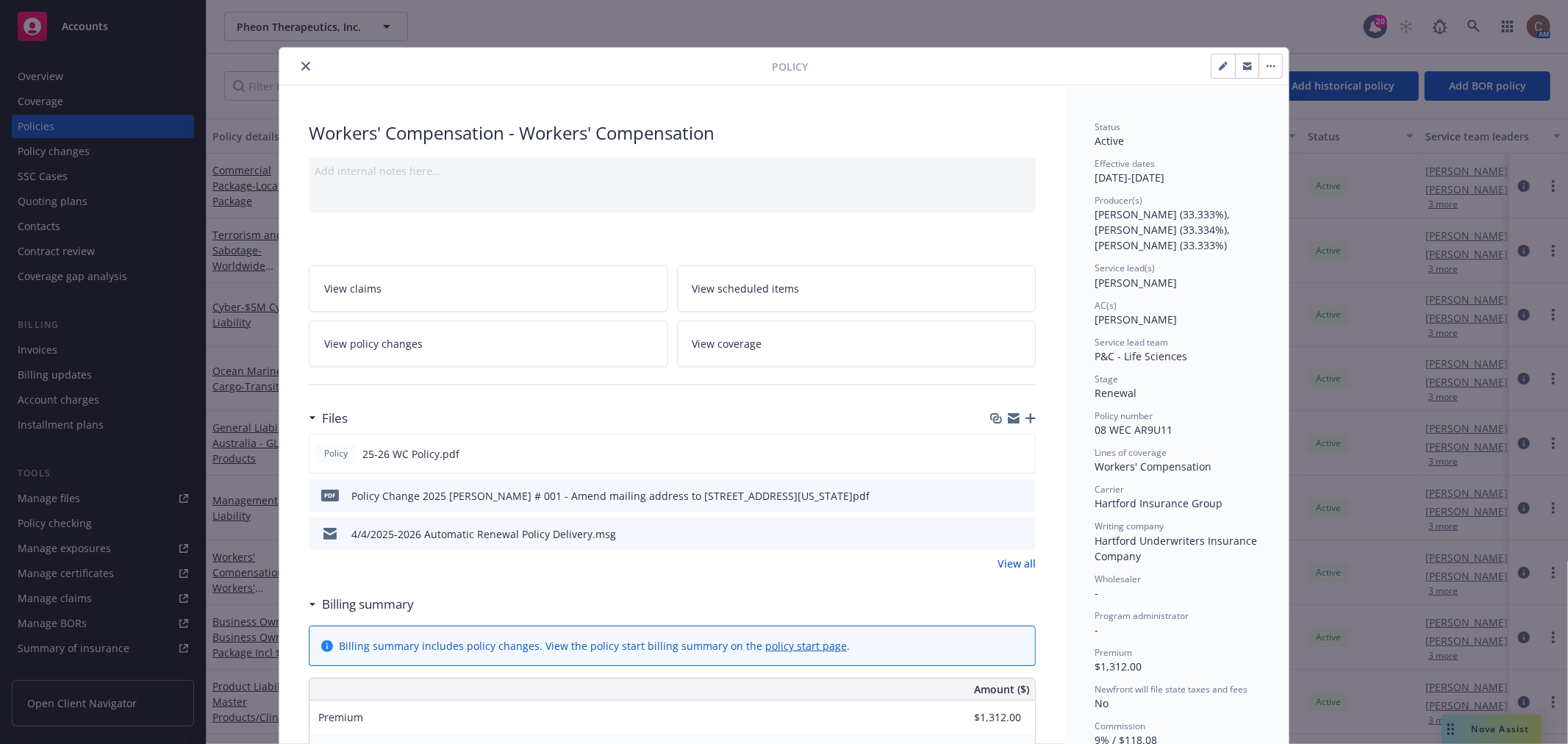
click at [301, 63] on icon "close" at bounding box center [306, 66] width 9 height 9
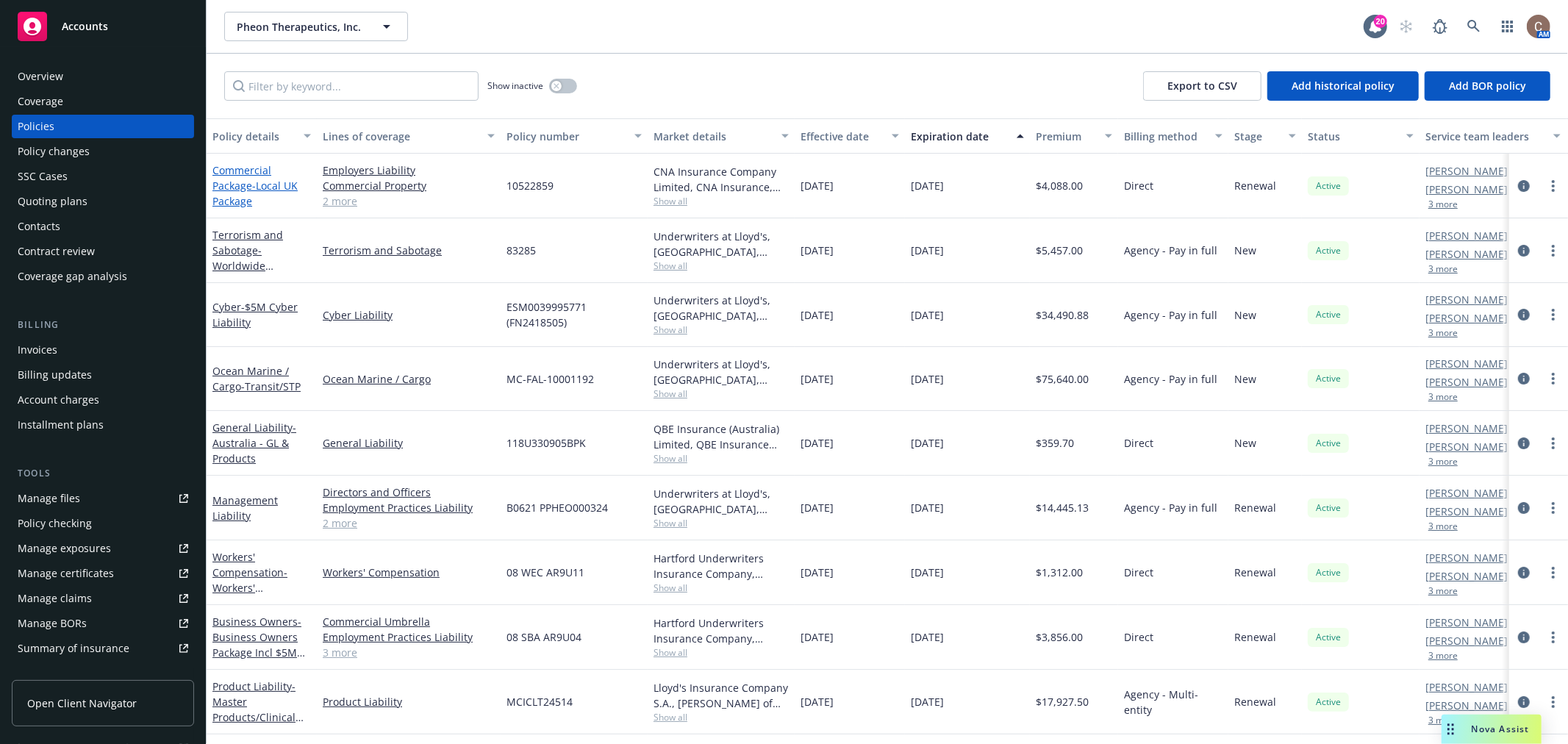
drag, startPoint x: 272, startPoint y: 187, endPoint x: 274, endPoint y: 179, distance: 8.2
click at [272, 186] on span "- Local UK Package" at bounding box center [255, 193] width 86 height 29
click at [275, 178] on div "Pheon Therapeutics, Inc. Pheon Therapeutics, Inc. 20 AM Show inactive Export to…" at bounding box center [887, 372] width 1361 height 744
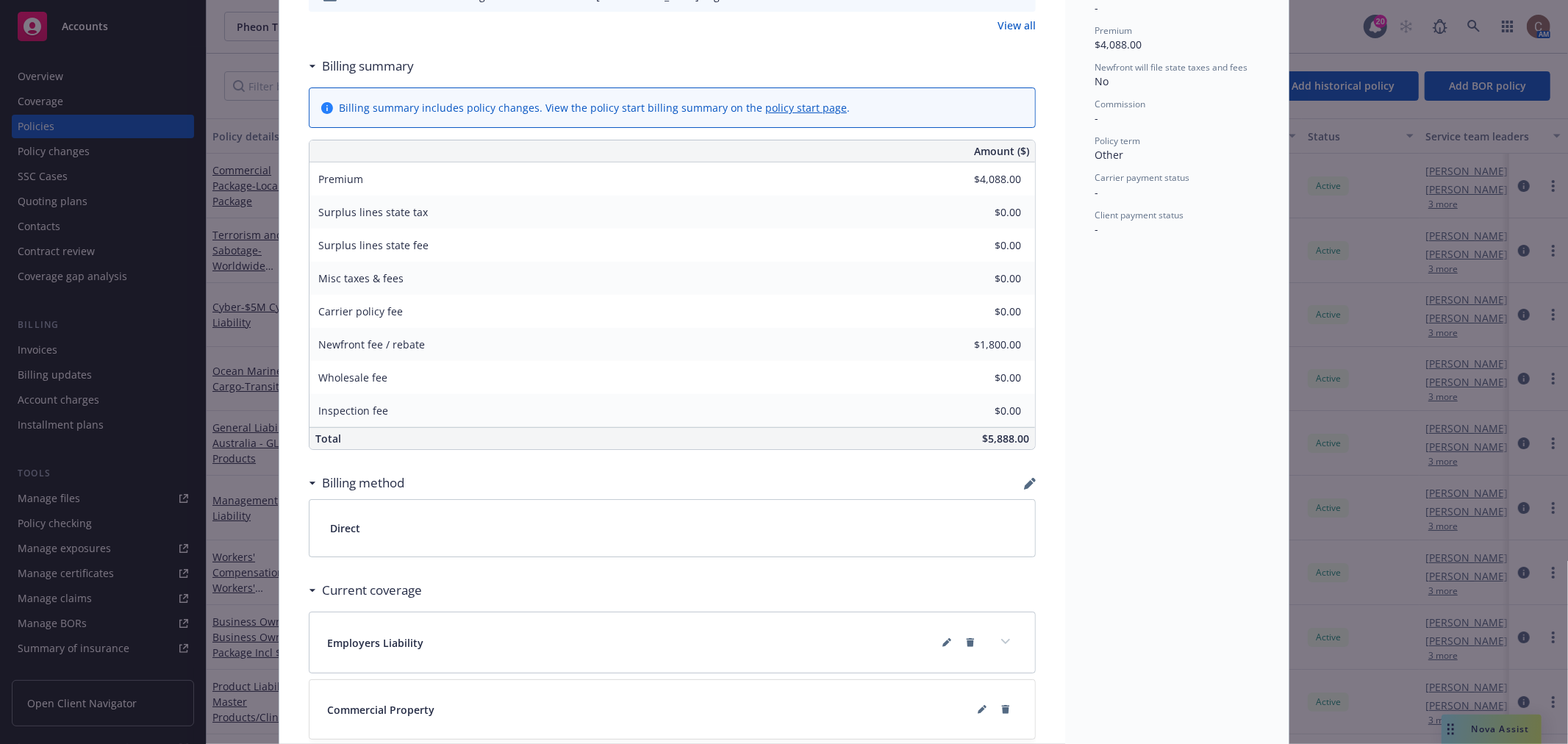
scroll to position [571, 0]
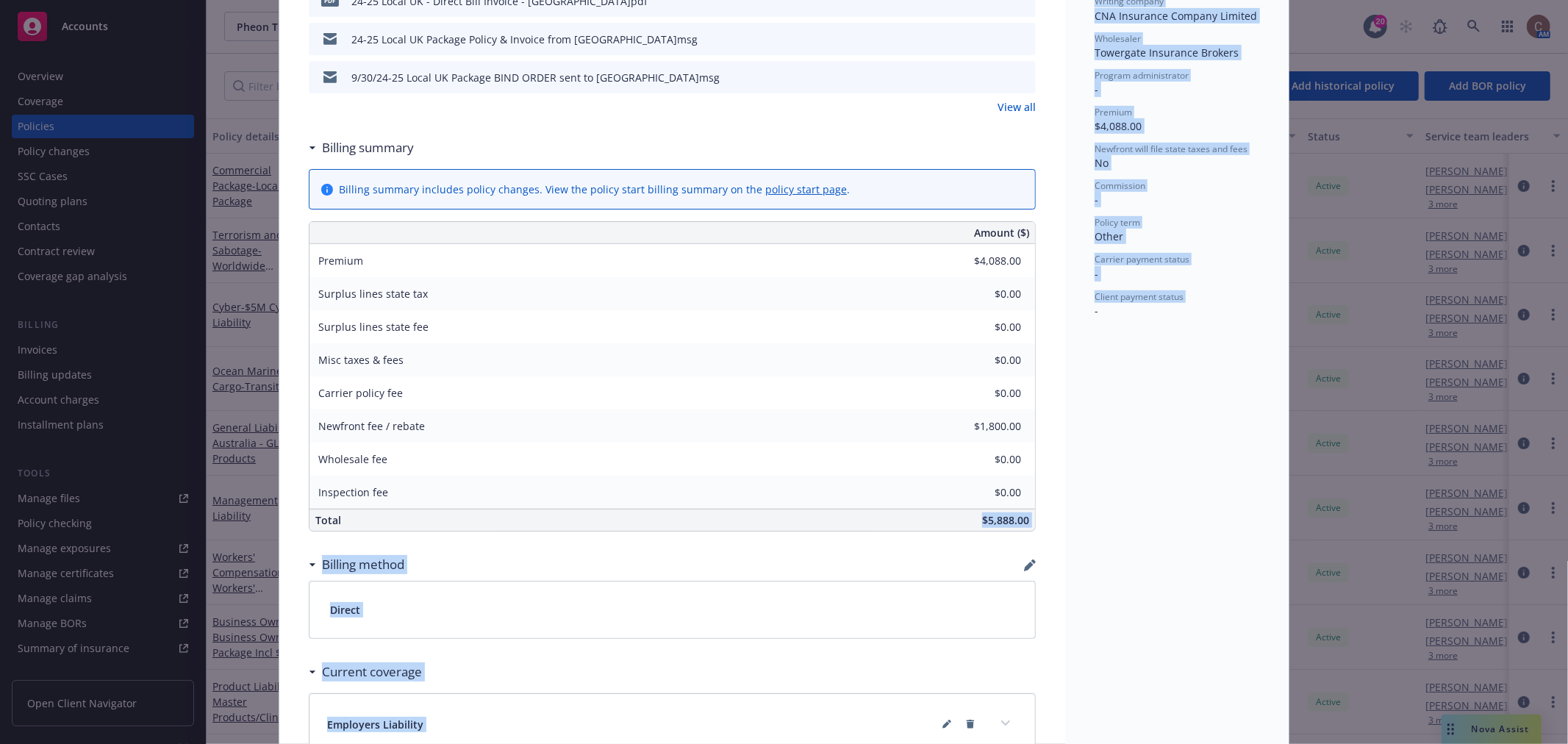
drag, startPoint x: 970, startPoint y: 520, endPoint x: 1218, endPoint y: 495, distance: 249.3
click at [1066, 525] on div "Commercial Package - Local UK Package Add internal notes here... View claims Vi…" at bounding box center [784, 338] width 1010 height 1649
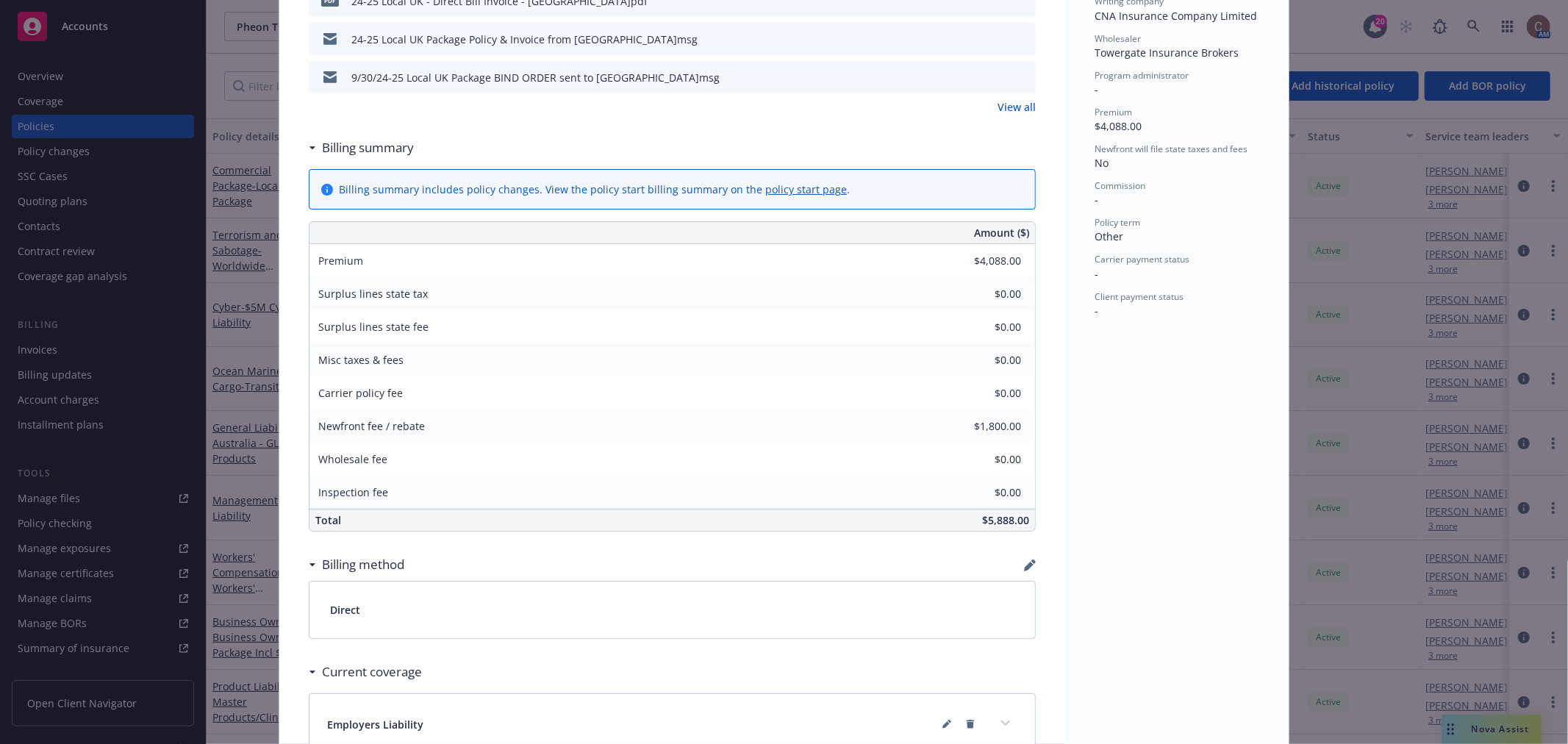
click at [1206, 500] on div "Status Active Effective dates 10/01/2024 - 09/30/2025 Producer(s) Brian Kellehe…" at bounding box center [1176, 338] width 224 height 1649
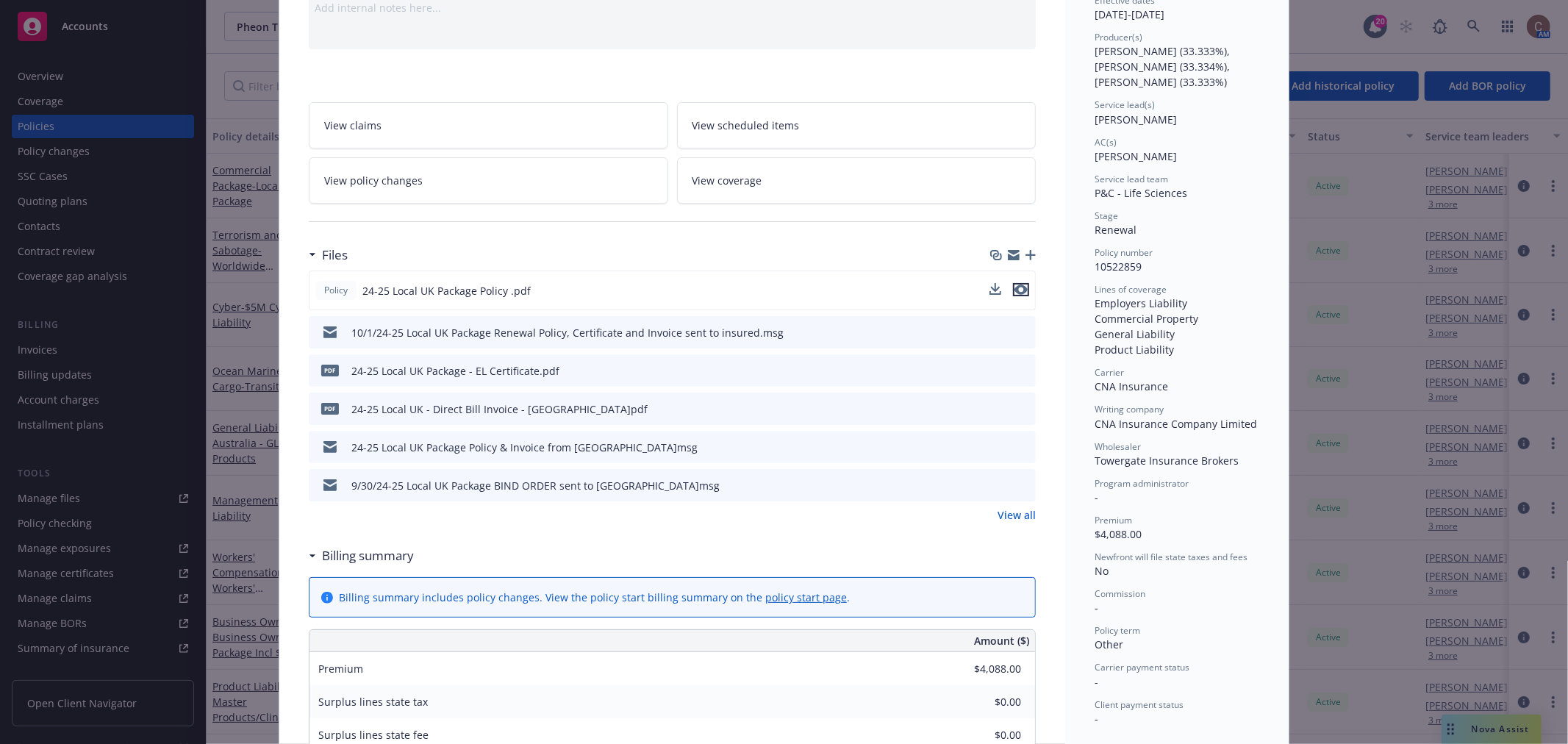
click at [1014, 291] on icon "preview file" at bounding box center [1020, 290] width 13 height 11
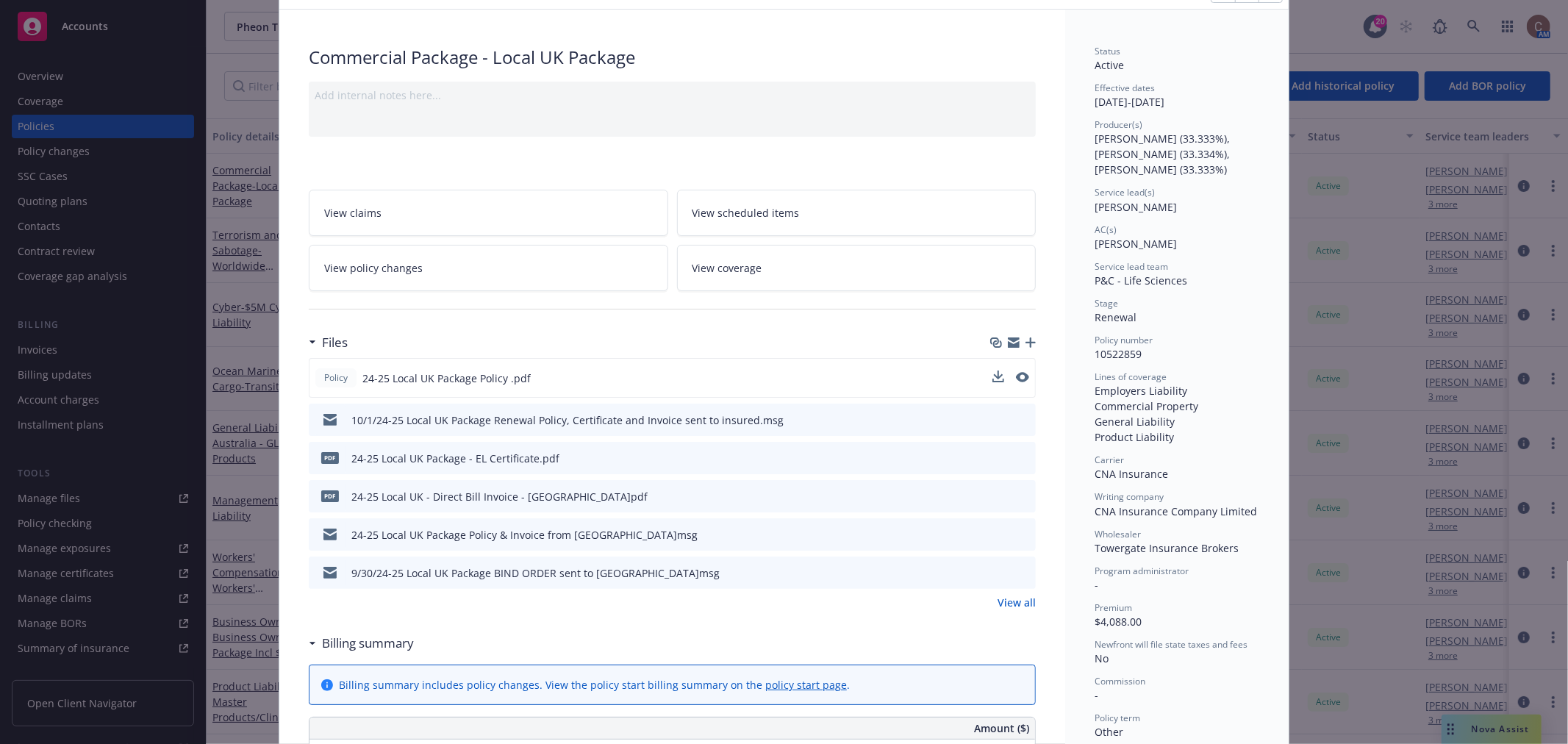
scroll to position [0, 0]
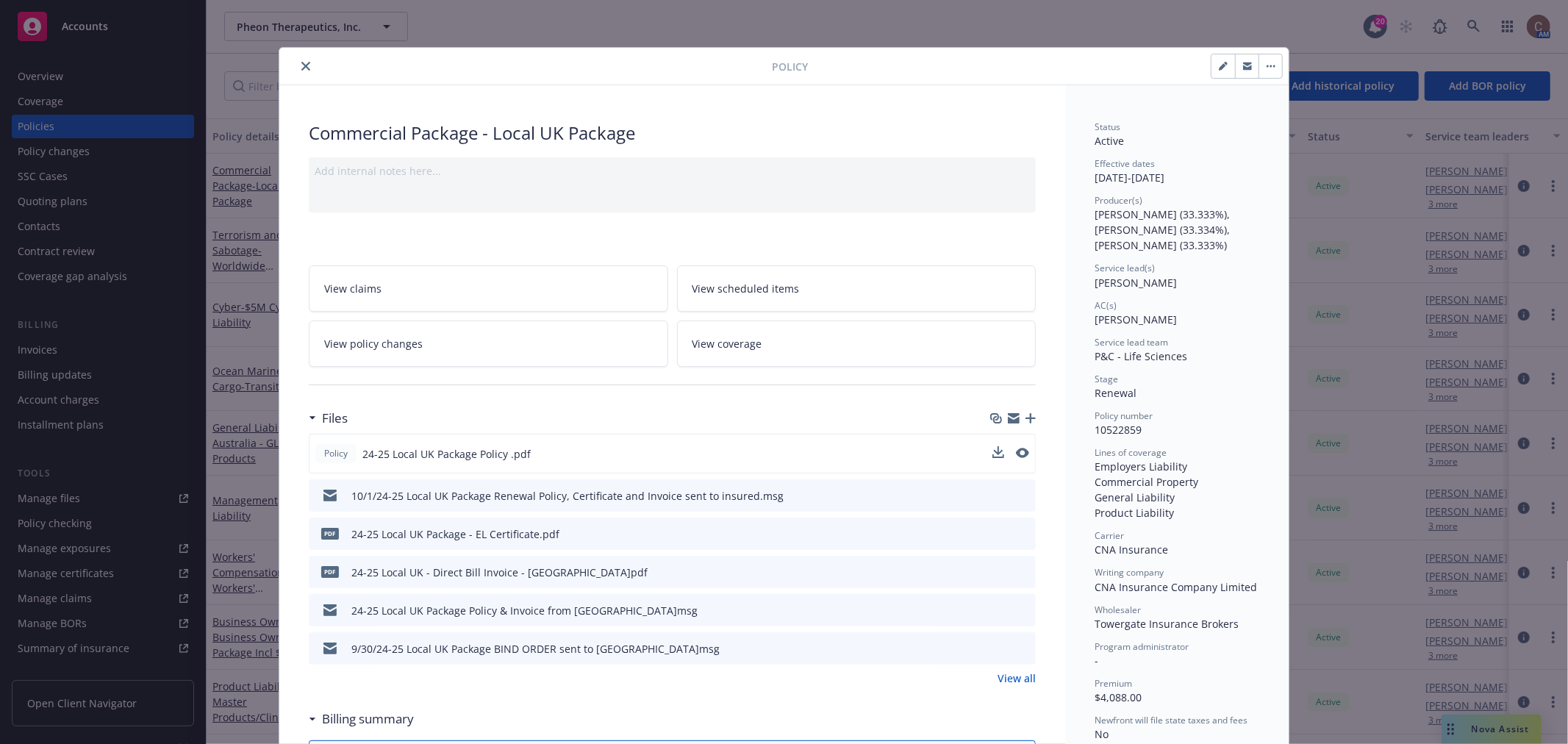
click at [301, 65] on icon "close" at bounding box center [306, 66] width 9 height 9
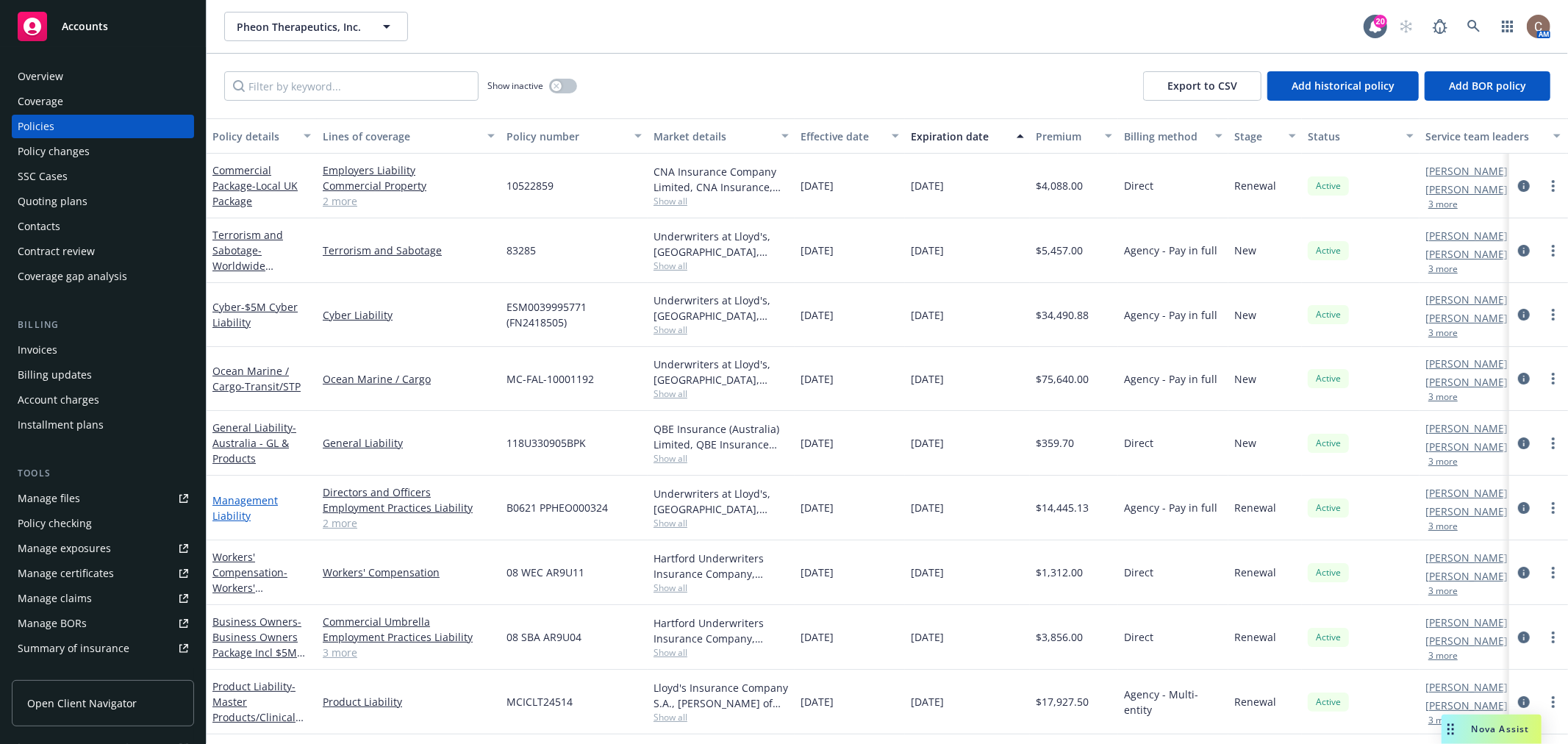
click at [222, 496] on link "Management Liability" at bounding box center [244, 508] width 65 height 29
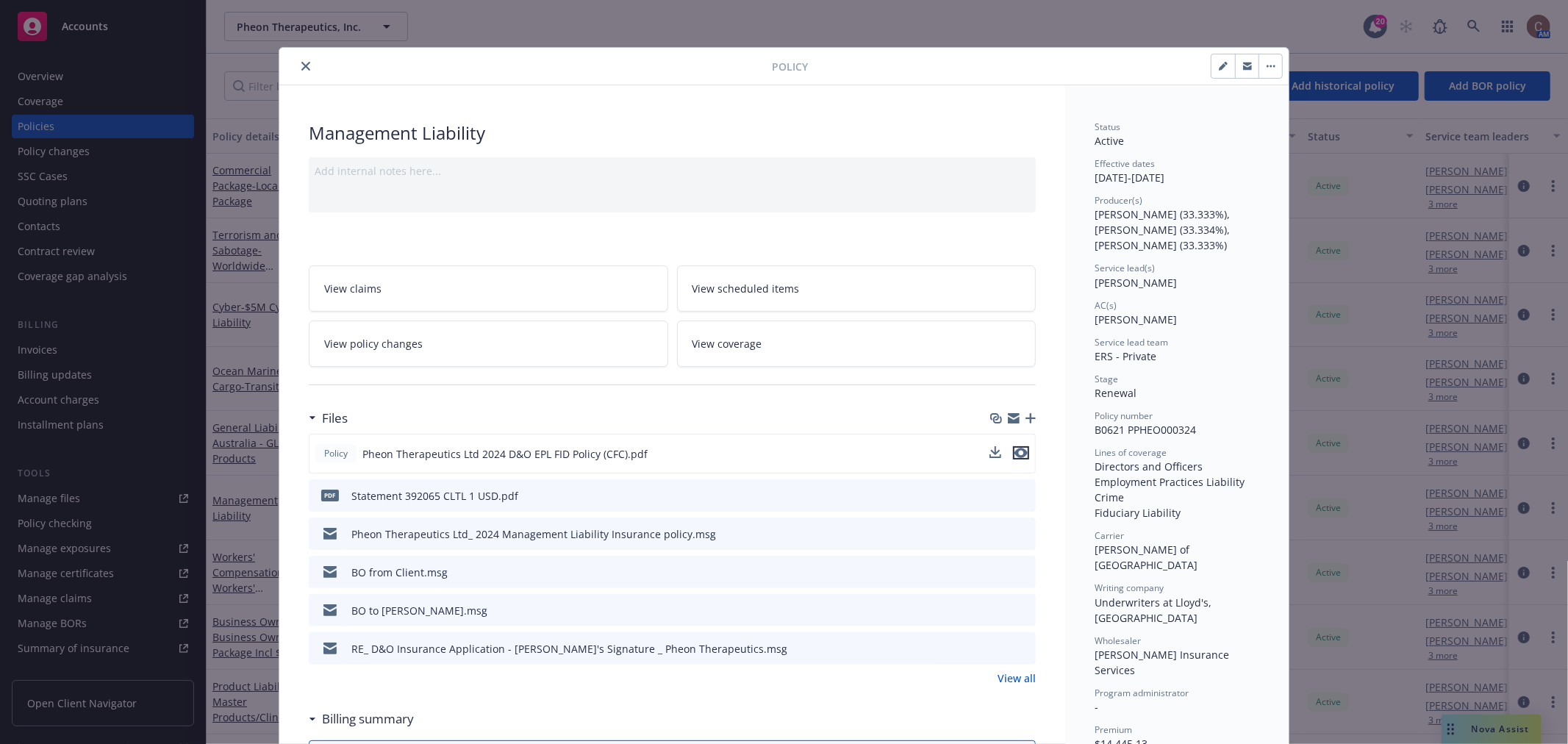
click at [1014, 449] on icon "preview file" at bounding box center [1020, 453] width 13 height 11
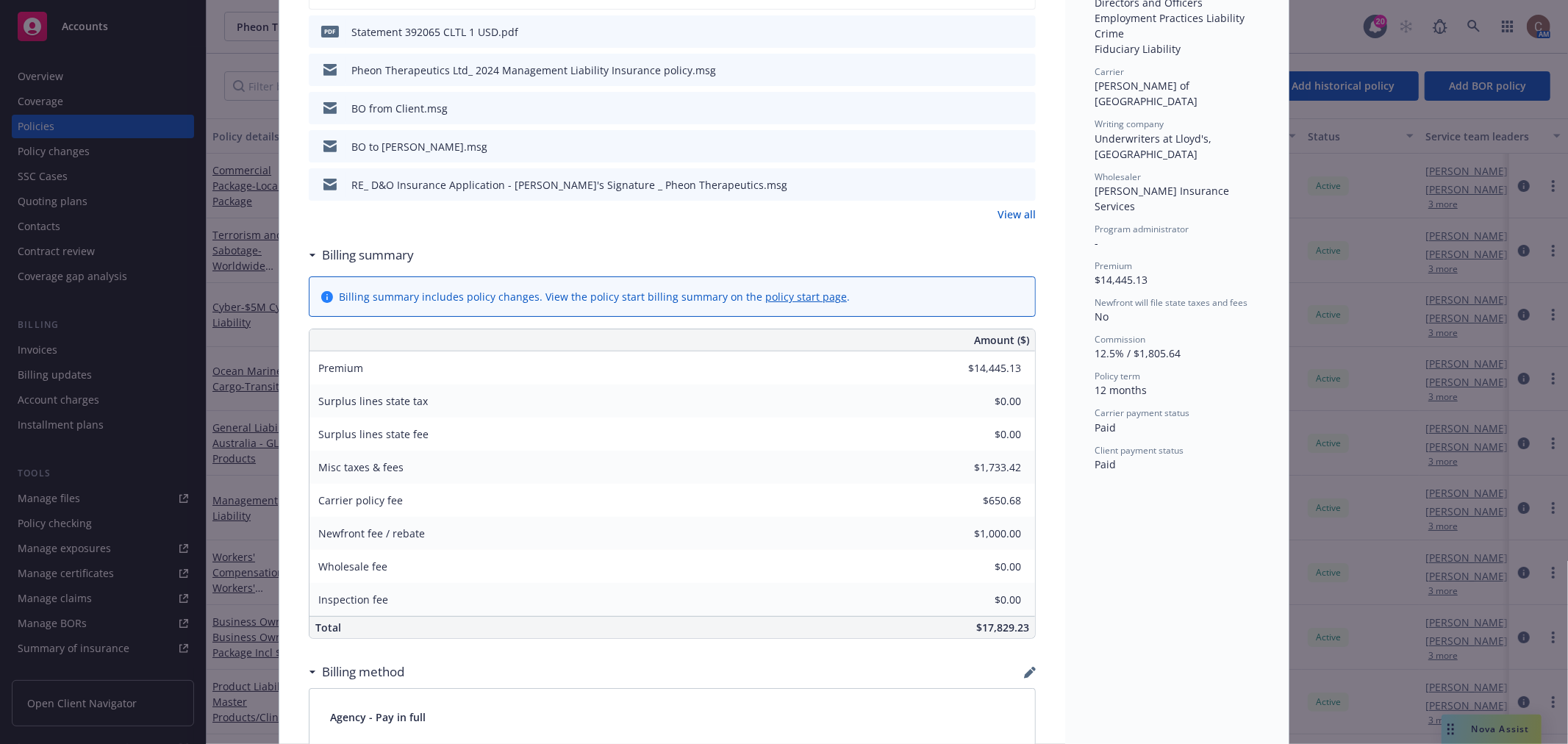
scroll to position [571, 0]
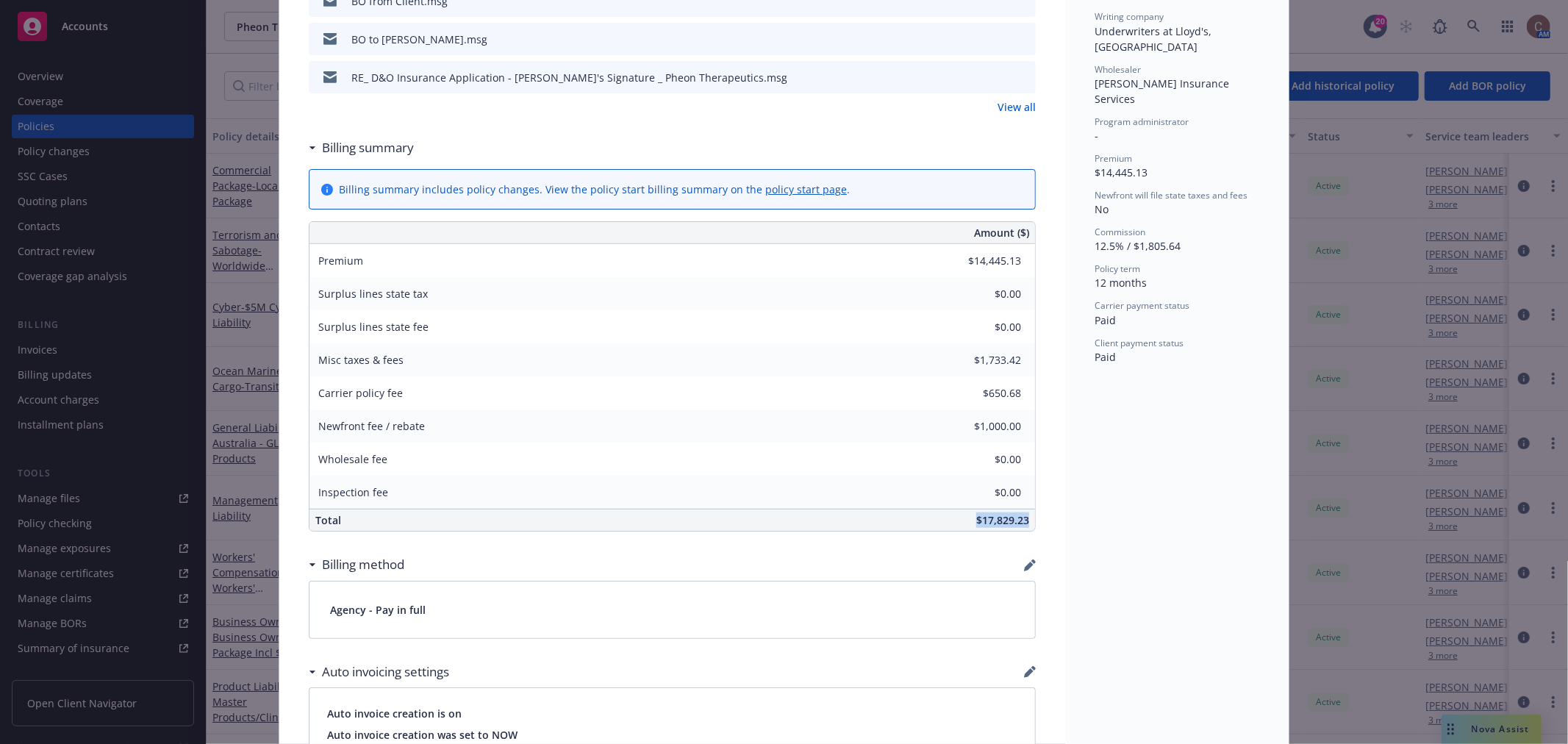
drag, startPoint x: 1019, startPoint y: 520, endPoint x: 923, endPoint y: 525, distance: 96.1
click at [957, 518] on div "$17,829.23" at bounding box center [782, 520] width 505 height 21
click at [923, 525] on div "$17,829.23" at bounding box center [782, 520] width 505 height 21
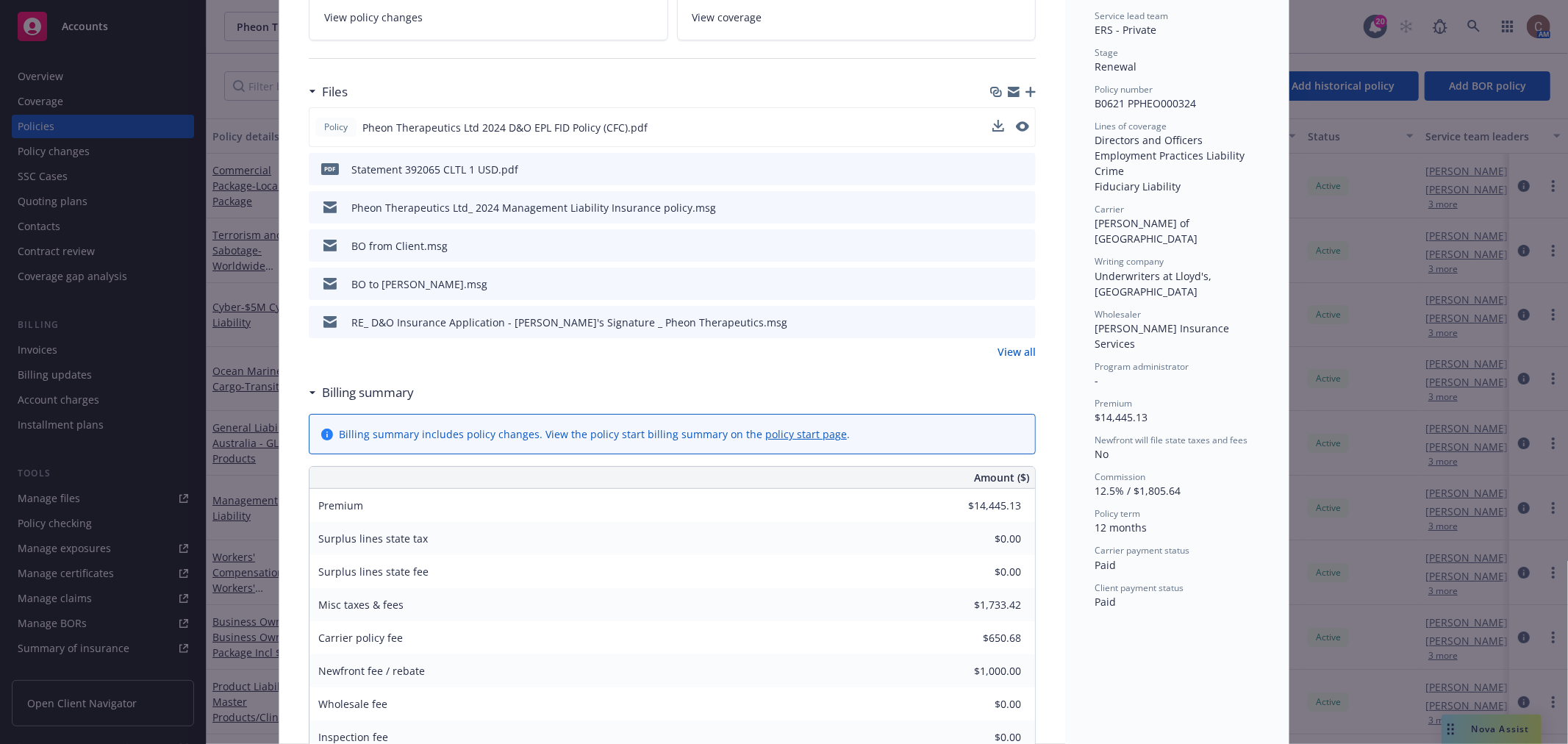
scroll to position [0, 0]
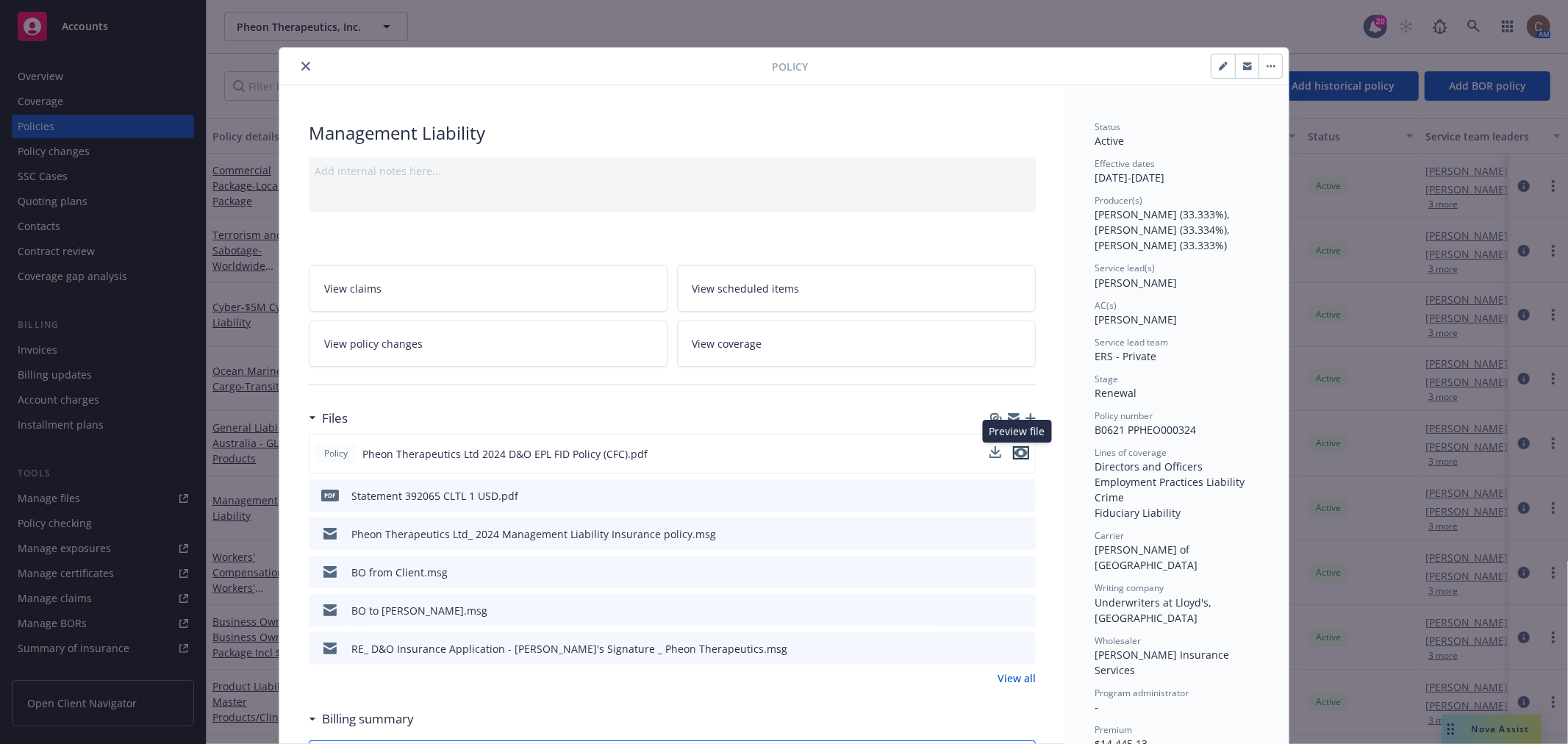
click at [1018, 452] on icon "preview file" at bounding box center [1020, 453] width 13 height 11
click at [301, 63] on icon "close" at bounding box center [306, 66] width 9 height 9
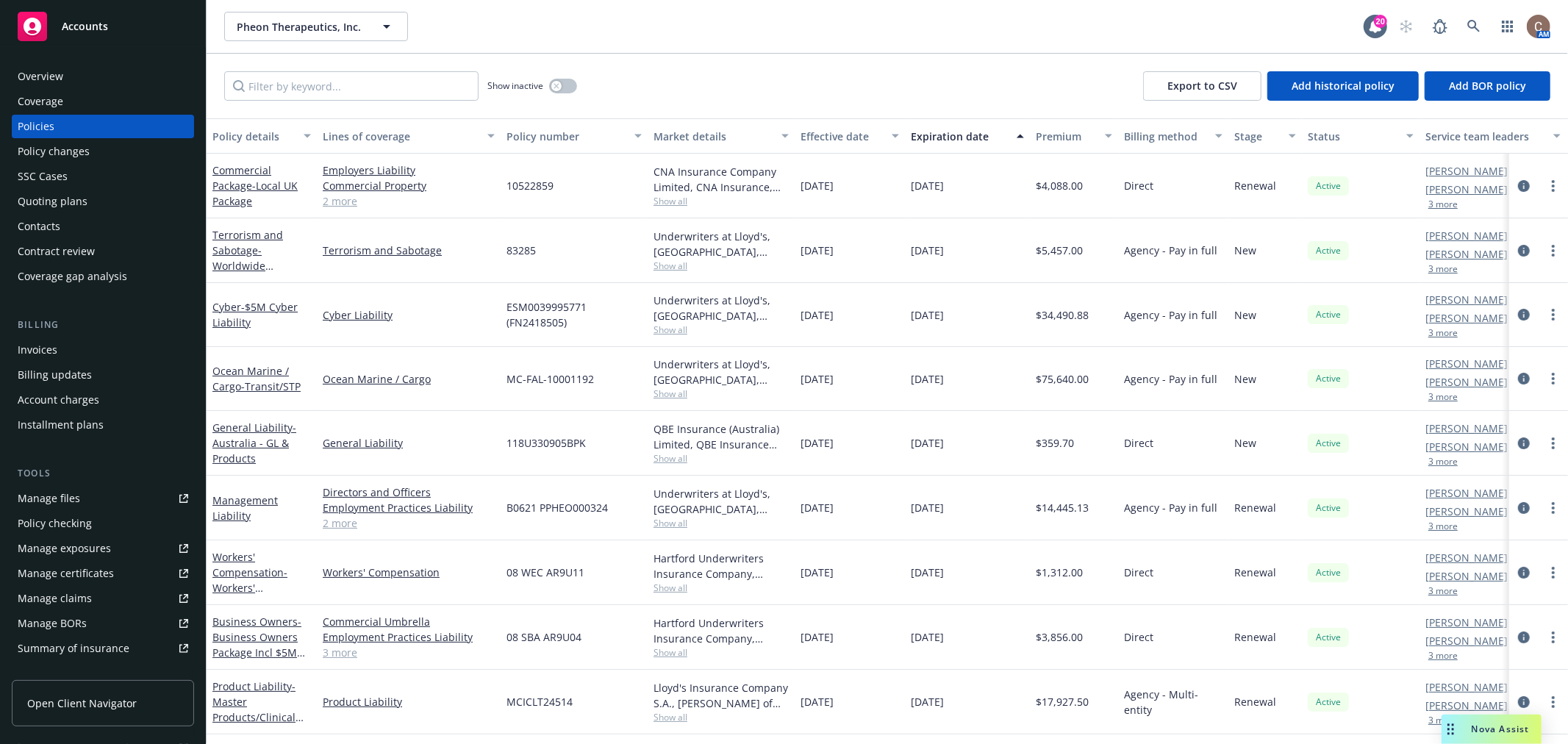
click at [50, 81] on div "Overview" at bounding box center [40, 77] width 45 height 23
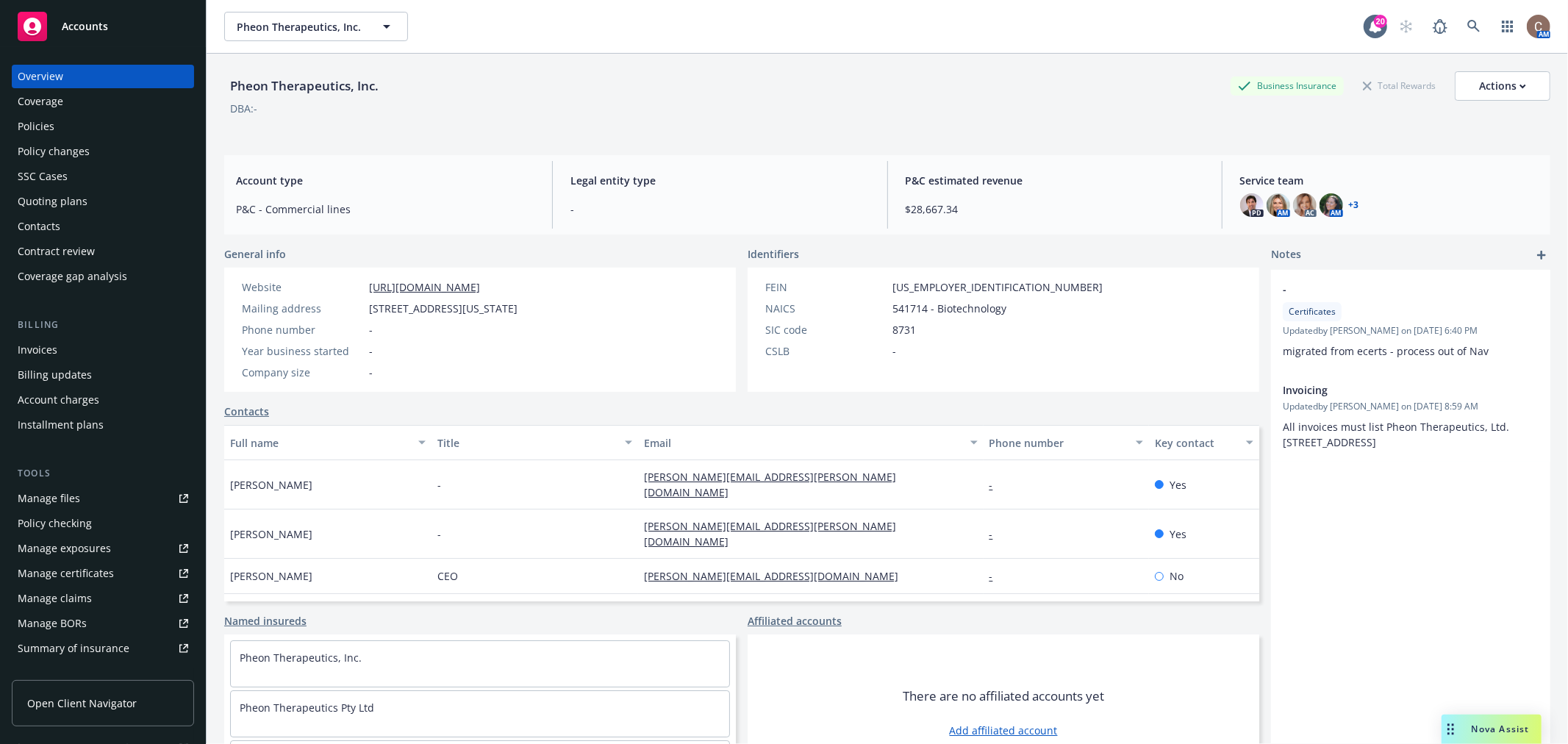
drag, startPoint x: 370, startPoint y: 305, endPoint x: 557, endPoint y: 306, distance: 187.0
click at [517, 306] on span "139 Massachusetts Avenue, Cambridge, MA, 02139" at bounding box center [443, 308] width 148 height 15
click at [41, 115] on div "Policies" at bounding box center [36, 127] width 37 height 23
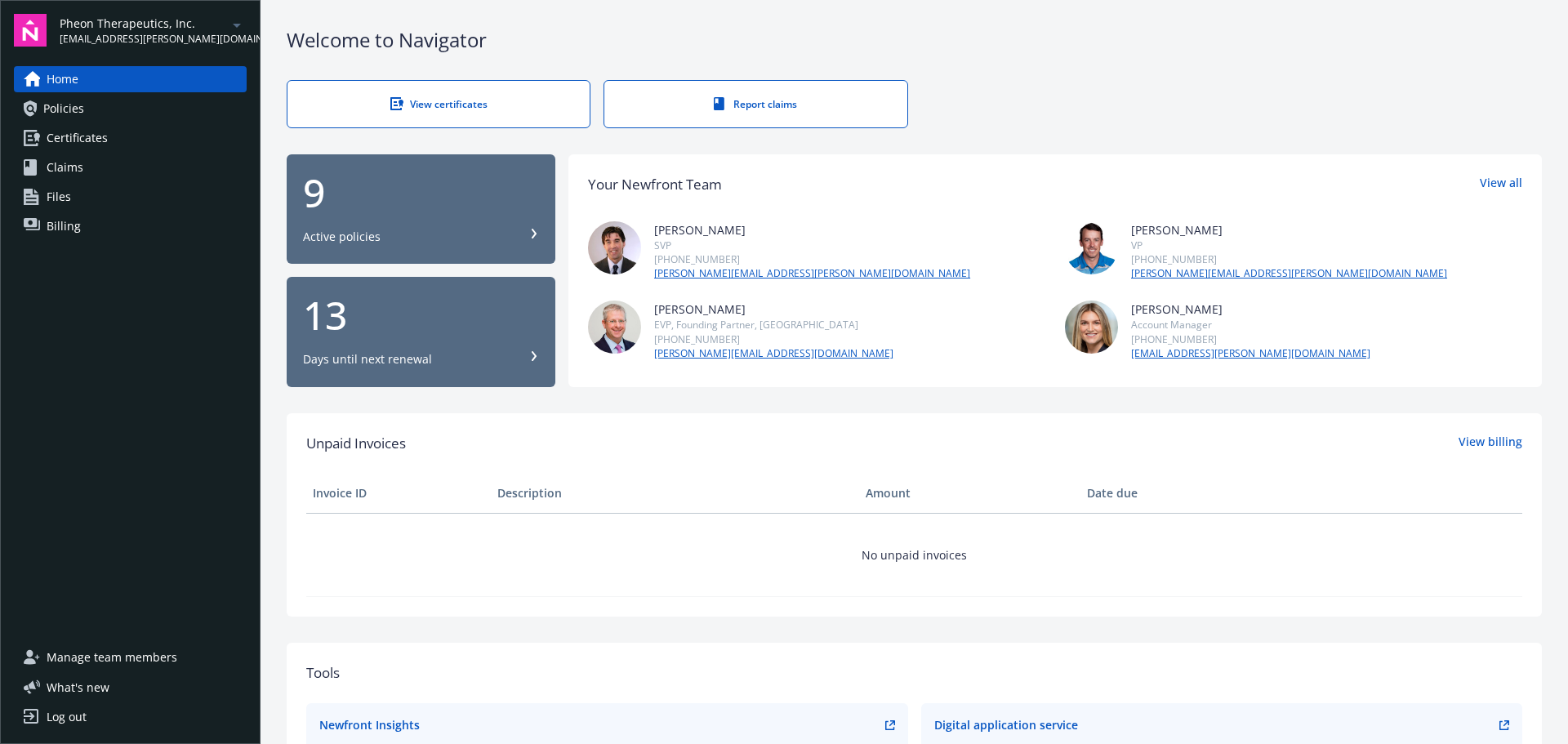
click at [113, 217] on link "Billing" at bounding box center [130, 226] width 233 height 26
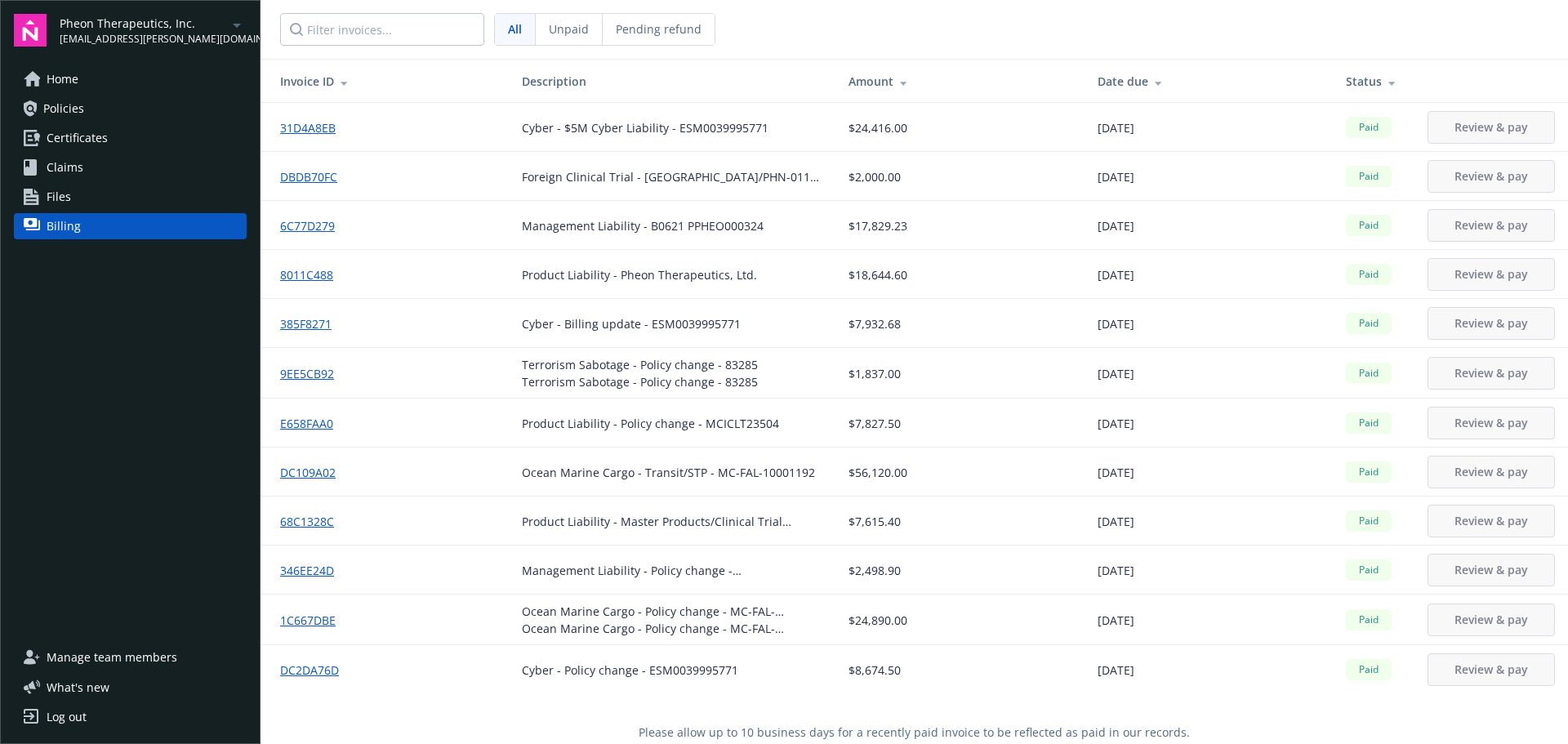
click at [109, 196] on link "Files" at bounding box center [130, 196] width 233 height 26
